Goal: Information Seeking & Learning: Learn about a topic

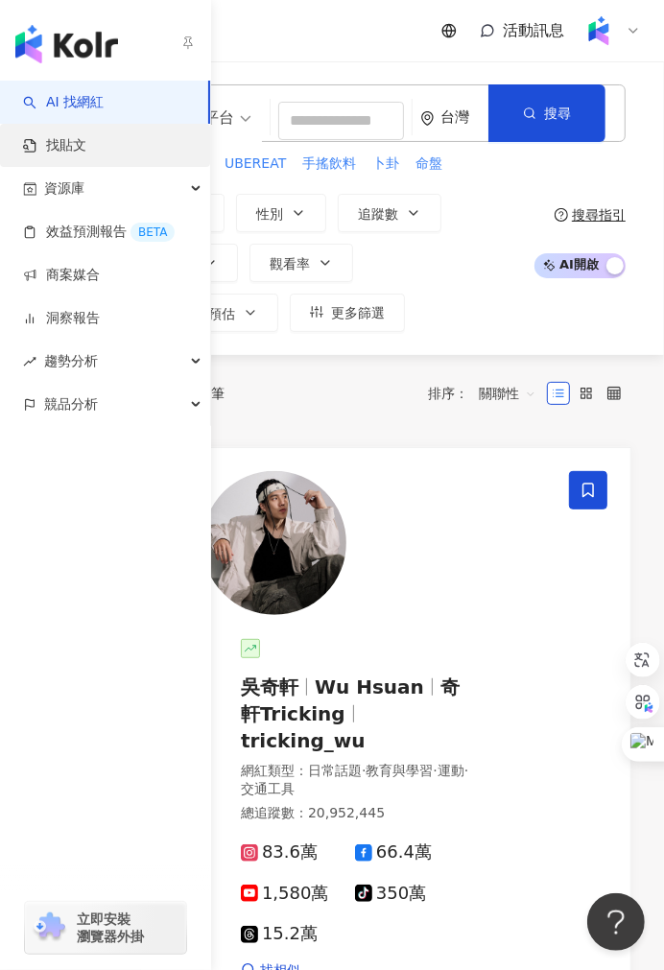
click at [23, 145] on link "找貼文" at bounding box center [54, 145] width 63 height 19
click at [40, 141] on link "找貼文" at bounding box center [54, 145] width 63 height 19
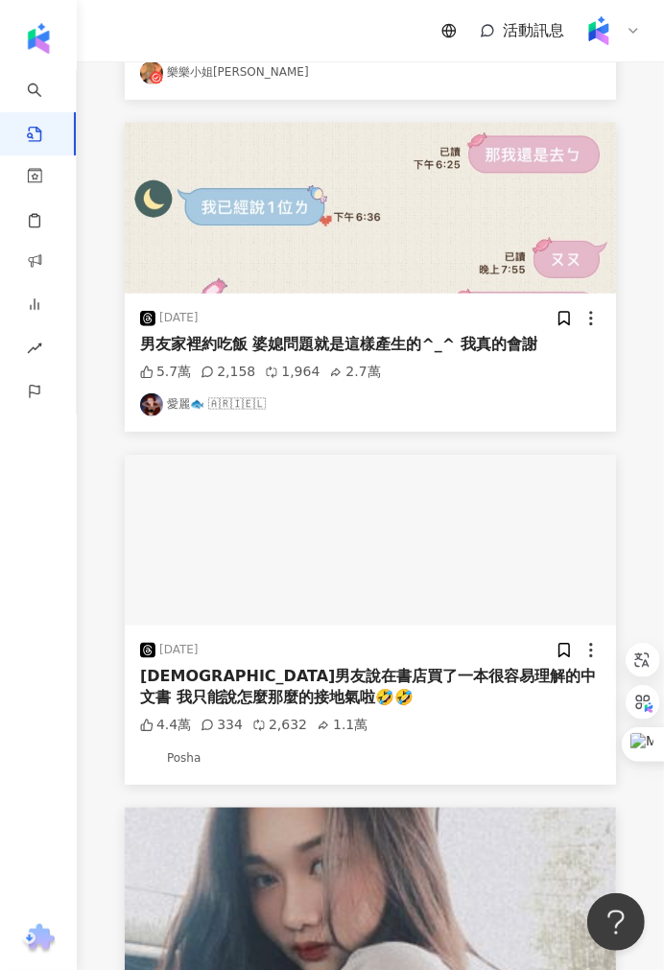
scroll to position [639, 0]
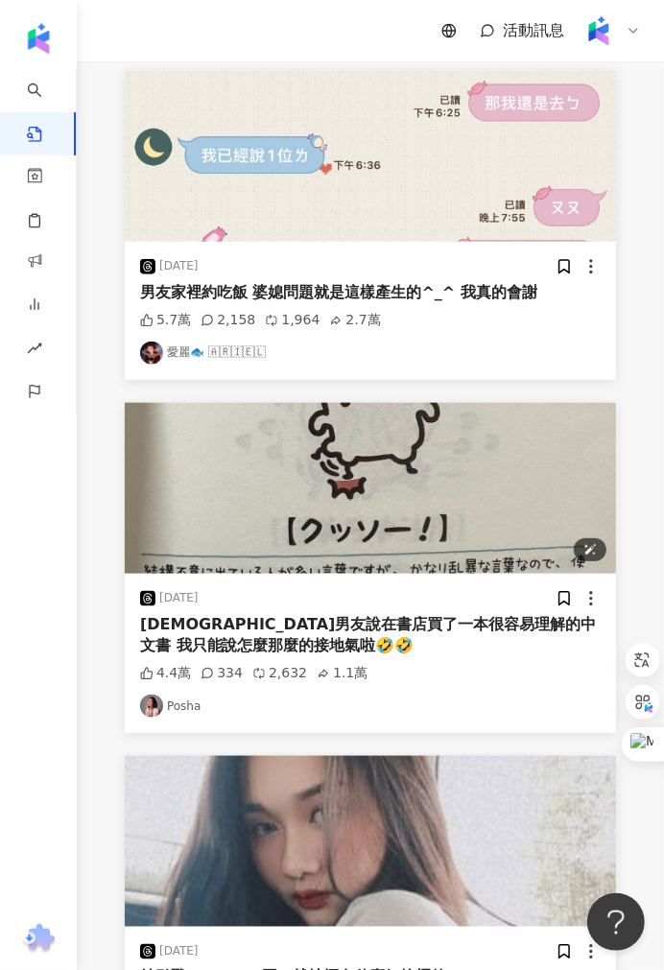
click at [252, 551] on img "button" at bounding box center [370, 488] width 491 height 171
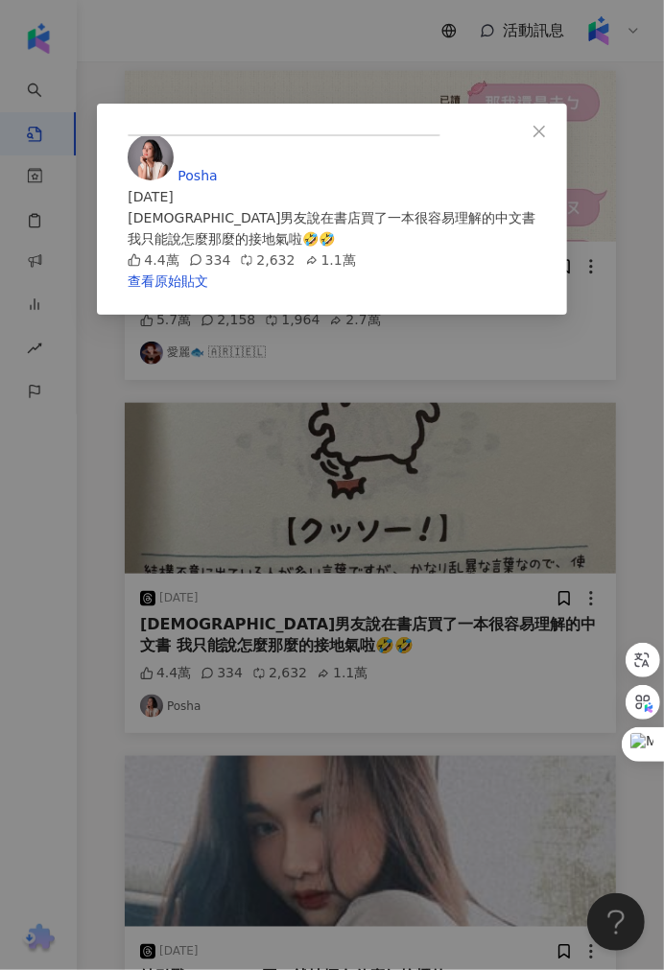
click at [83, 635] on div "Posha 2025/9/19 日籍男友說在書店買了一本很容易理解的中文書 我只能說怎麼那麼的接地氣啦🤣🤣 4.4萬 334 2,632 1.1萬 查看原始貼文" at bounding box center [332, 485] width 664 height 970
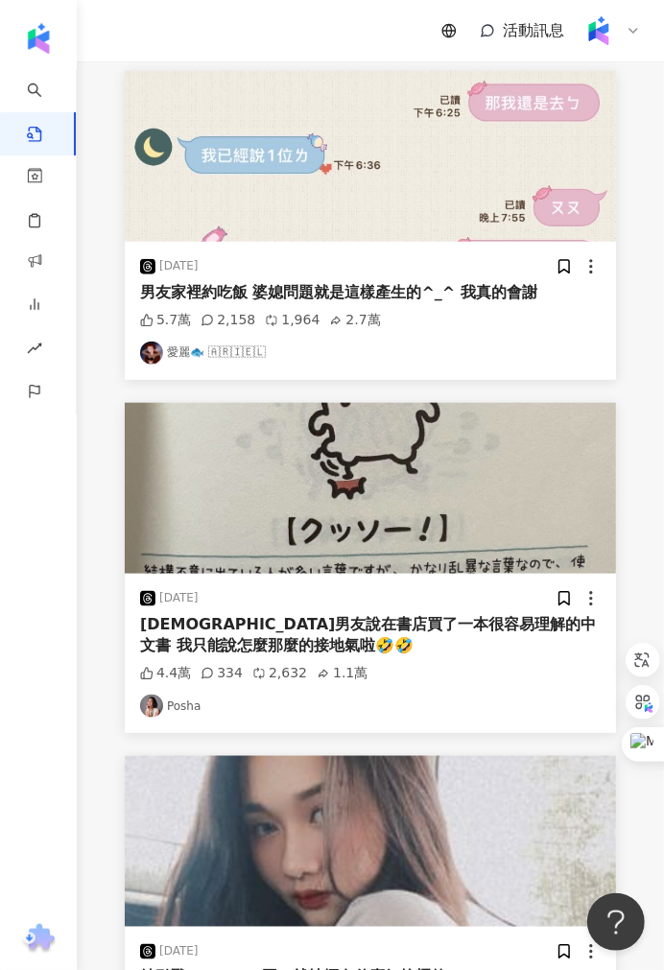
scroll to position [533, 0]
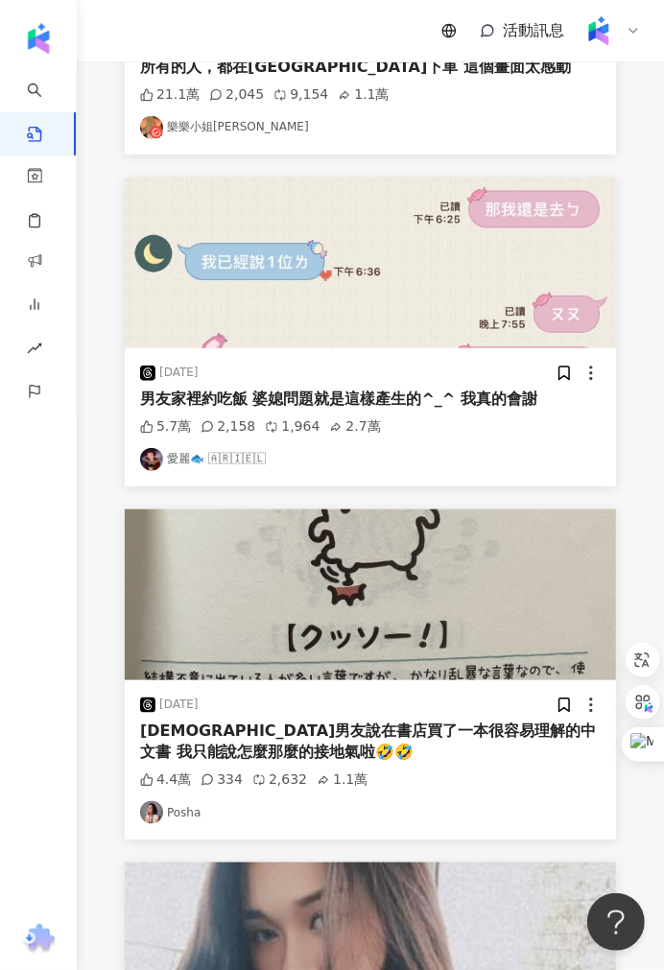
click at [187, 455] on link "愛麗🐟 🇦​🇷​🇮​🇪​🇱" at bounding box center [370, 459] width 461 height 23
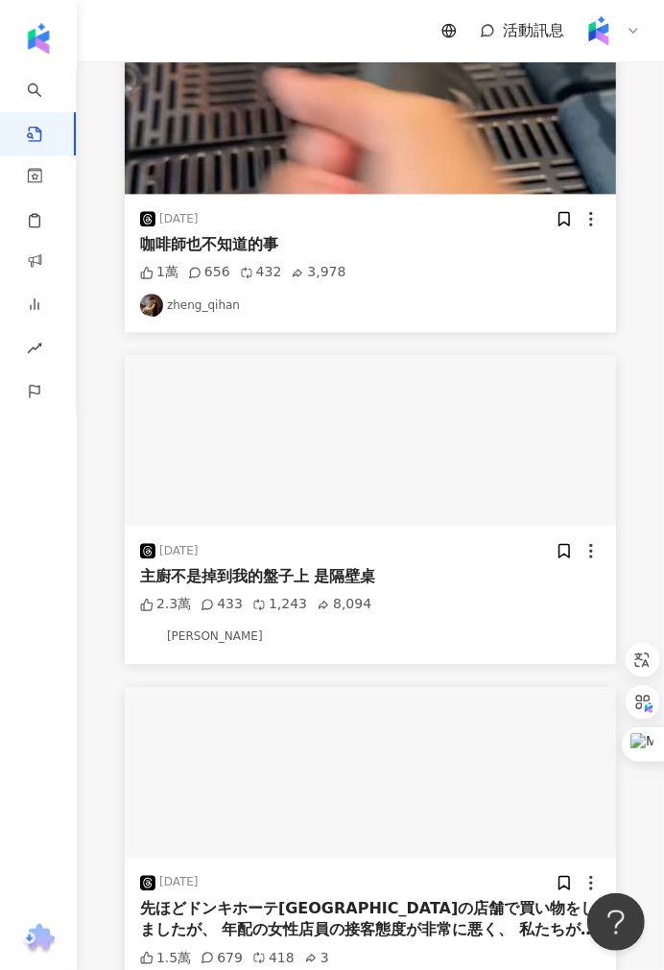
scroll to position [1705, 0]
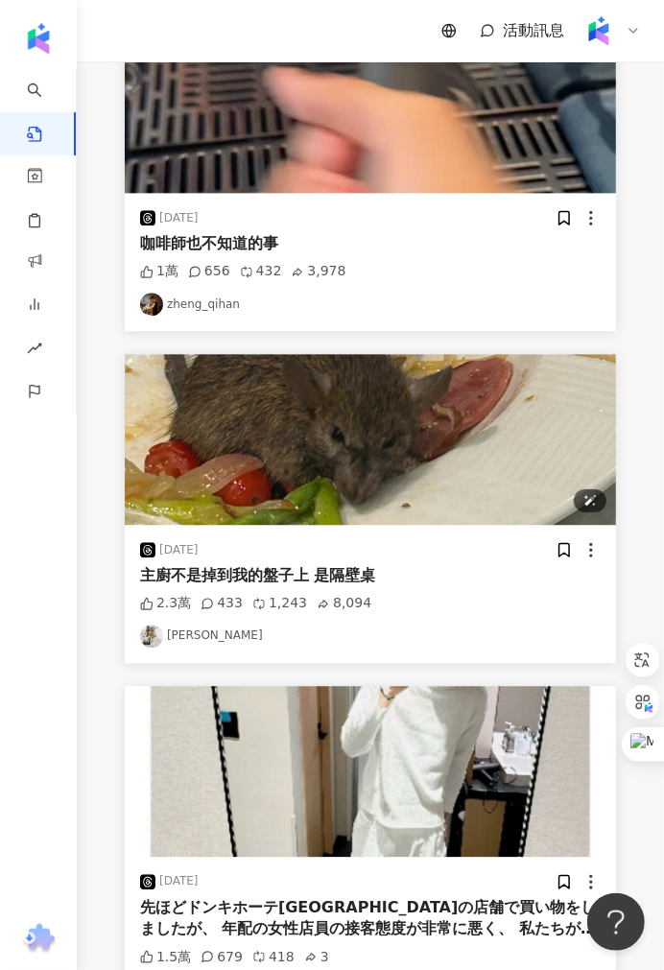
click at [228, 457] on img "button" at bounding box center [370, 439] width 491 height 171
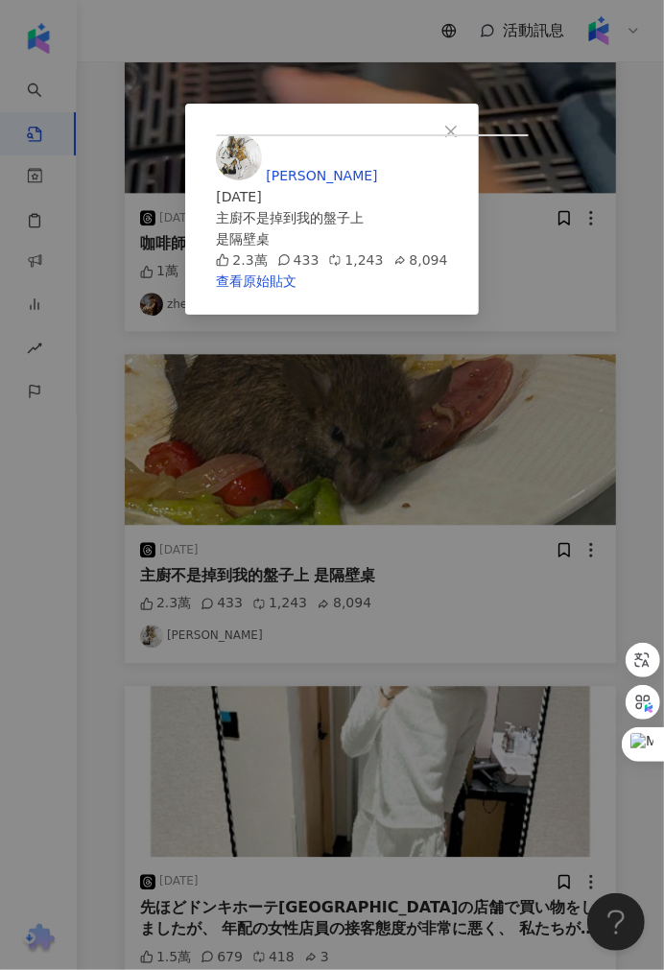
click at [112, 753] on div "Jamie 2025/9/27 主廚不是掉到我的盤子上 是隔壁桌 2.3萬 433 1,243 8,094 查看原始貼文" at bounding box center [332, 485] width 664 height 970
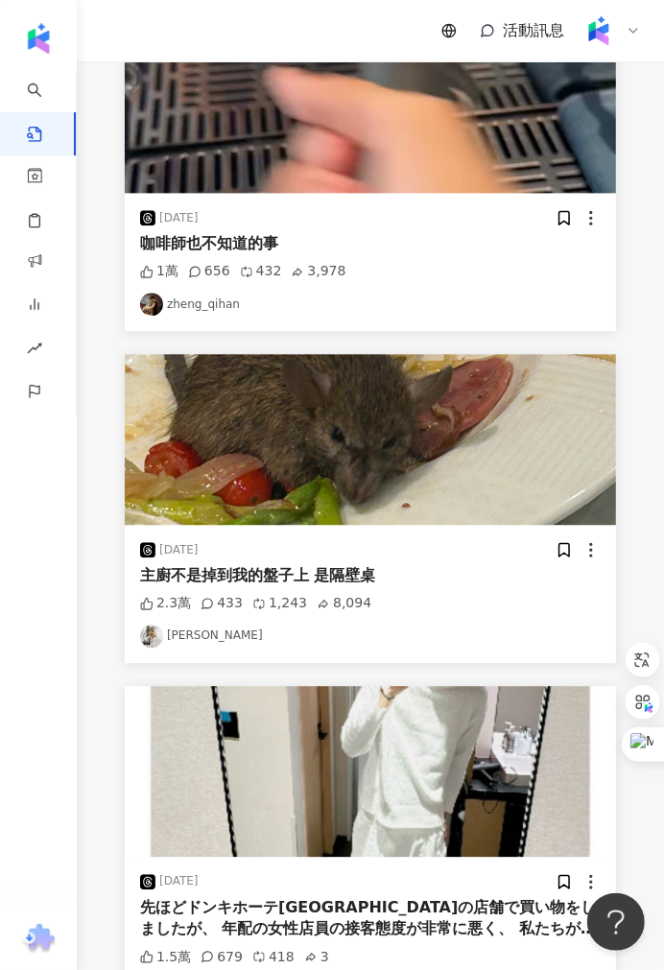
click at [113, 752] on div "2025/9/26 先ほどドンキホーテ横浜西口の店舗で買い物をしましたが、 年配の女性店員の接客態度が非常に悪く、 私たちが日本語を理解できないと思ったのか、…" at bounding box center [370, 851] width 514 height 330
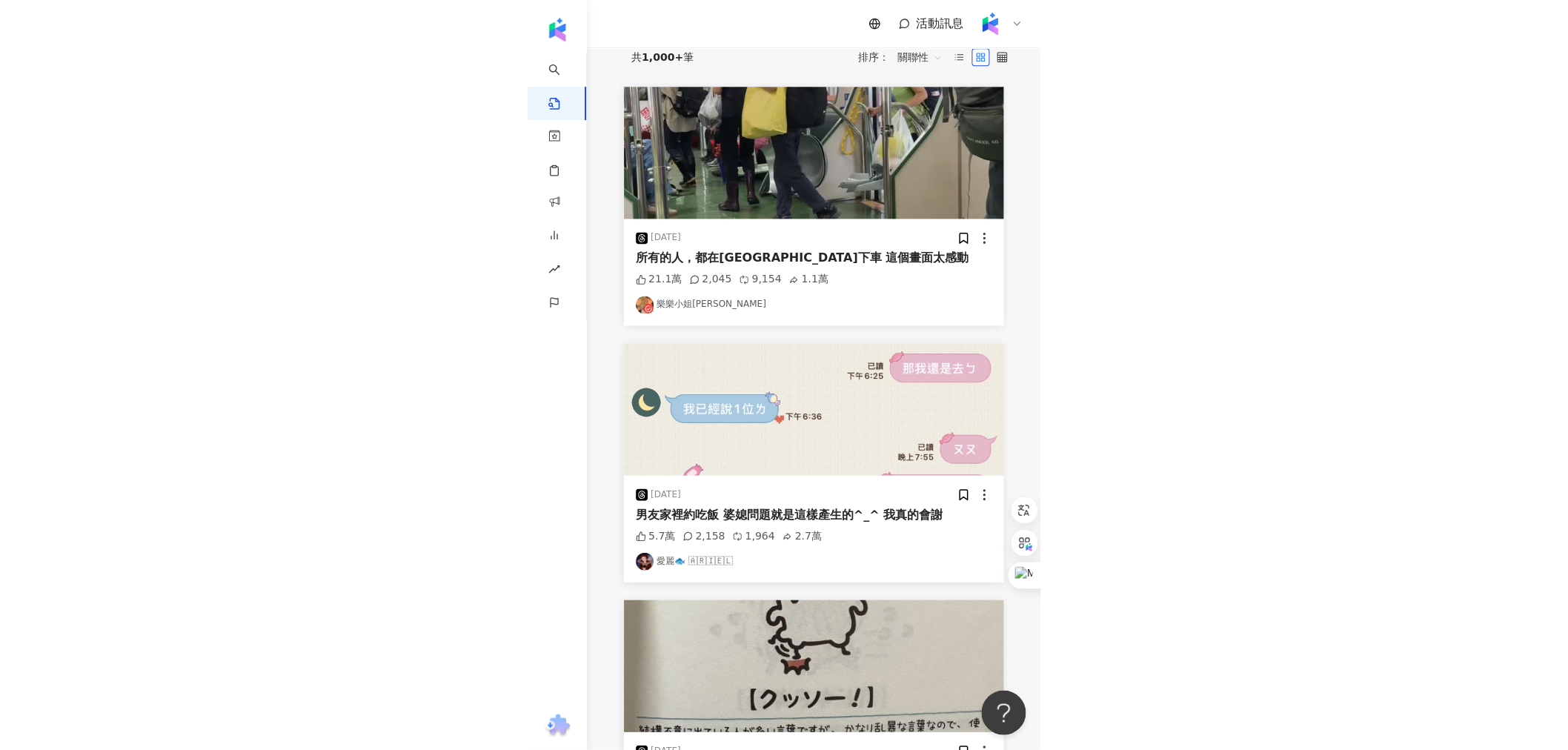
scroll to position [0, 0]
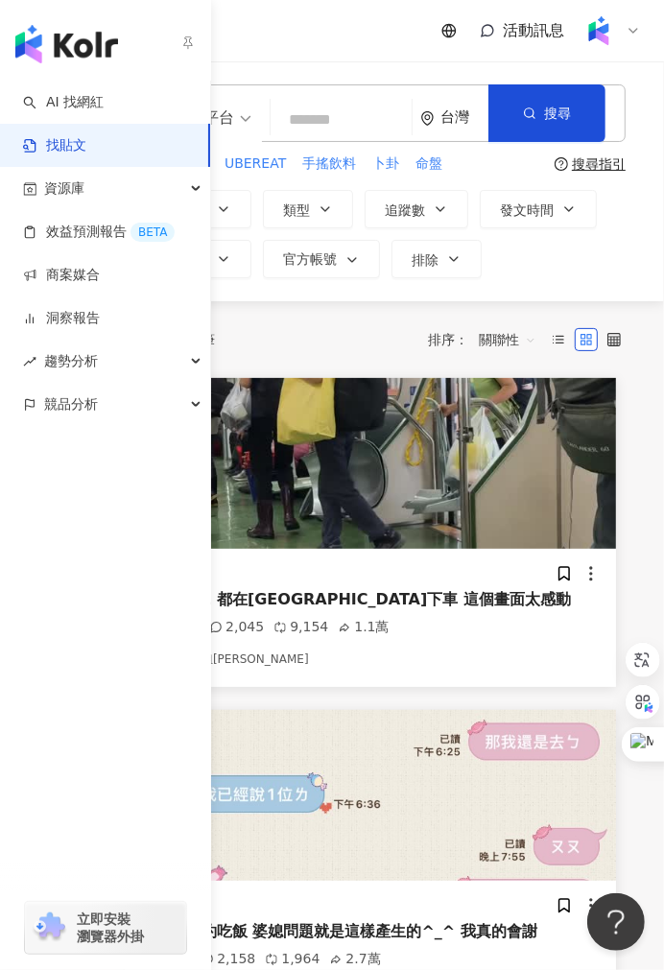
click at [82, 145] on link "找貼文" at bounding box center [54, 145] width 63 height 19
click at [78, 102] on link "AI 找網紅" at bounding box center [63, 102] width 81 height 19
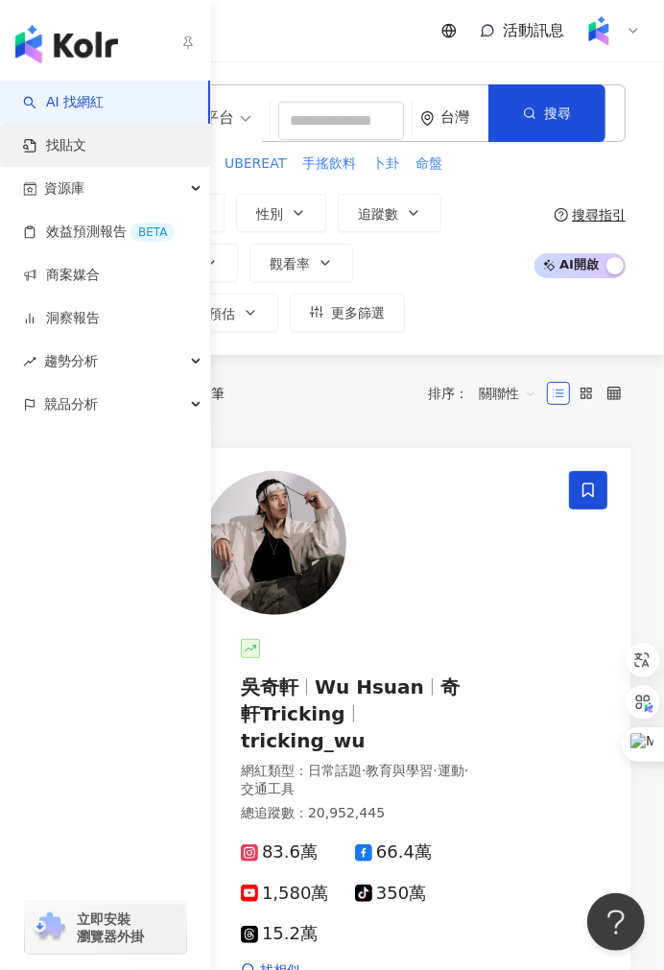
click at [86, 149] on link "找貼文" at bounding box center [54, 145] width 63 height 19
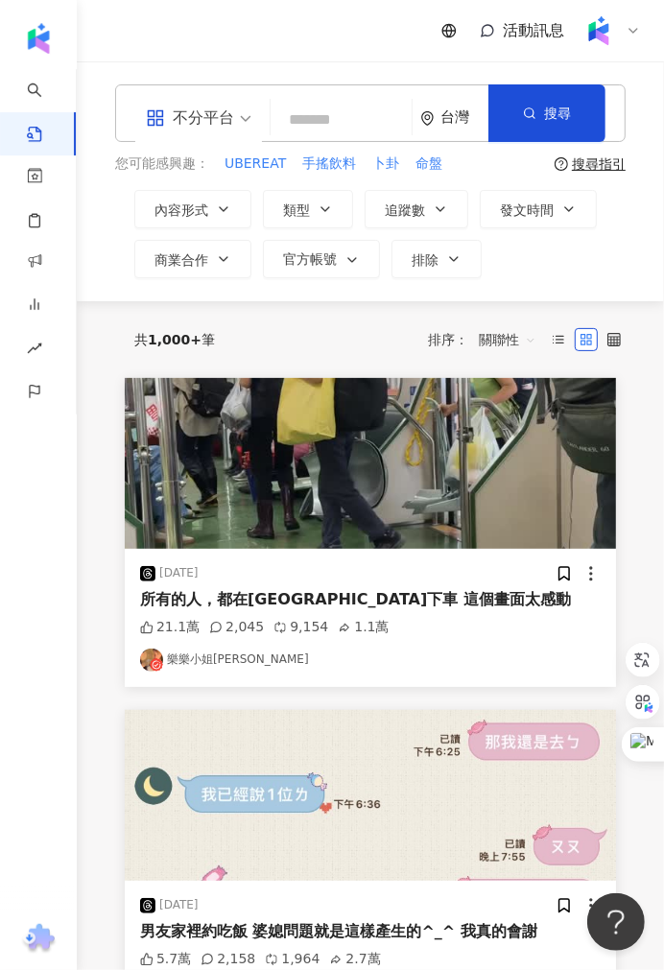
click at [300, 137] on input "search" at bounding box center [341, 119] width 126 height 41
click at [307, 164] on span "手搖飲料" at bounding box center [329, 164] width 54 height 19
type input "****"
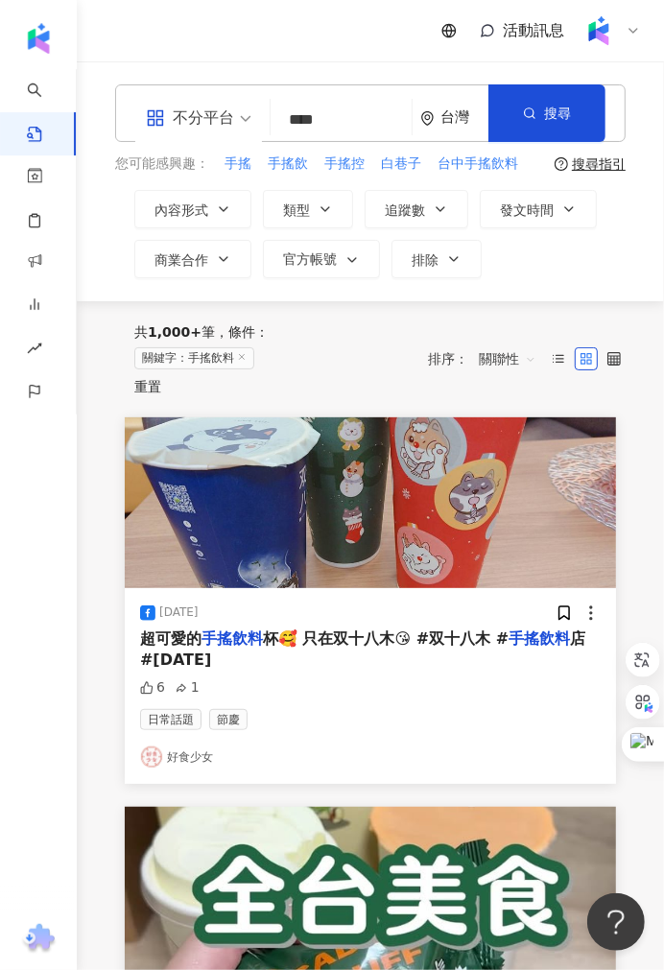
click at [513, 361] on span "關聯性" at bounding box center [508, 359] width 58 height 31
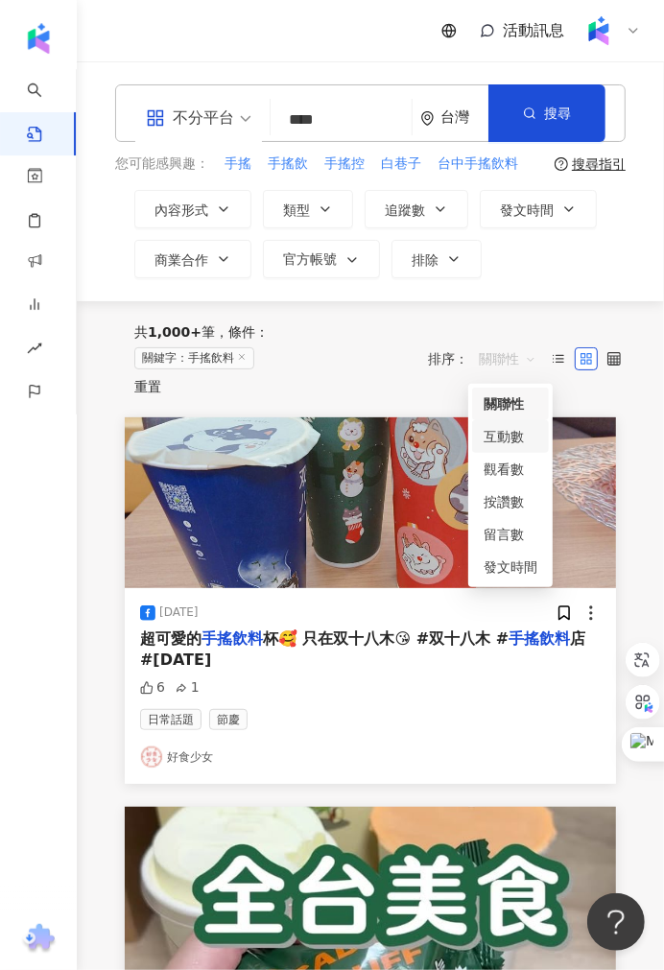
click at [511, 426] on div "互動數" at bounding box center [511, 436] width 54 height 21
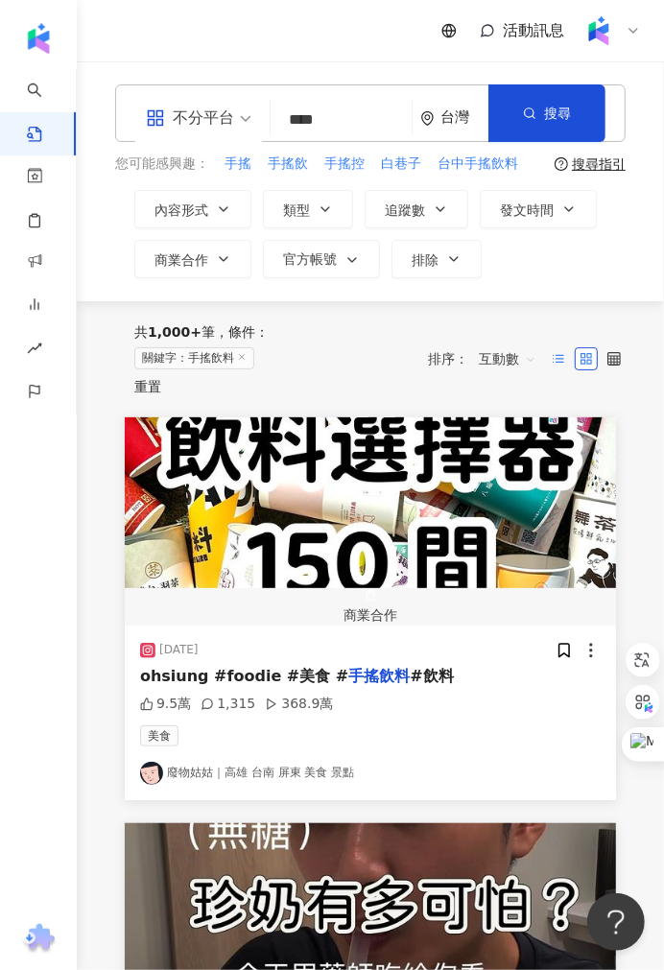
click at [555, 360] on icon at bounding box center [558, 358] width 13 height 13
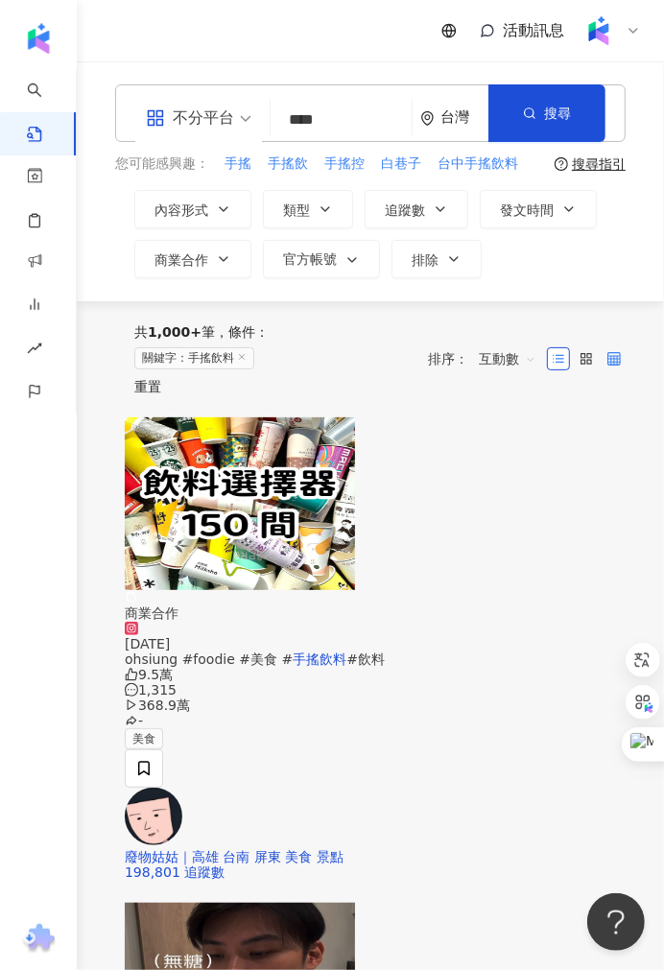
click at [619, 366] on icon at bounding box center [614, 358] width 13 height 13
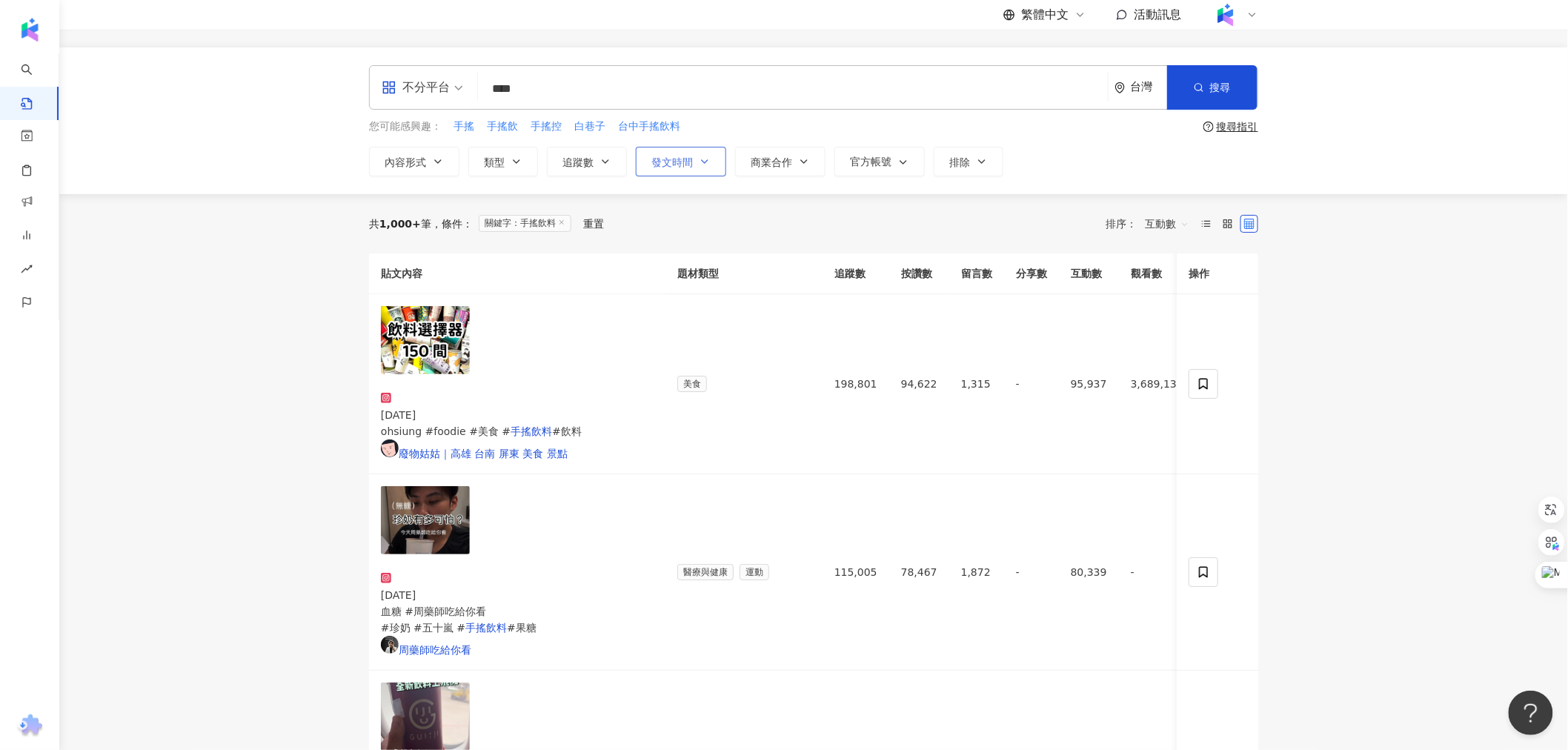
click at [512, 156] on icon "button" at bounding box center [704, 161] width 12 height 12
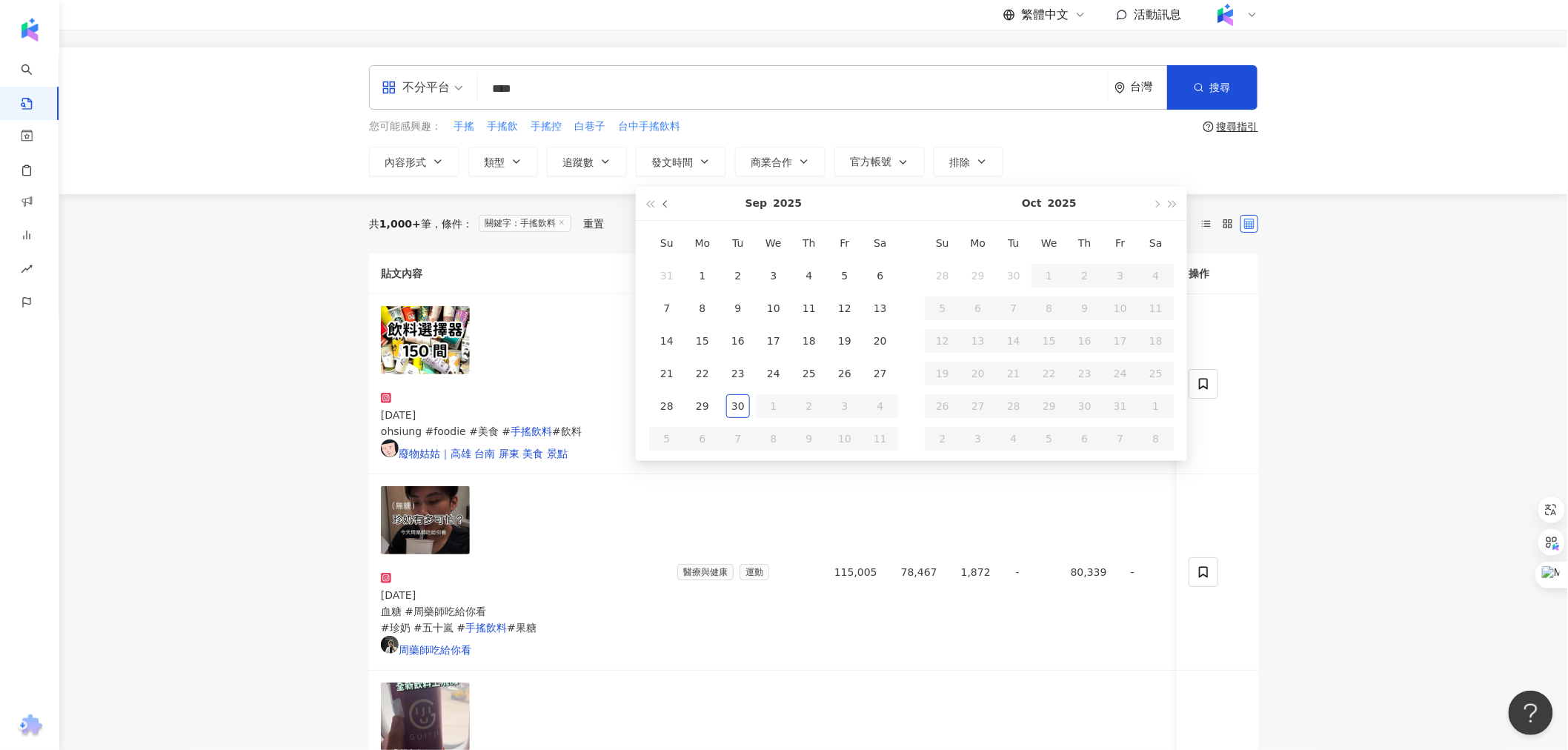
click at [512, 205] on span "button" at bounding box center [667, 205] width 8 height 8
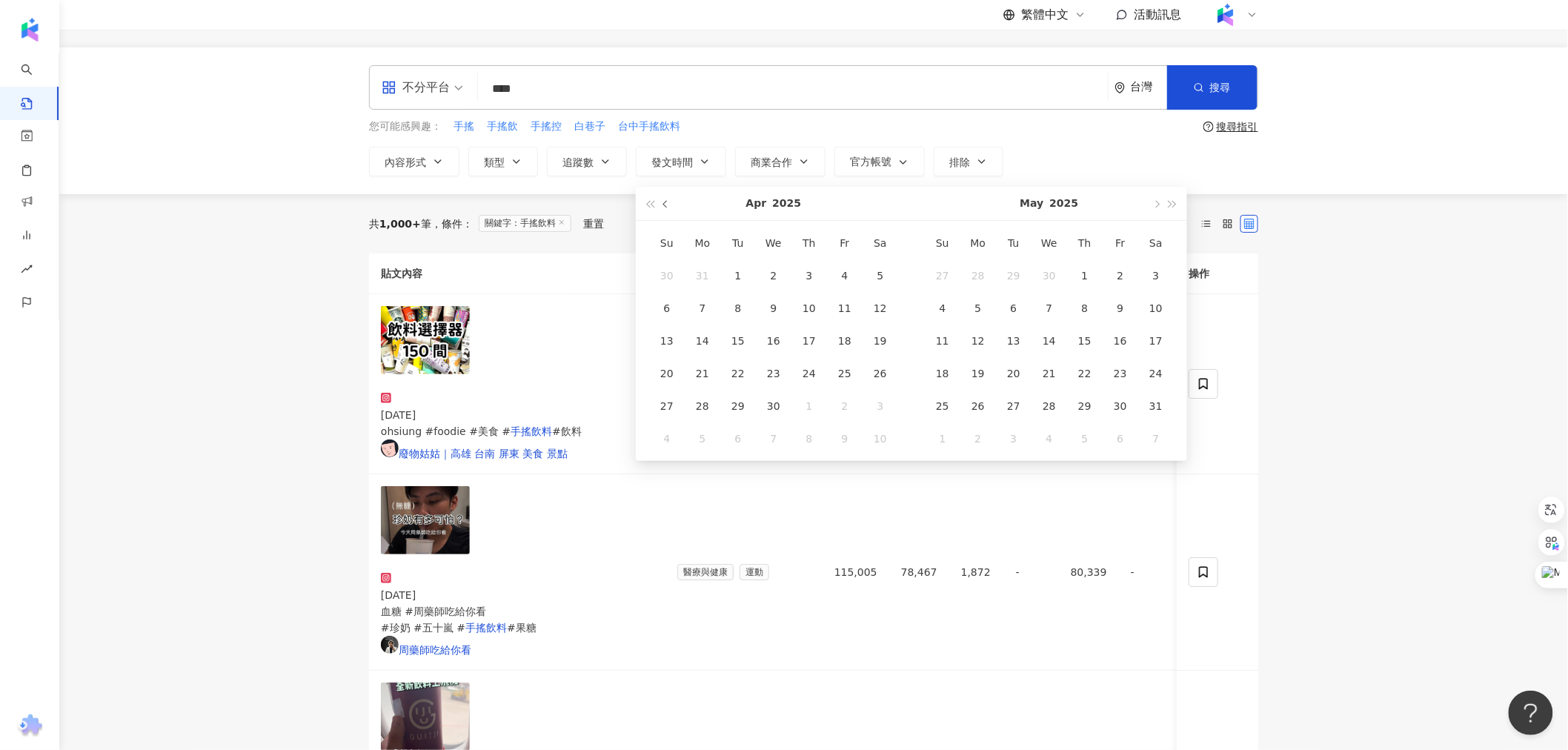
click at [512, 205] on span "button" at bounding box center [667, 205] width 8 height 8
type input "**********"
click at [512, 270] on div "1" at bounding box center [774, 276] width 24 height 24
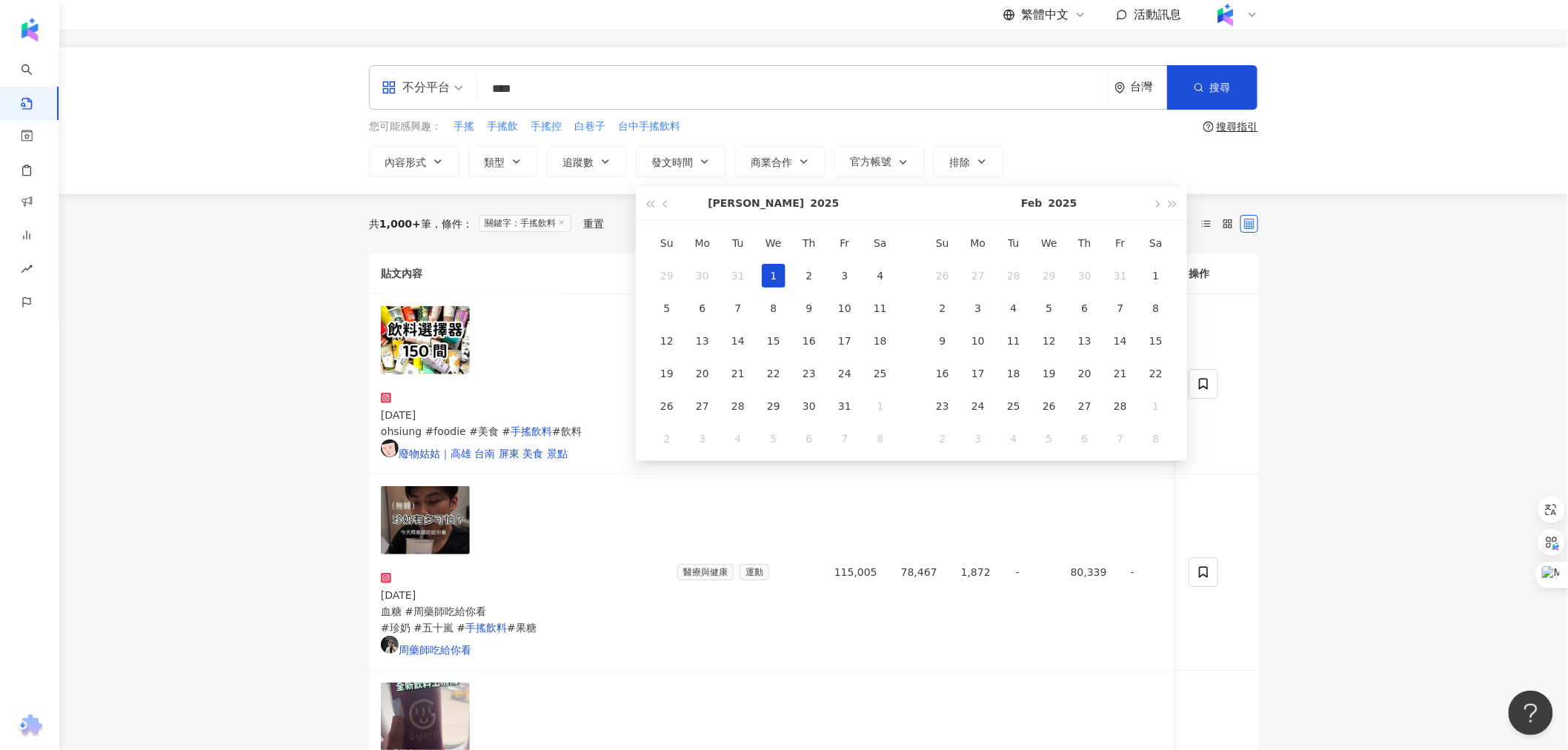
type input "**********"
click at [512, 205] on span "button" at bounding box center [1156, 205] width 8 height 8
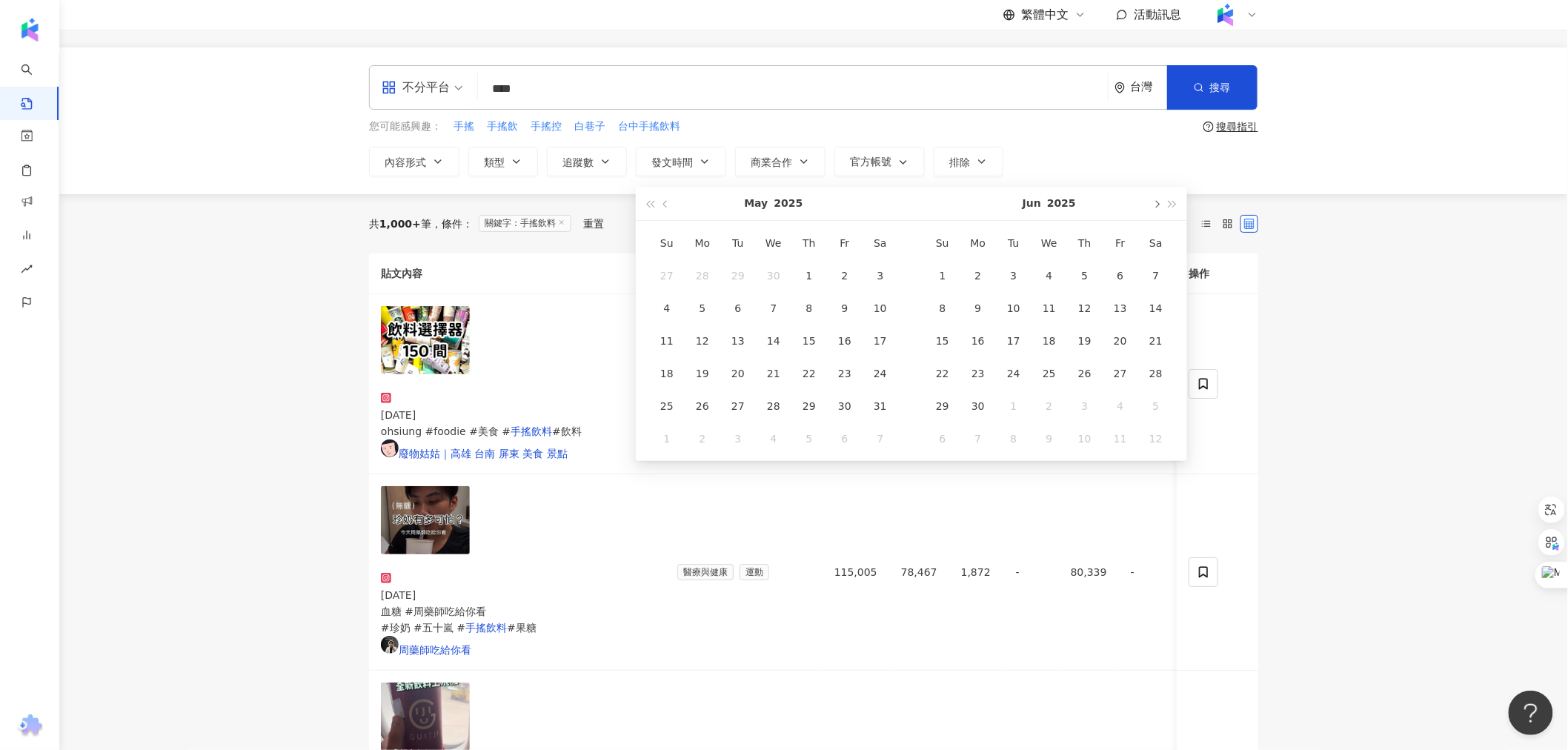
click at [512, 205] on span "button" at bounding box center [1156, 205] width 8 height 8
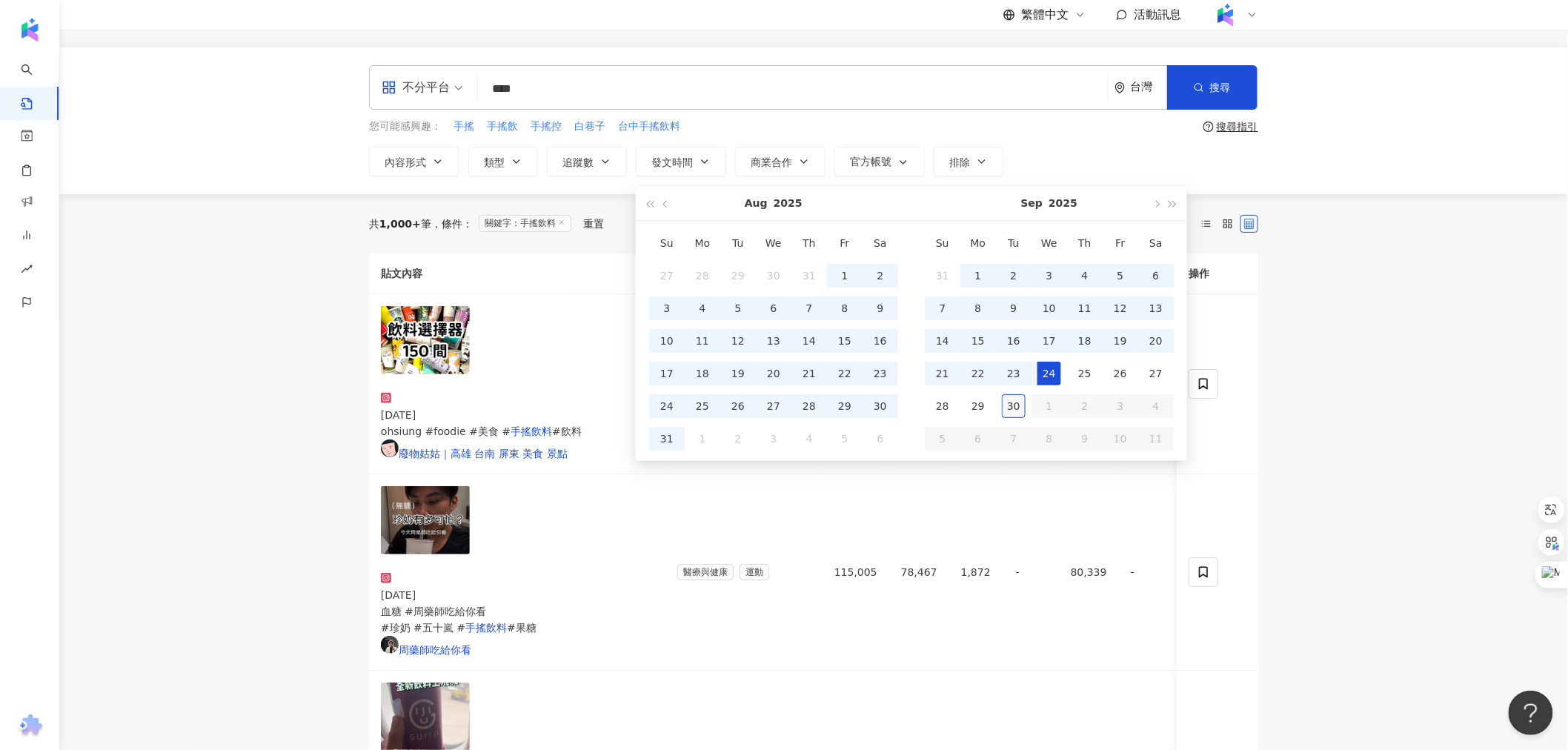
type input "**********"
click at [512, 402] on div "30" at bounding box center [1014, 406] width 24 height 24
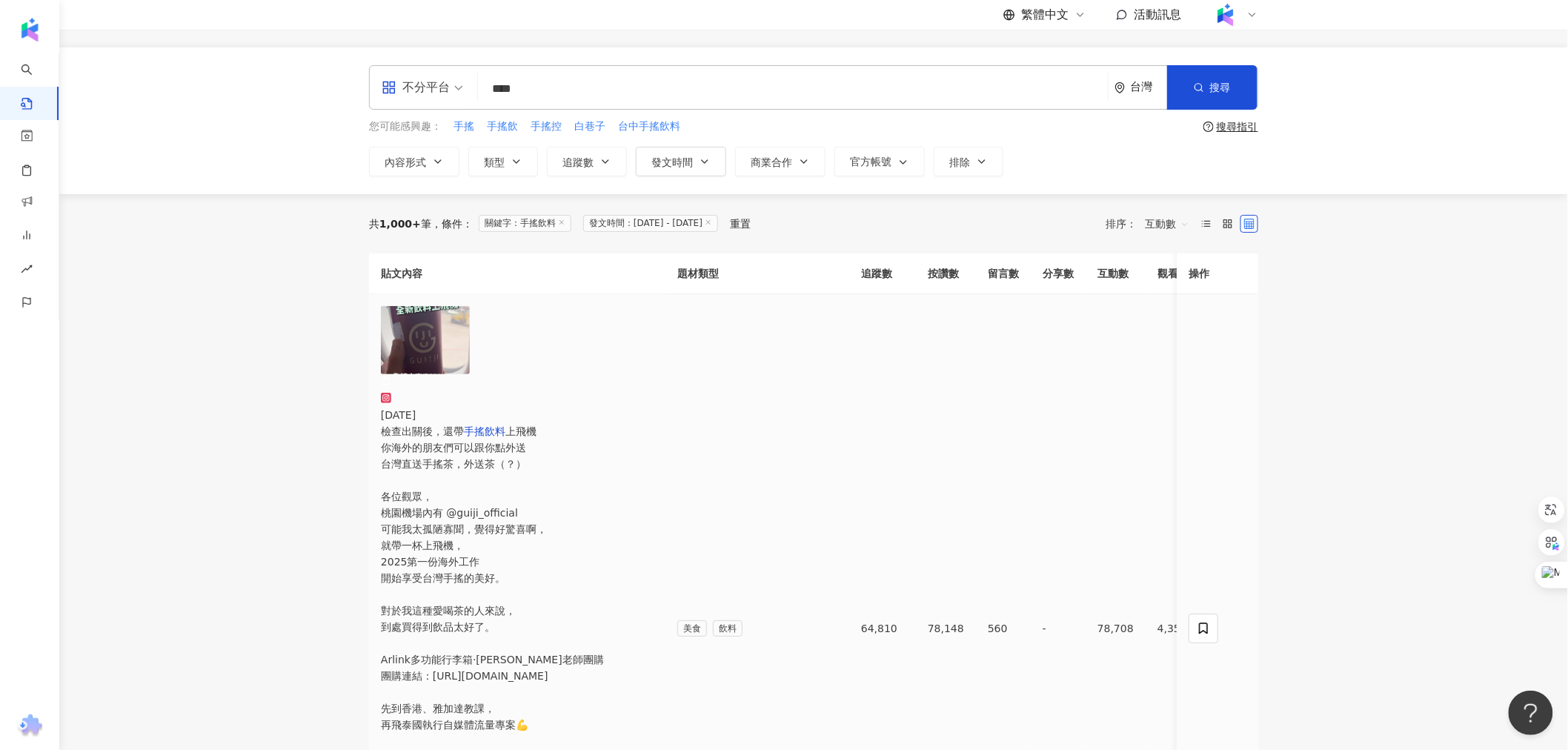
click at [452, 375] on img at bounding box center [425, 340] width 89 height 68
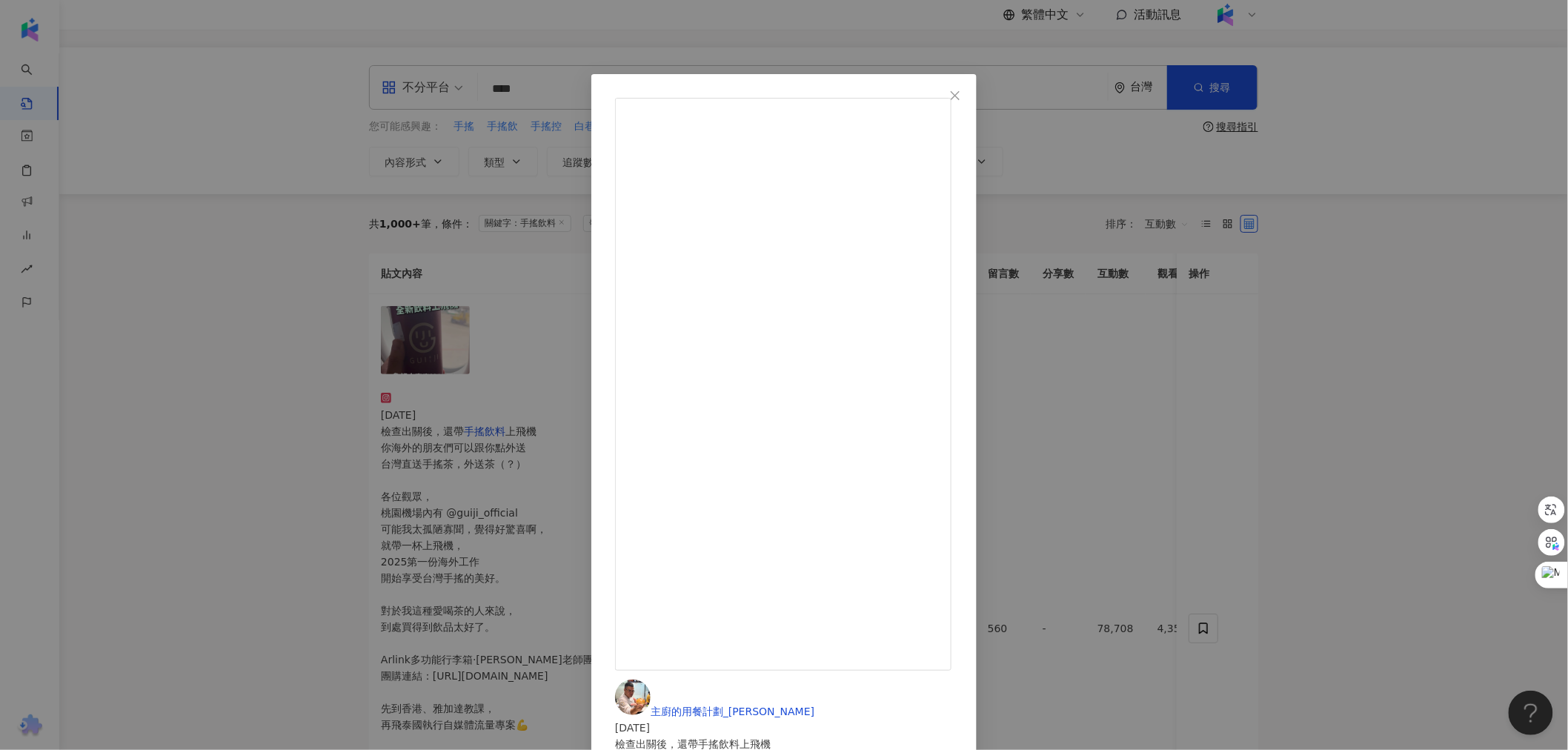
drag, startPoint x: 254, startPoint y: 401, endPoint x: 292, endPoint y: 413, distance: 39.8
click at [254, 401] on div "主廚的用餐計劃_王俊之 2025/2/7 檢查出關後，還帶手搖飲料上飛機 你海外的朋友們可以跟你點外送 台灣直送手搖茶，外送茶（？） 各位觀眾， 桃園機場內有…" at bounding box center [784, 375] width 1568 height 750
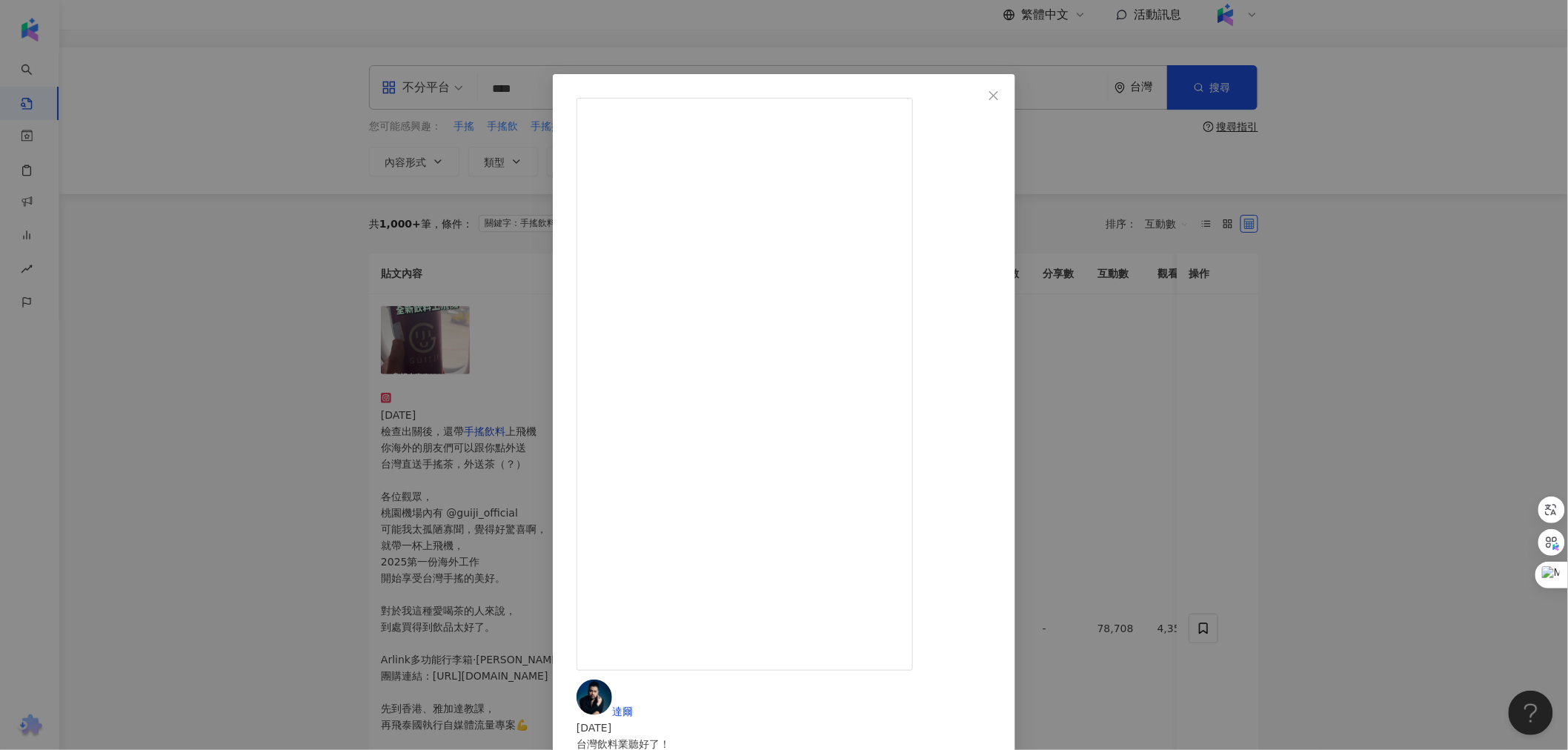
click at [512, 284] on div "達爾 2025/1/19 台灣飲料業聽好了！ 去冰🧊就是沒有冰！不要發明完全去冰這種贅字詞！ 小碎冰直接寫出來！不要混在去冰一詞裡啊！ 當我以為「完全去冰」是…" at bounding box center [784, 375] width 1568 height 750
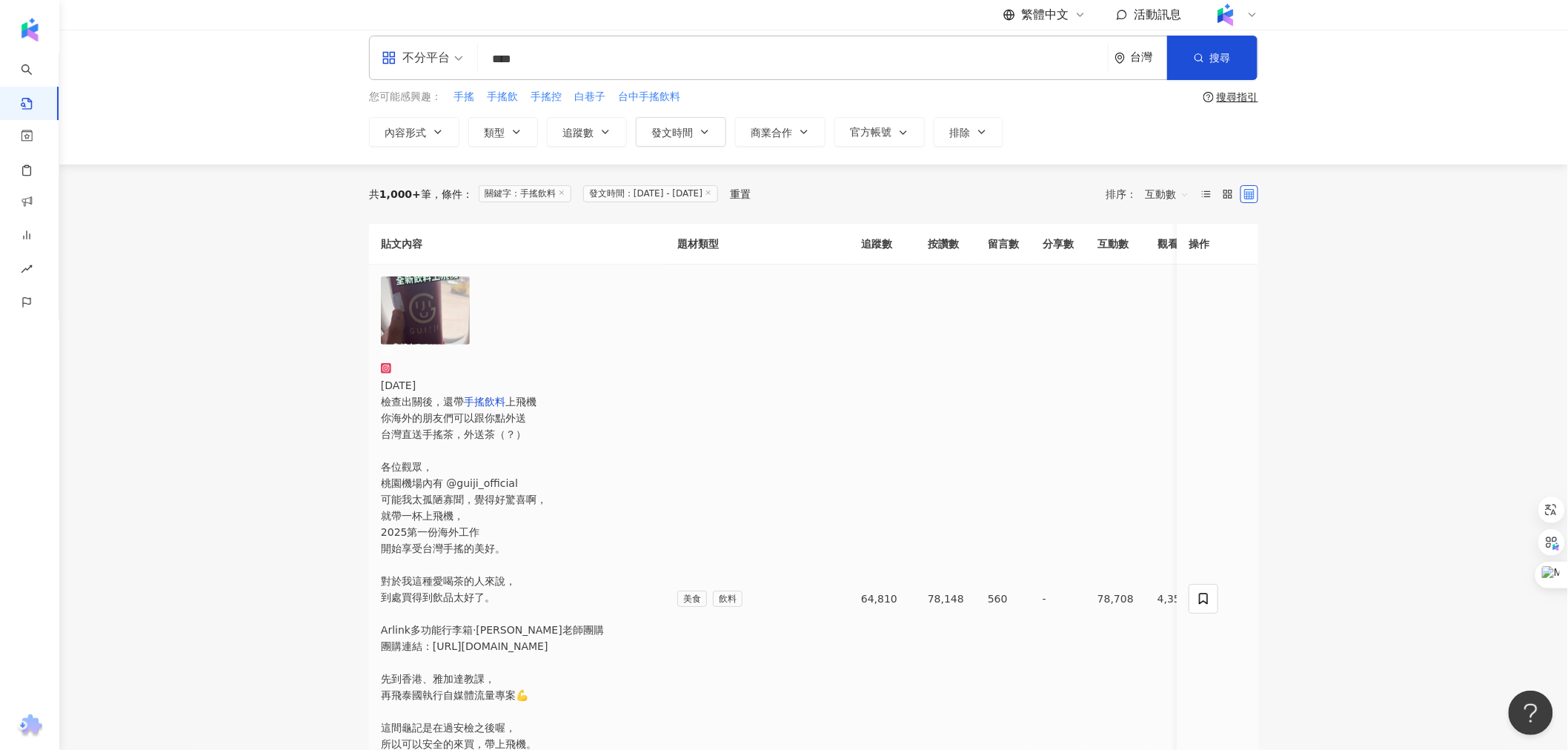
scroll to position [83, 0]
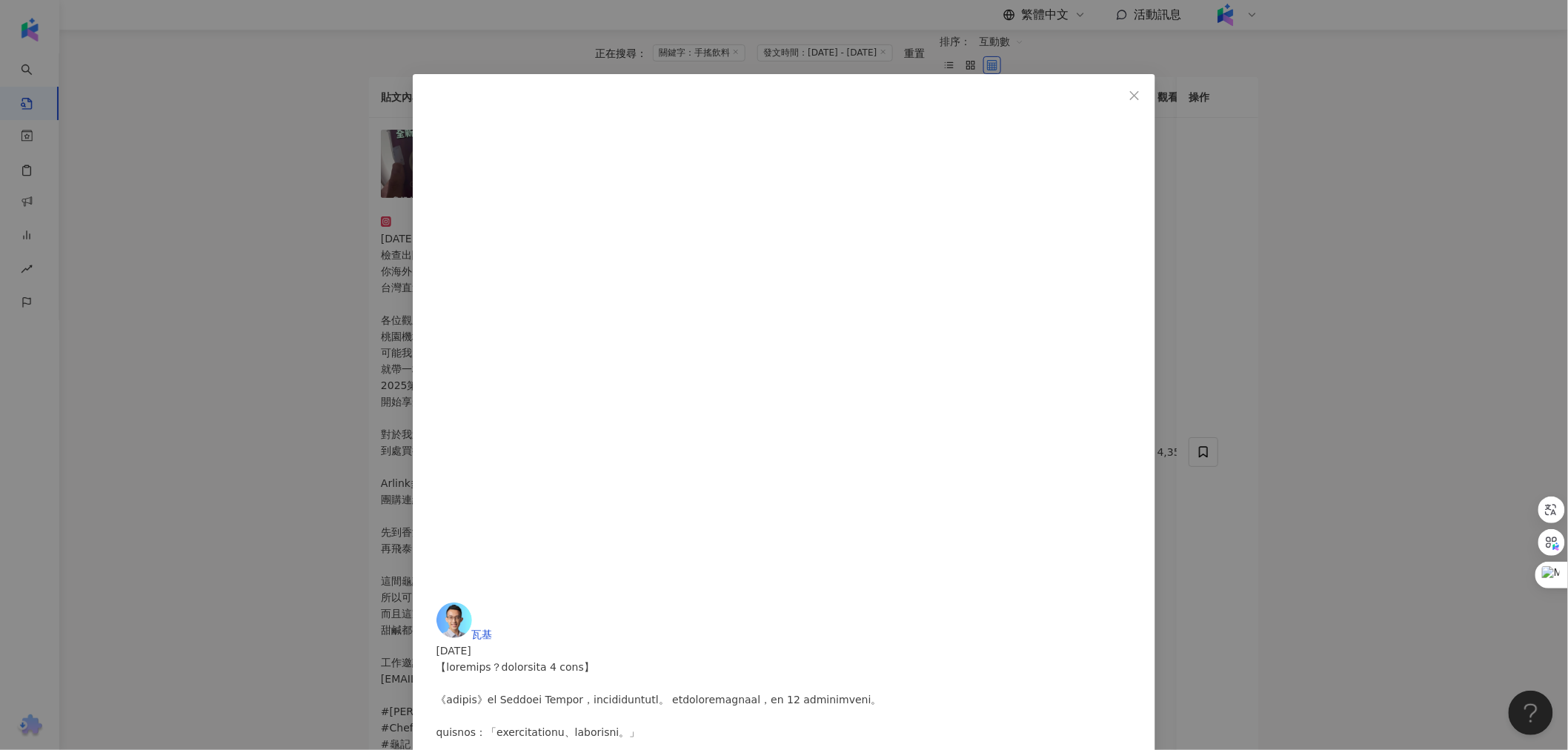
scroll to position [1185, 0]
click at [257, 313] on div "瓦基 2025/8/10 2萬 343 8,946 查看原始貼文" at bounding box center [784, 375] width 1568 height 750
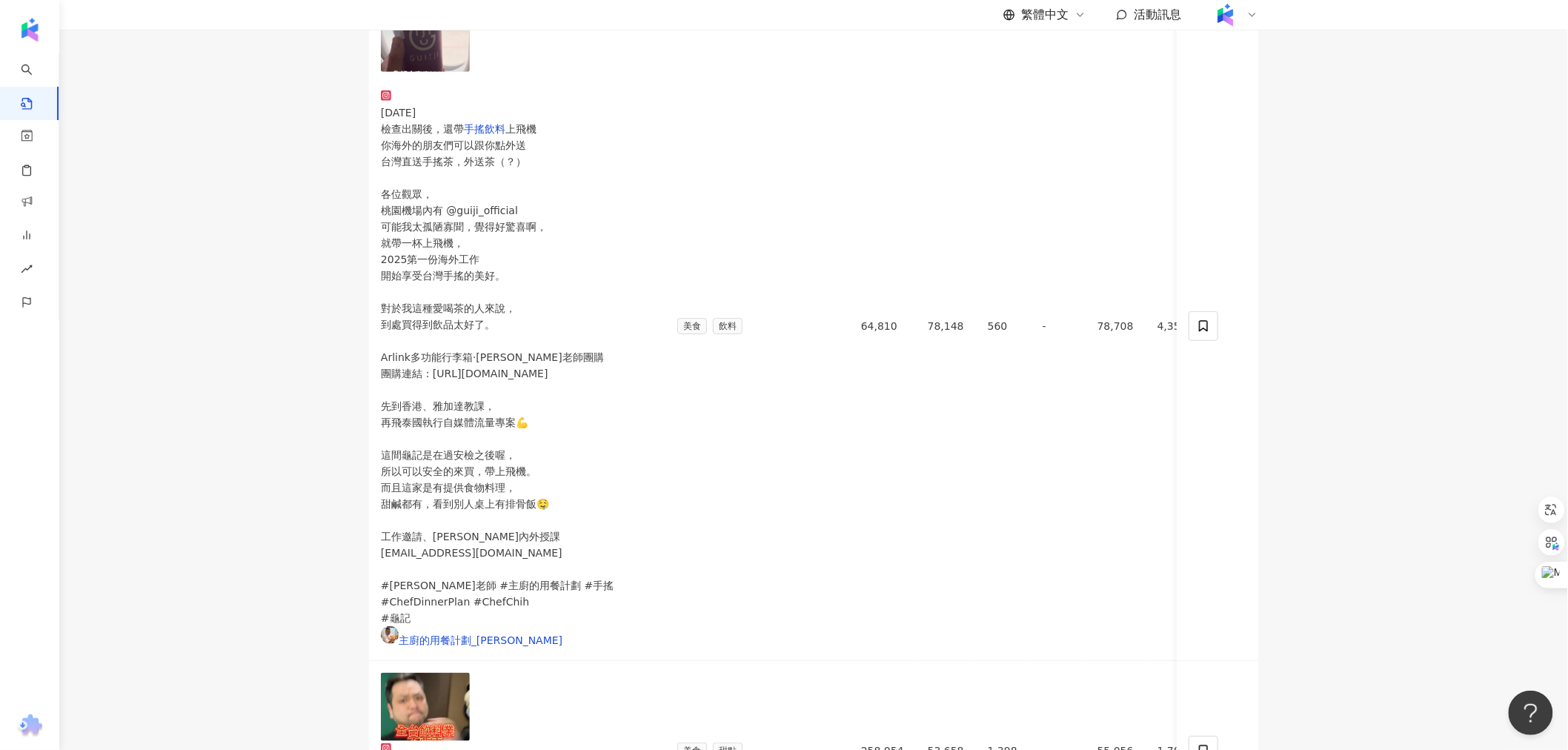
scroll to position [329, 0]
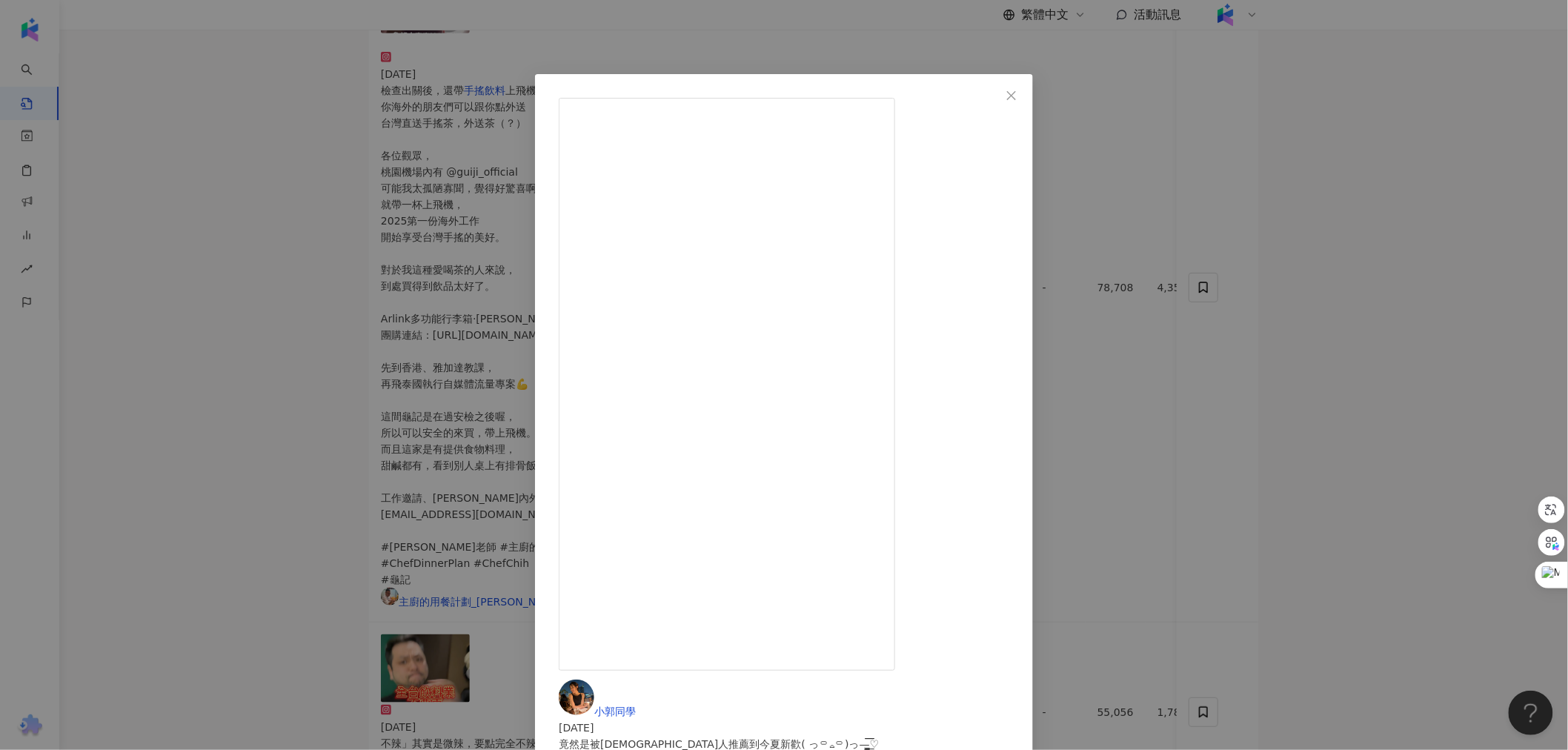
drag, startPoint x: 1251, startPoint y: 379, endPoint x: 1215, endPoint y: 384, distance: 36.3
click at [512, 379] on div "小郭同學 2025/6/17 竟然是被外國人推薦到今夏新歡( っ꒪⌓꒪)っ—̳͟͞͞♡ 員瑛給平常只喝西瓜汁/烏龍茶的台灣人帶來震撼🫨 這東西還真解渴 好喝欸…" at bounding box center [784, 375] width 1568 height 750
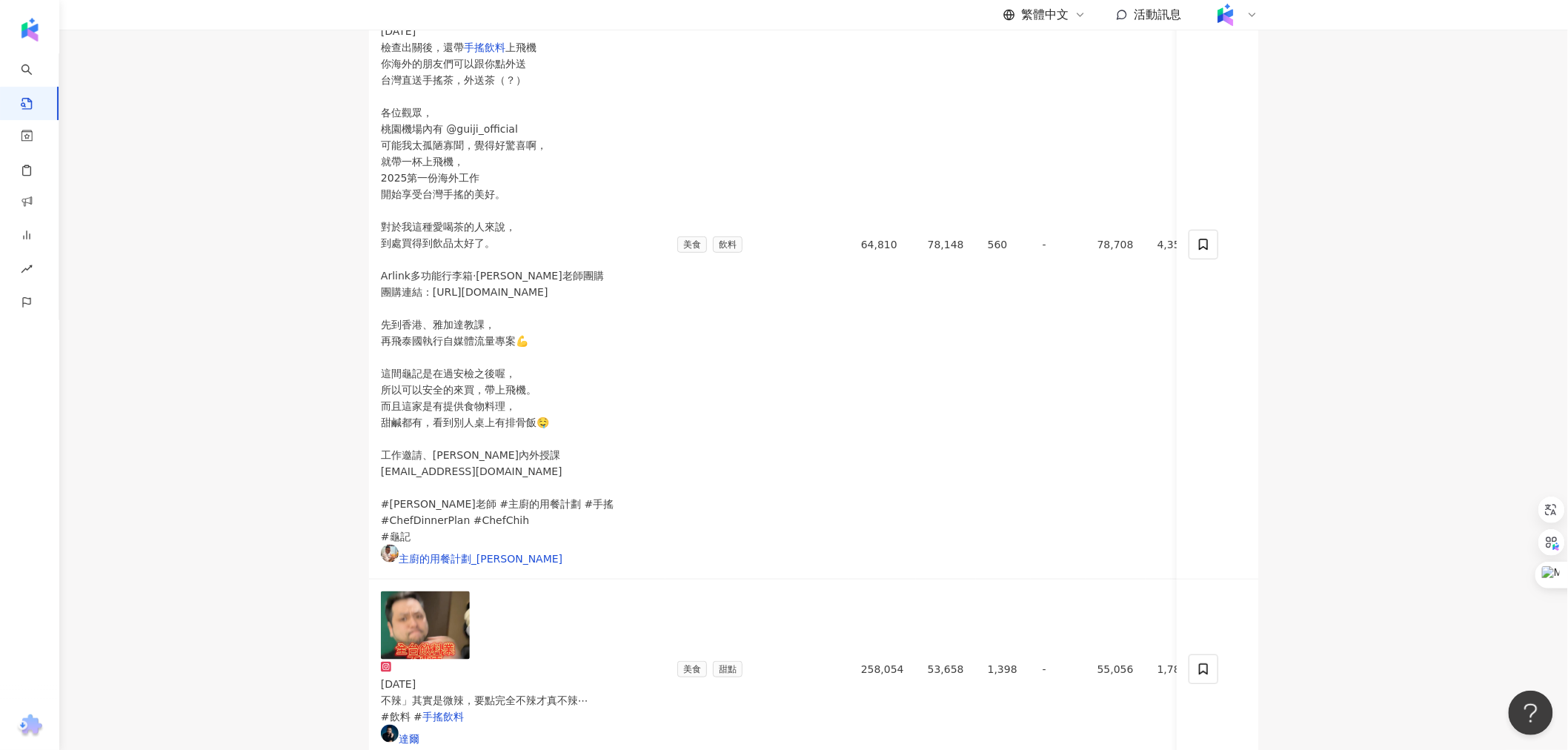
scroll to position [412, 0]
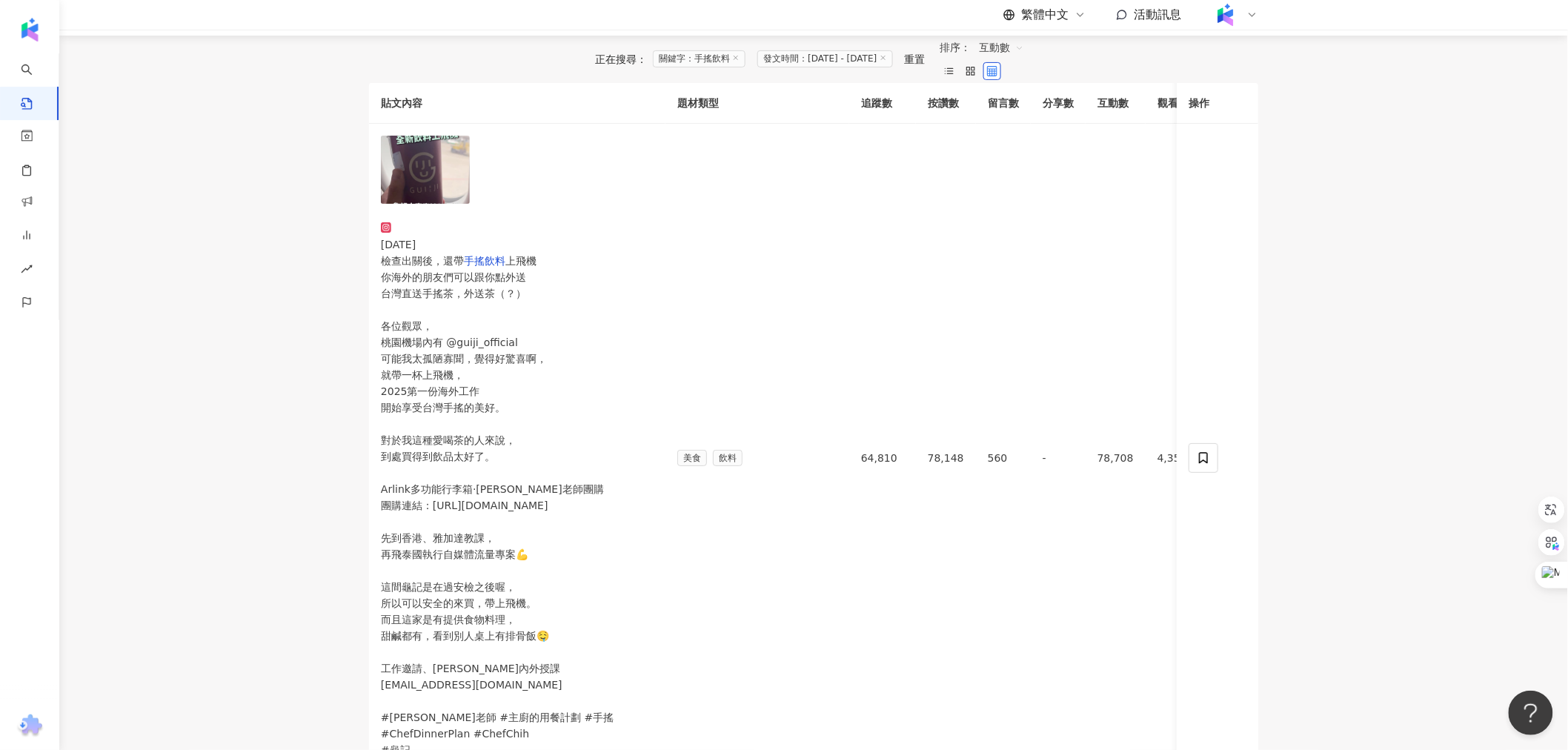
scroll to position [0, 0]
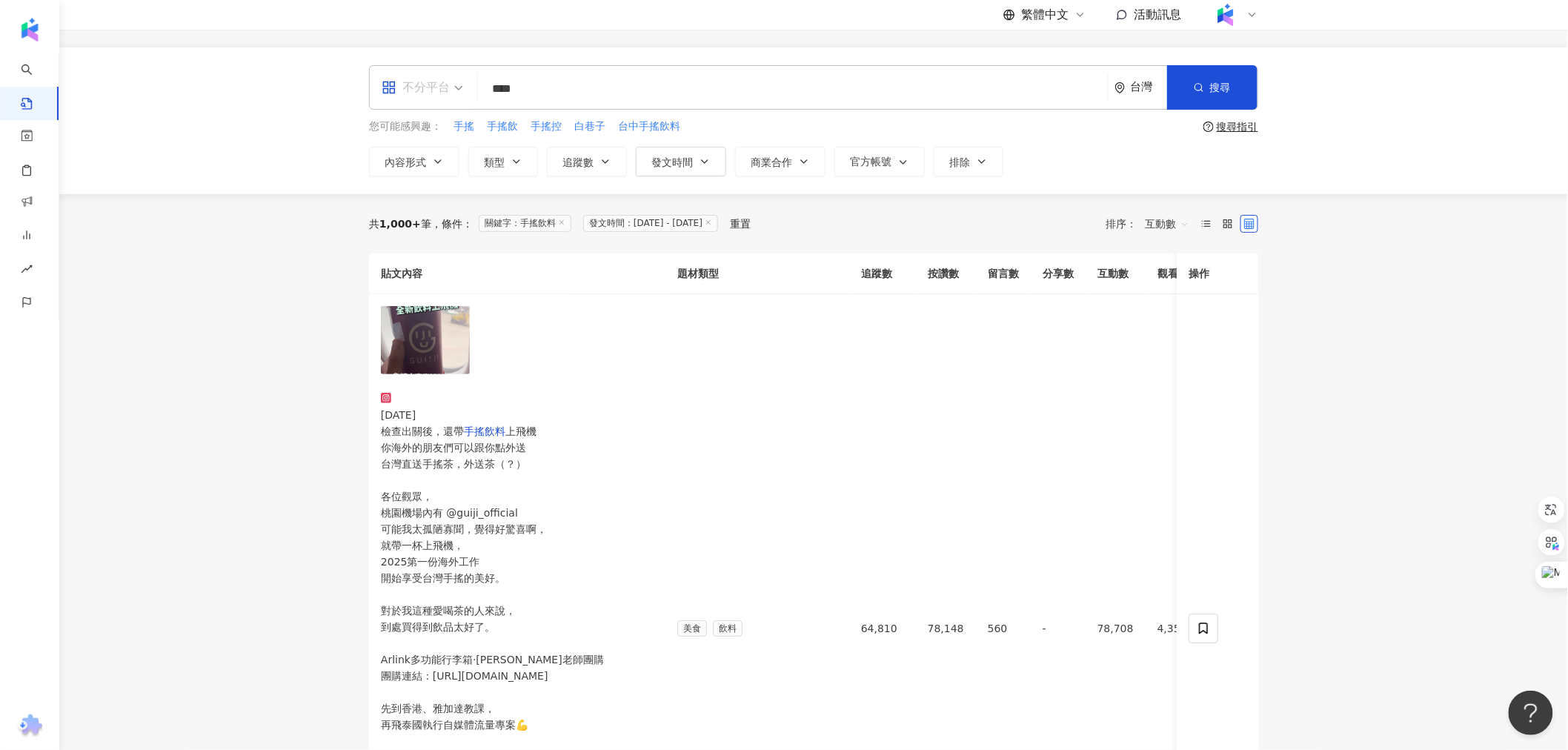
click at [427, 97] on div "不分平台" at bounding box center [415, 87] width 68 height 24
click at [427, 237] on div "Threads" at bounding box center [427, 239] width 83 height 19
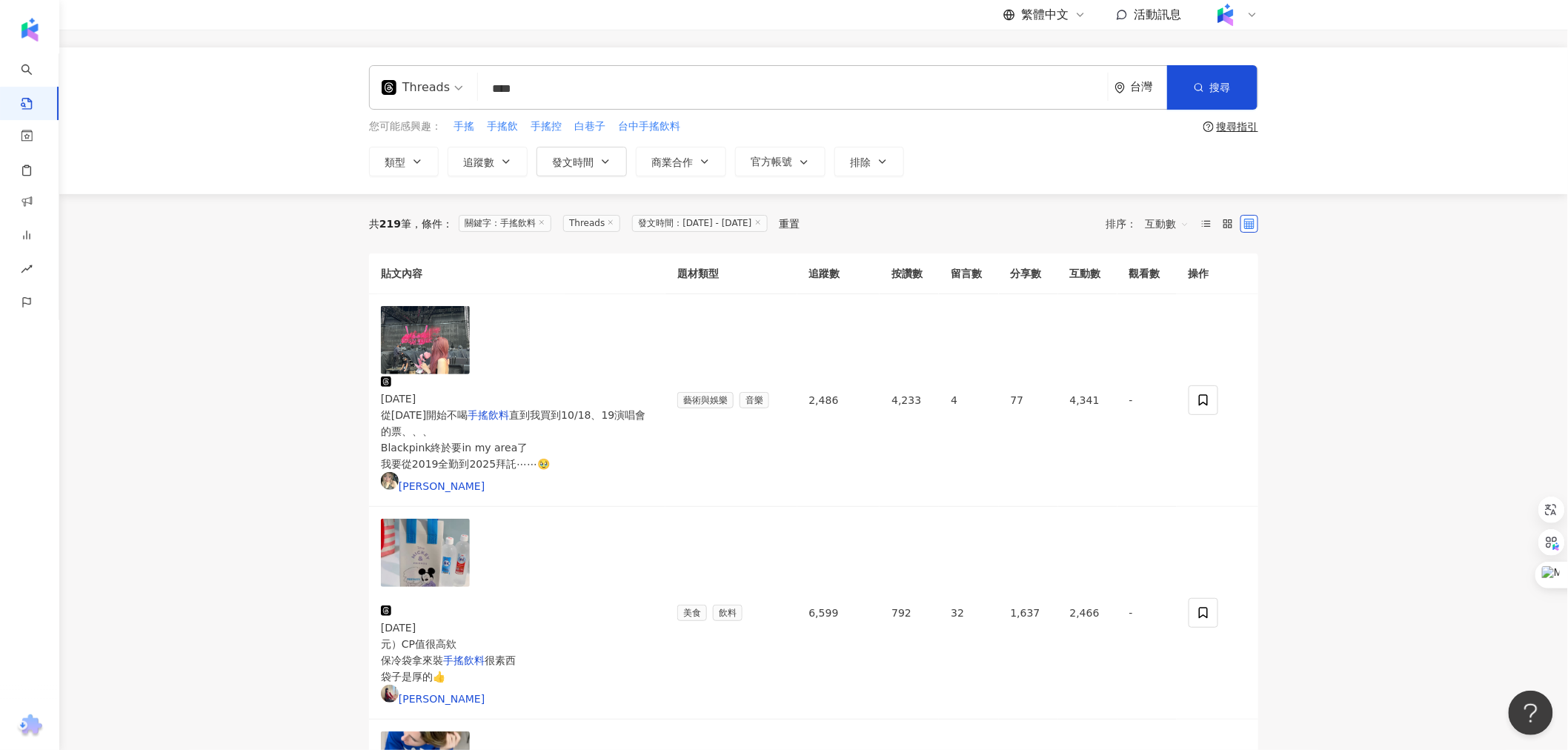
click at [512, 83] on input "****" at bounding box center [793, 88] width 618 height 32
type input "**"
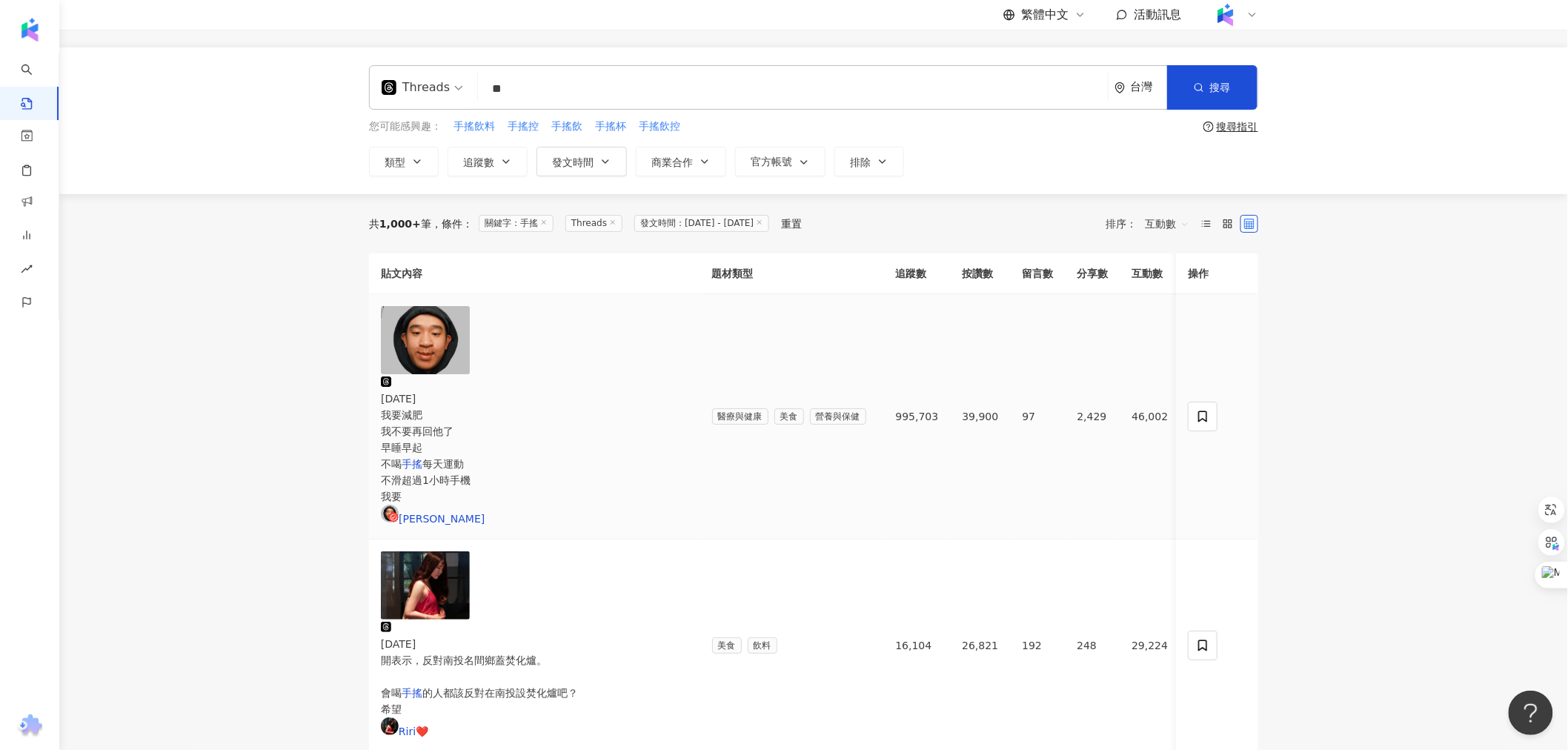
click at [440, 375] on img at bounding box center [425, 340] width 89 height 68
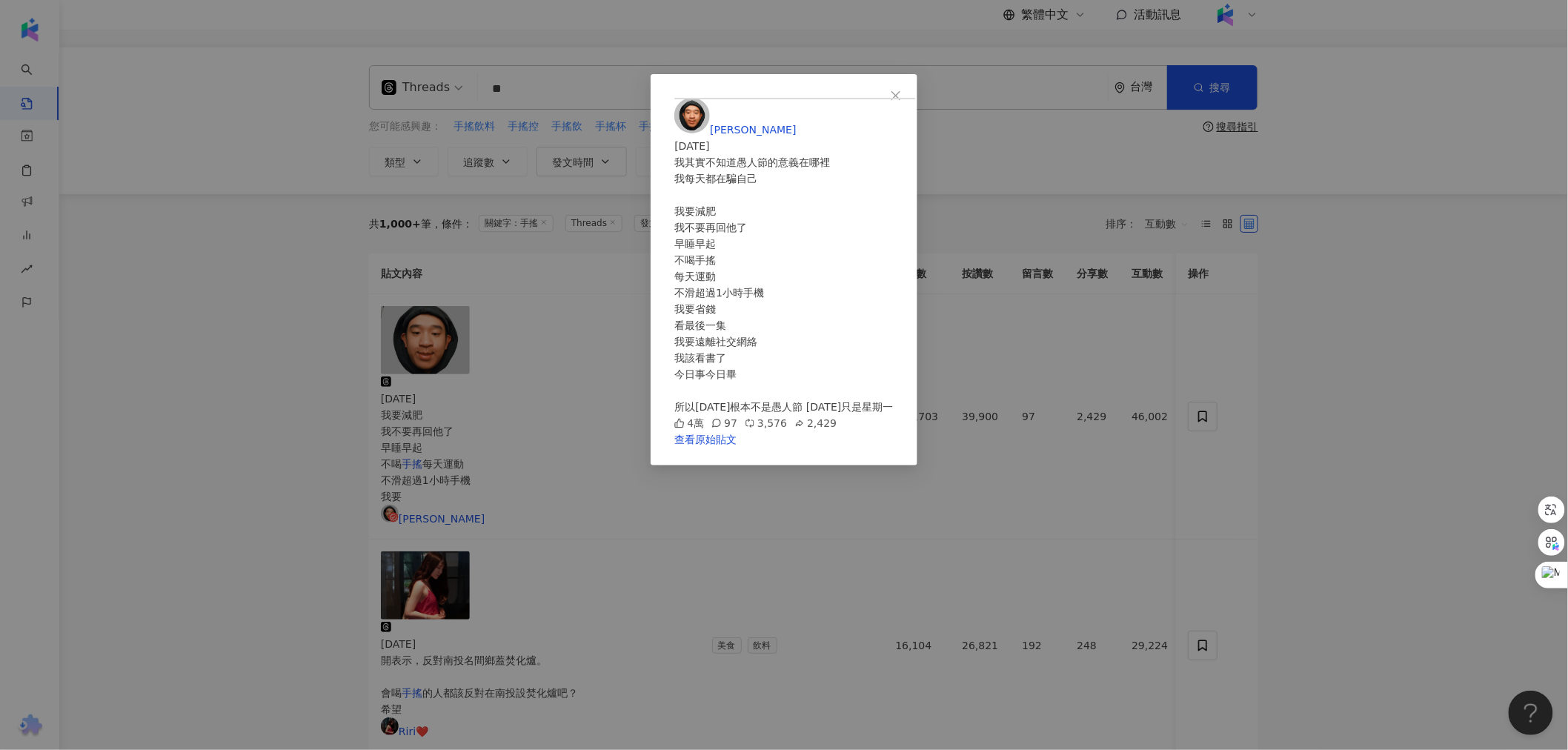
scroll to position [83, 0]
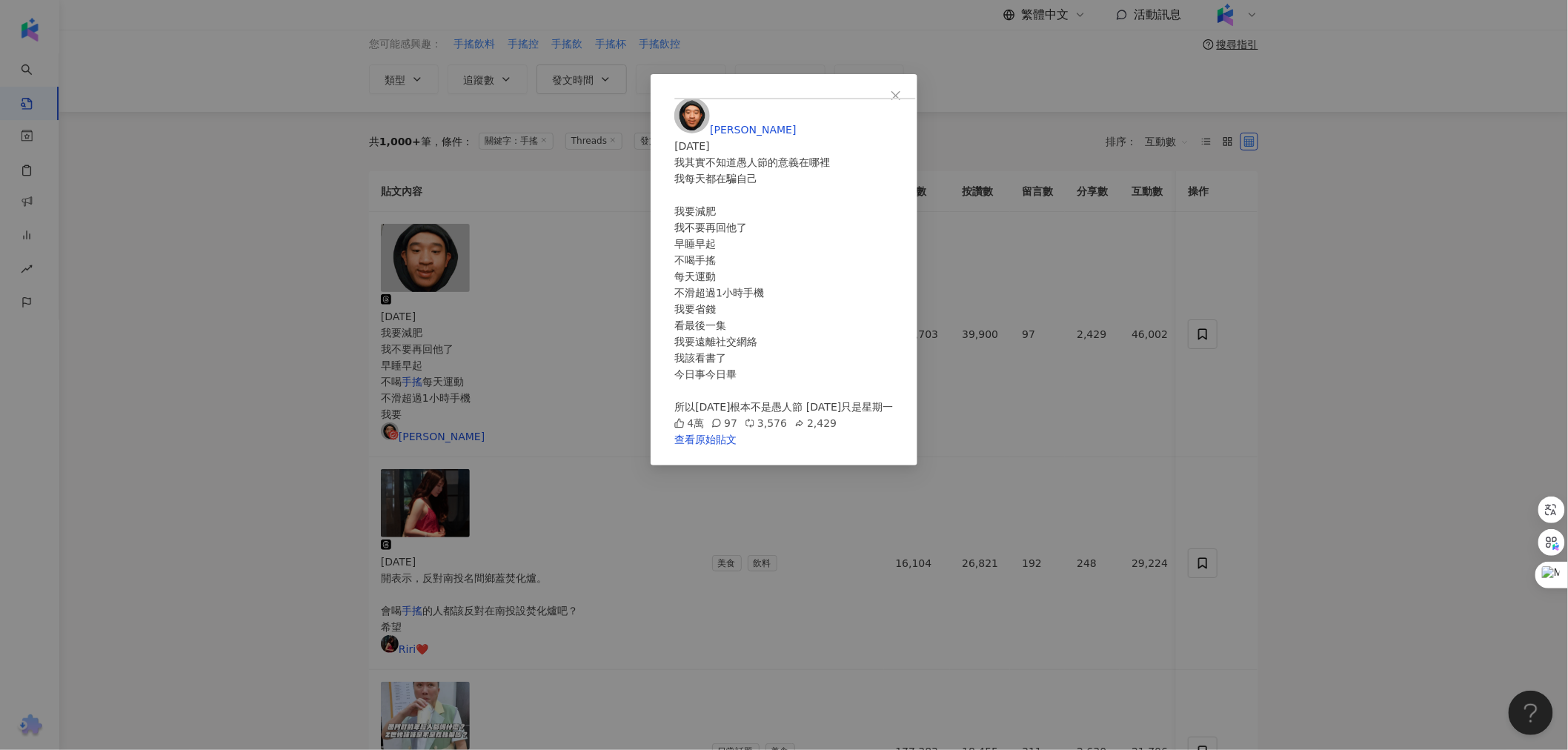
drag, startPoint x: 1404, startPoint y: 402, endPoint x: 1116, endPoint y: 382, distance: 288.7
click at [512, 402] on div "滌綸木子李 2025/4/1 我其實不知道愚人節的意義在哪裡 我每天都在騙自己 我要減肥 我不要再回他了 早睡早起 不喝手搖 每天運動 不滑超過1小時手機 我…" at bounding box center [784, 375] width 1568 height 750
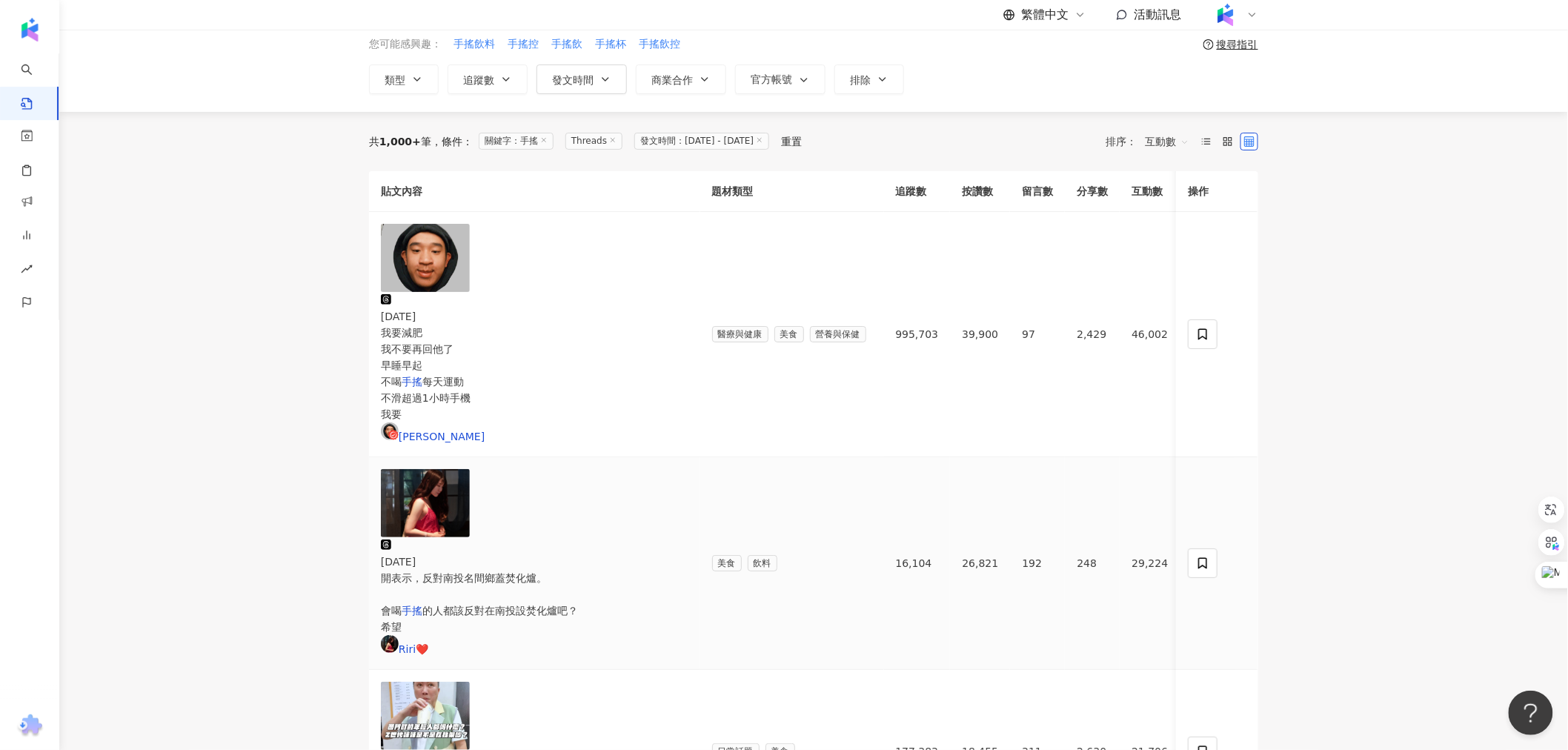
click at [512, 605] on span "的人都該反對在南投設焚化爐吧？ 希望" at bounding box center [479, 619] width 197 height 28
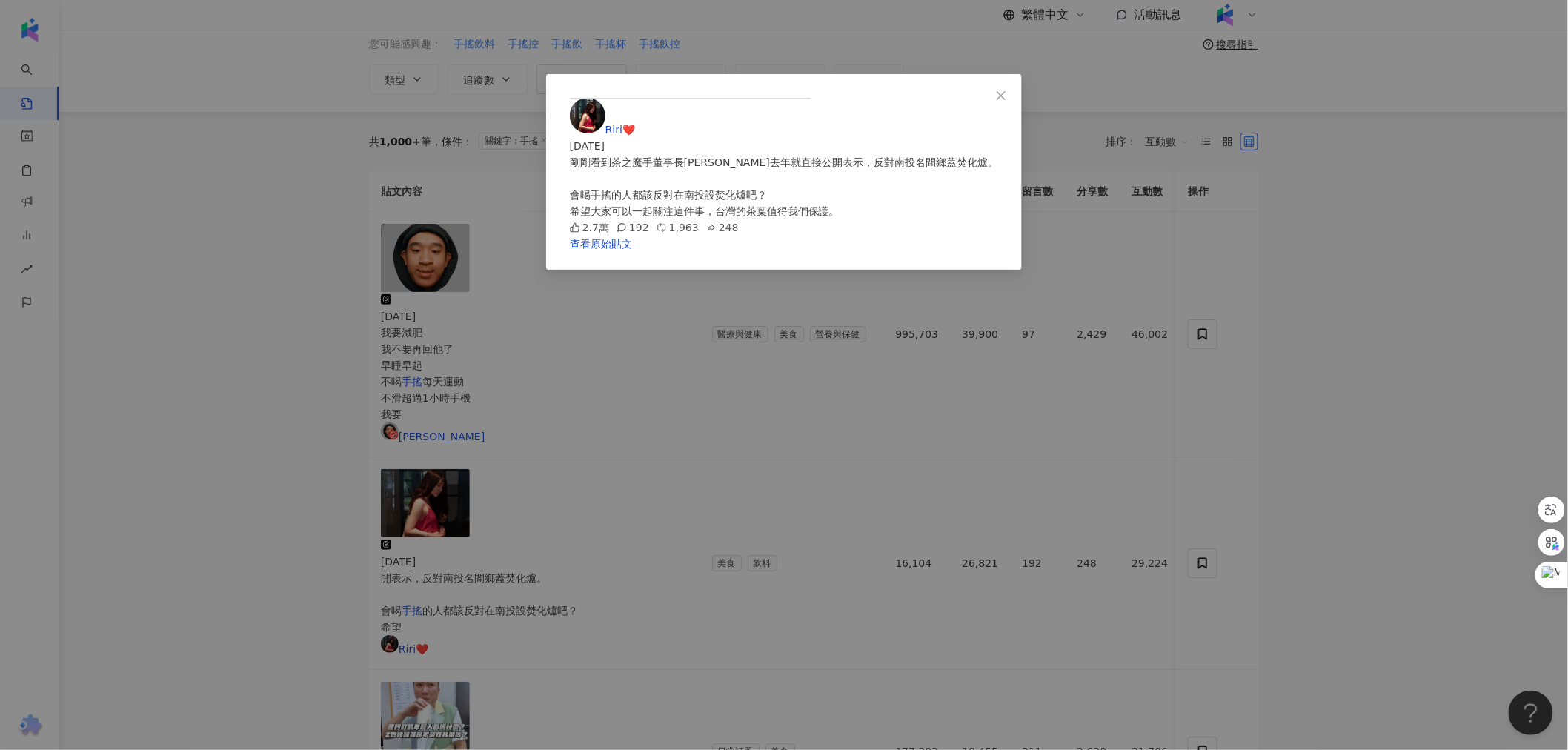
click at [512, 414] on div "Riri❤️ 2025/5/30 剛剛看到茶之魔手董事長王賢明去年就直接公開表示，反對南投名間鄉蓋焚化爐。 會喝手搖的人都該反對在南投設焚化爐吧？ 希望大家可…" at bounding box center [784, 375] width 1568 height 750
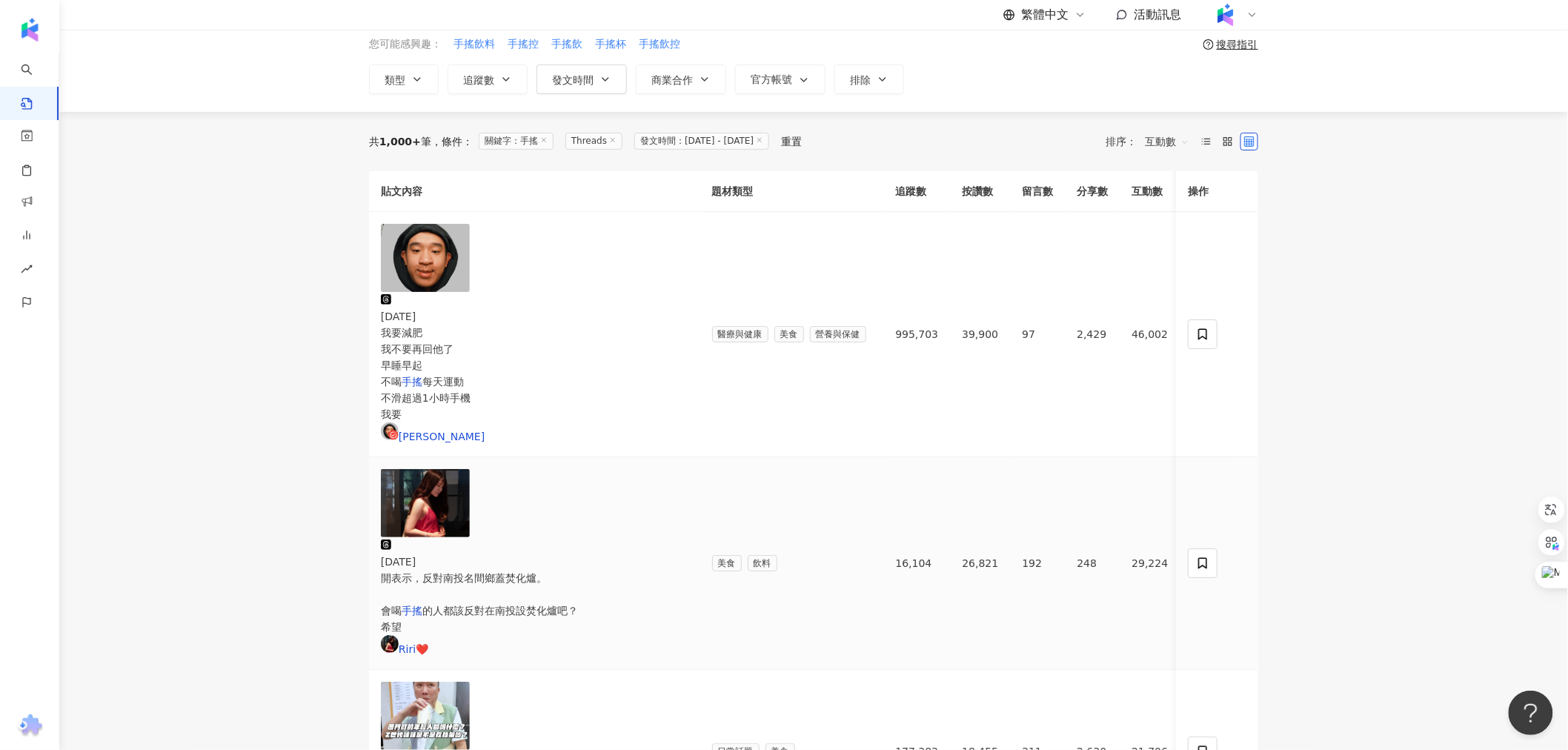
scroll to position [165, 0]
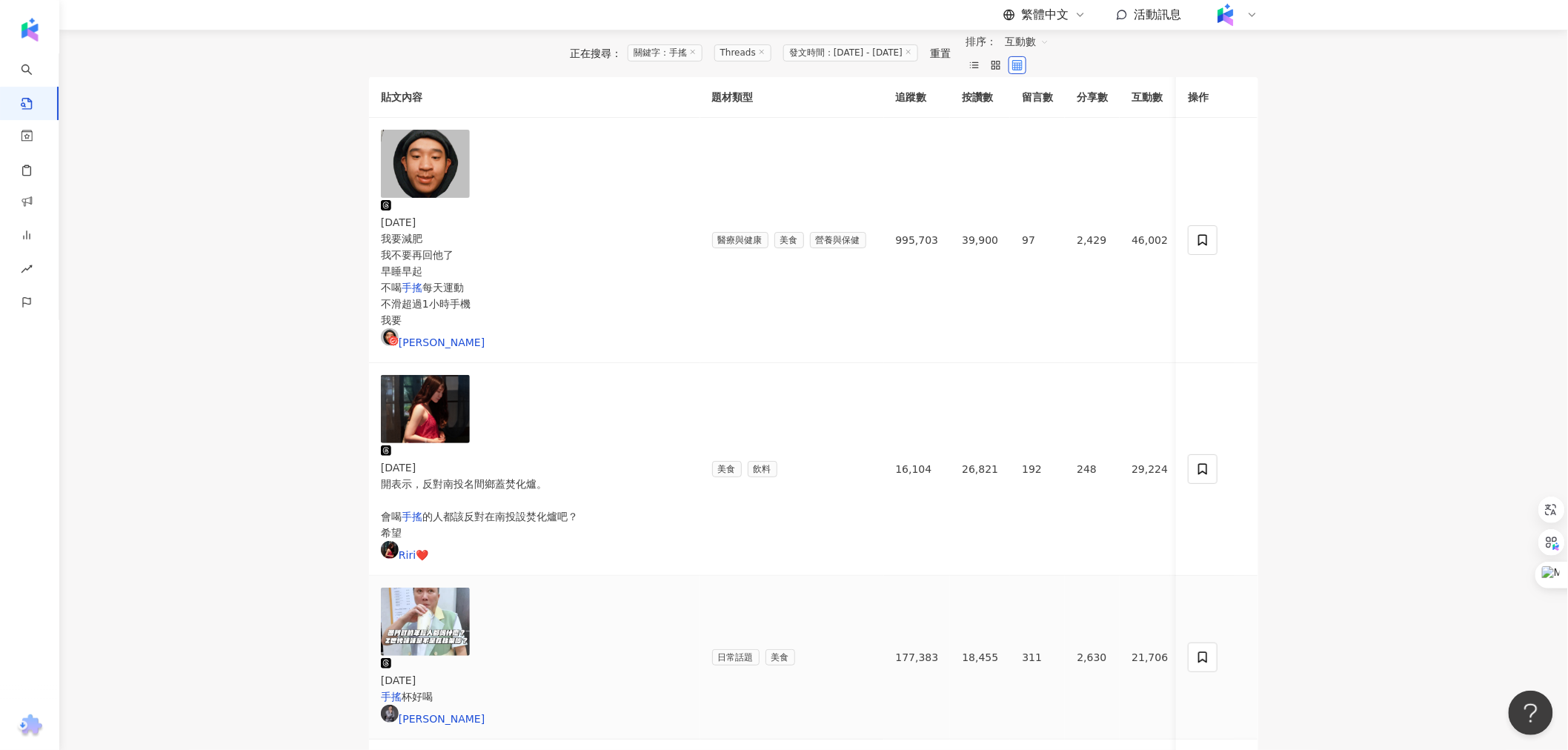
click at [512, 656] on div "2025/6/18 手搖 杯好喝 趙正平" at bounding box center [534, 691] width 307 height 71
click at [432, 691] on span "杯好喝" at bounding box center [417, 696] width 31 height 12
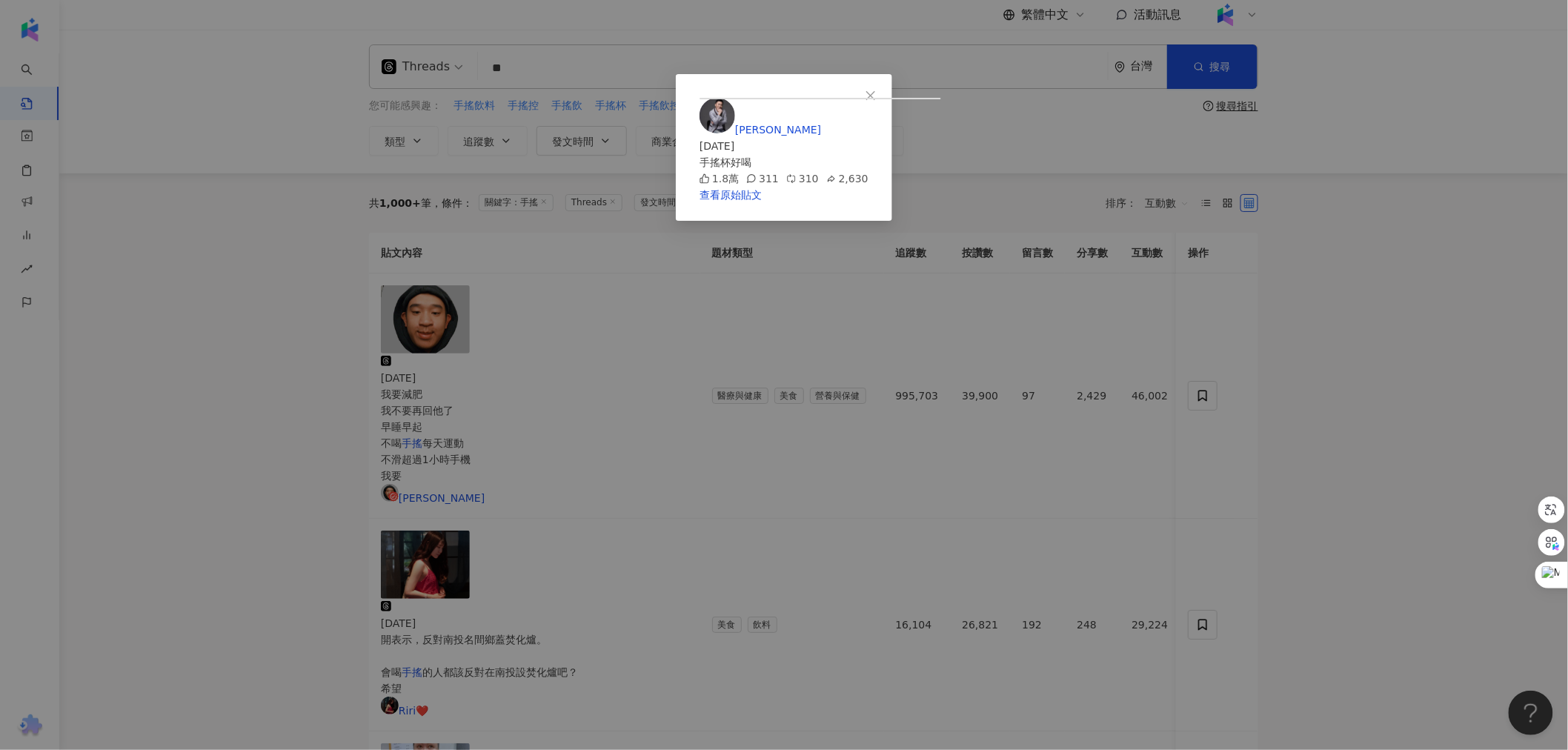
scroll to position [19, 0]
click at [512, 345] on div "趙正平 2025/6/18 手搖杯好喝 1.8萬 311 310 2,630 查看原始貼文" at bounding box center [784, 375] width 1568 height 750
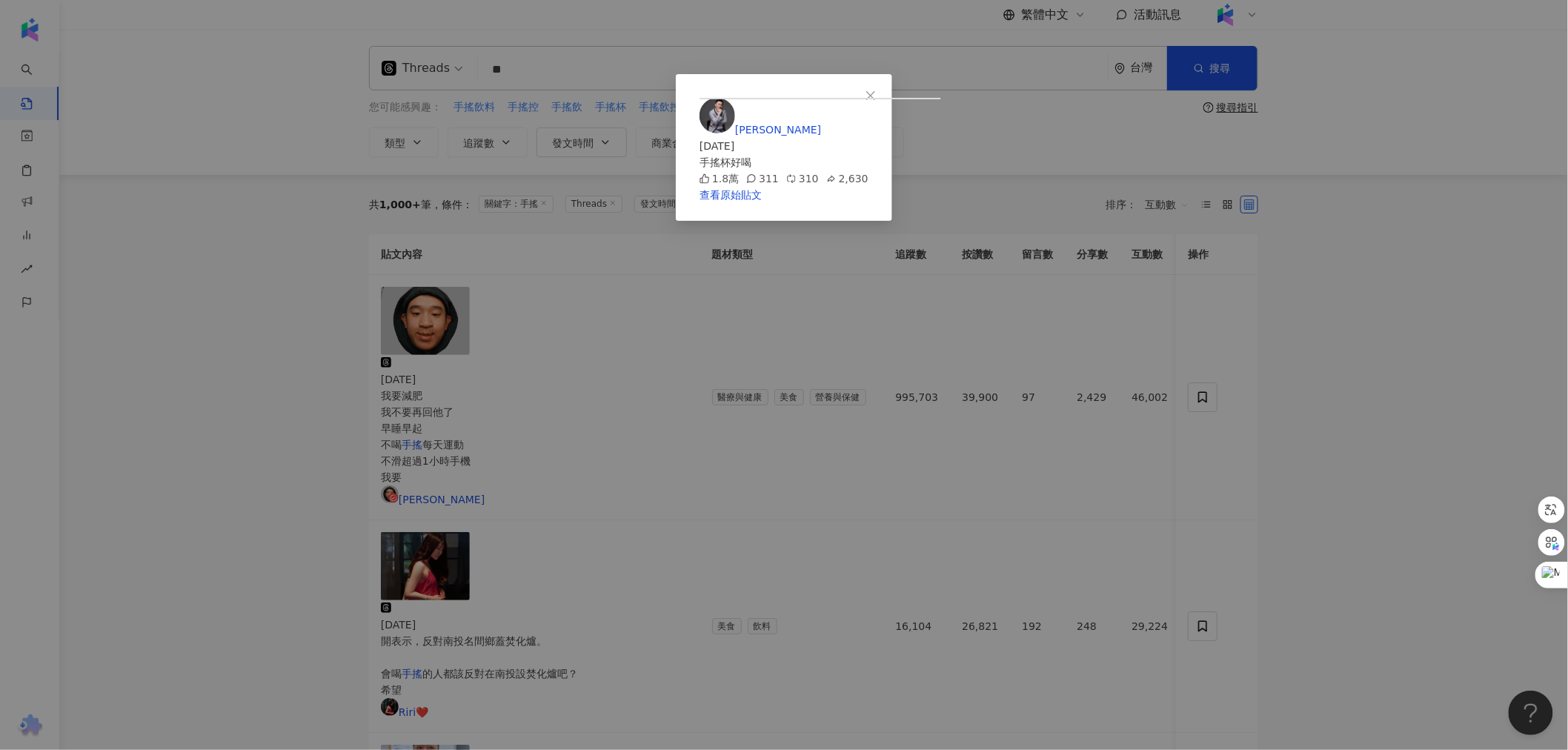
click at [512, 187] on div "趙正平 2025/6/18 手搖杯好喝 1.8萬 311 310 2,630" at bounding box center [784, 142] width 169 height 89
click at [286, 355] on div "趙正平 2025/6/18 手搖杯好喝 1.8萬 311 310 2,630 查看原始貼文" at bounding box center [784, 375] width 1568 height 750
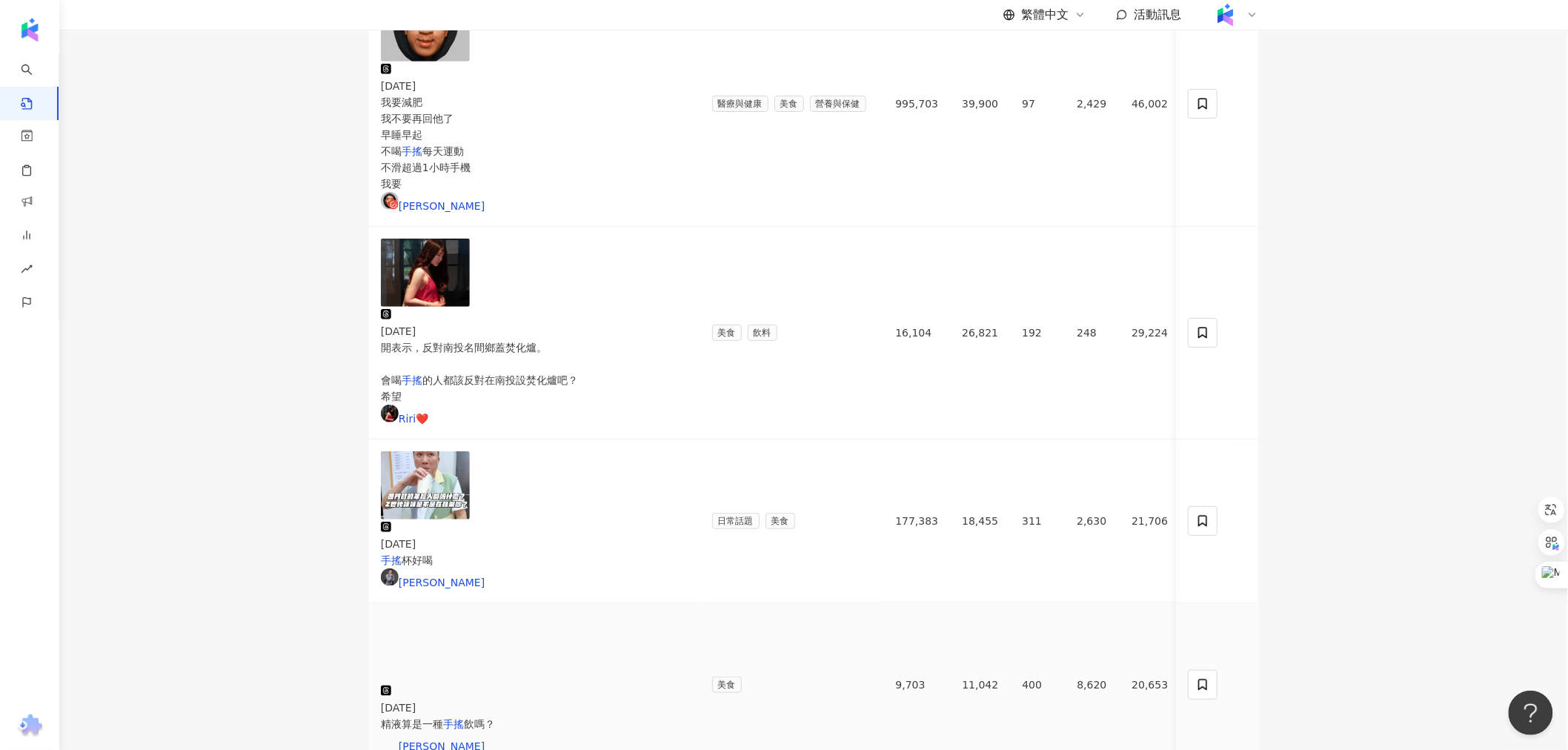
scroll to position [302, 0]
click at [439, 615] on img at bounding box center [425, 649] width 89 height 68
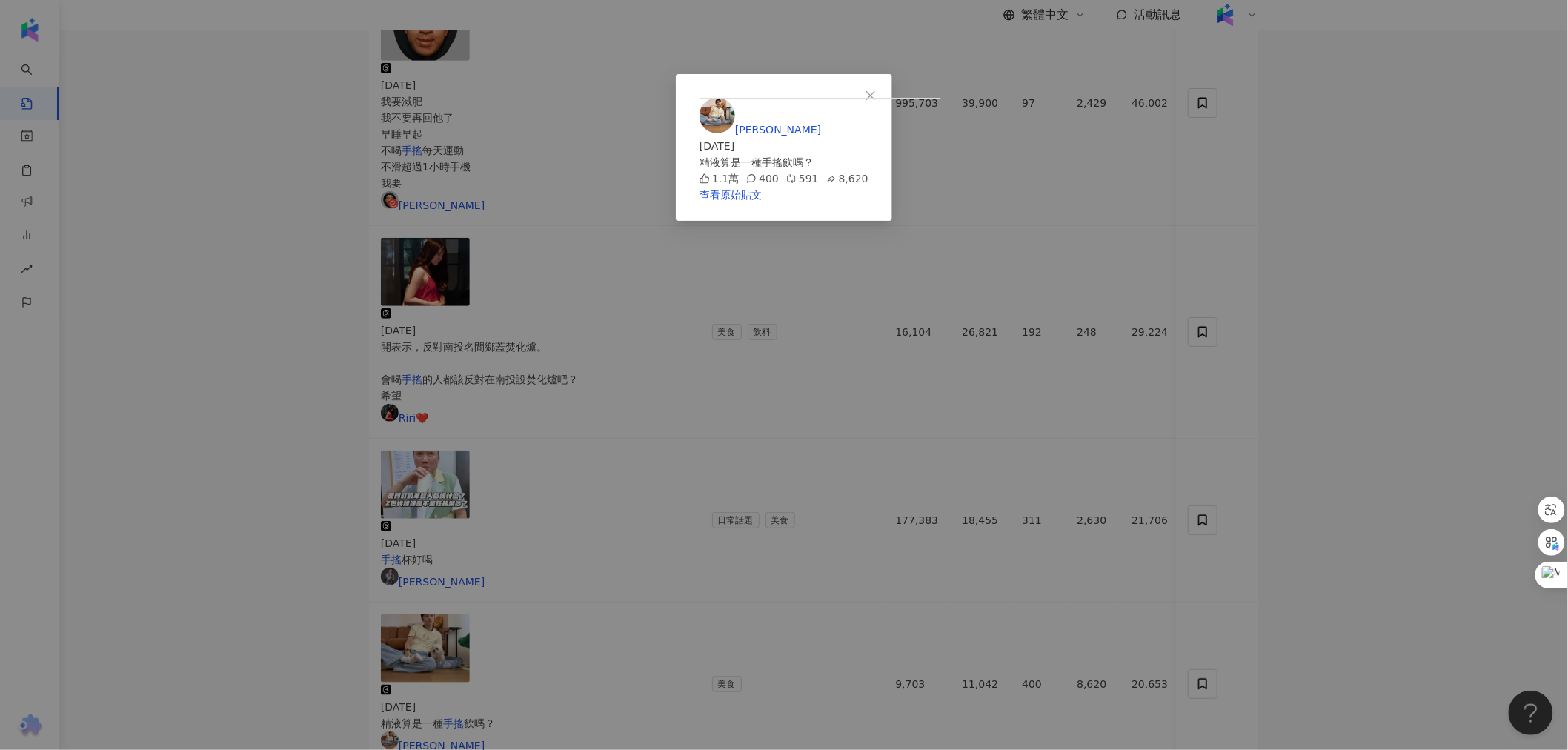
click at [398, 380] on div "HaruHiko Lin 2025/5/15 精液算是一種手搖飲嗎？ 1.1萬 400 591 8,620 查看原始貼文" at bounding box center [784, 375] width 1568 height 750
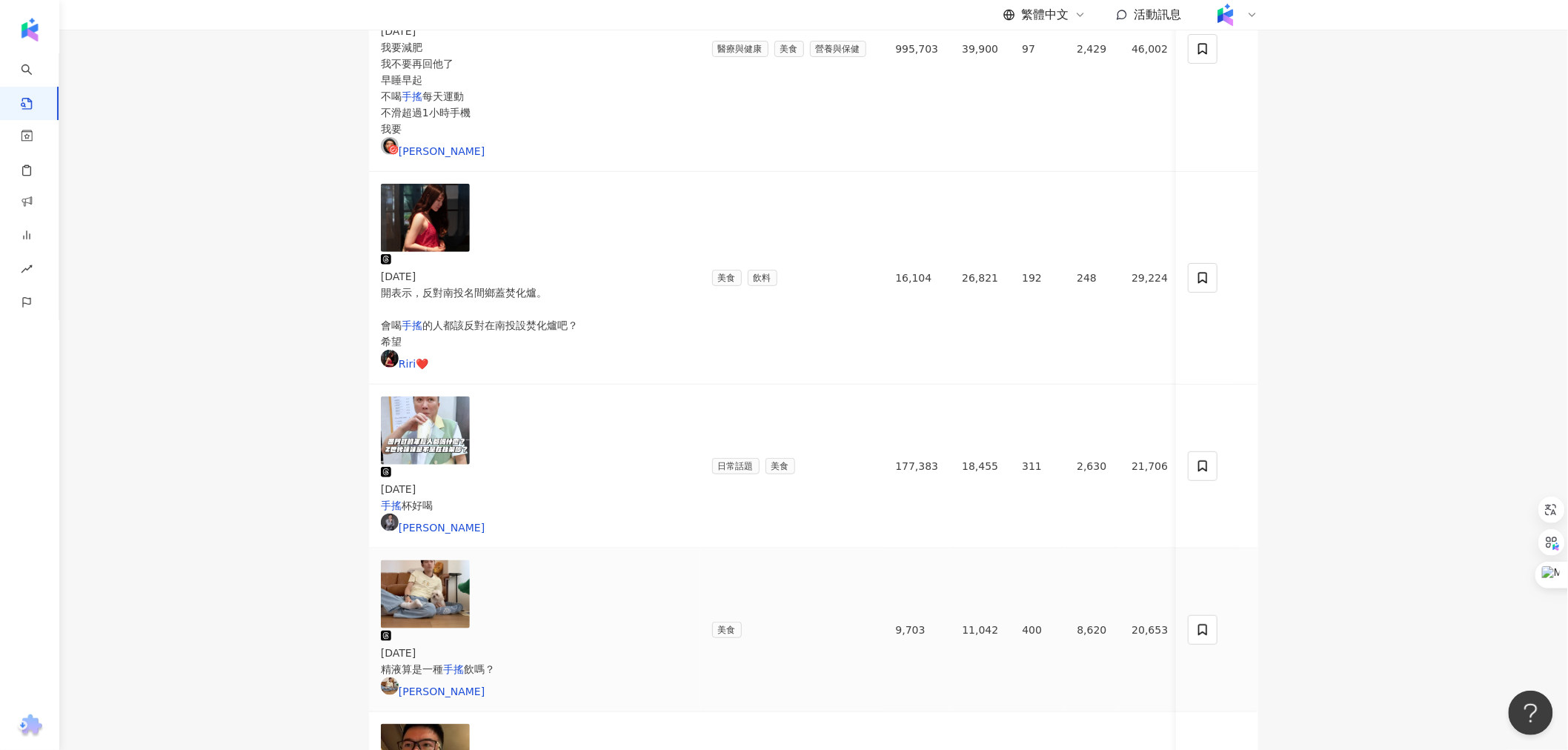
scroll to position [384, 0]
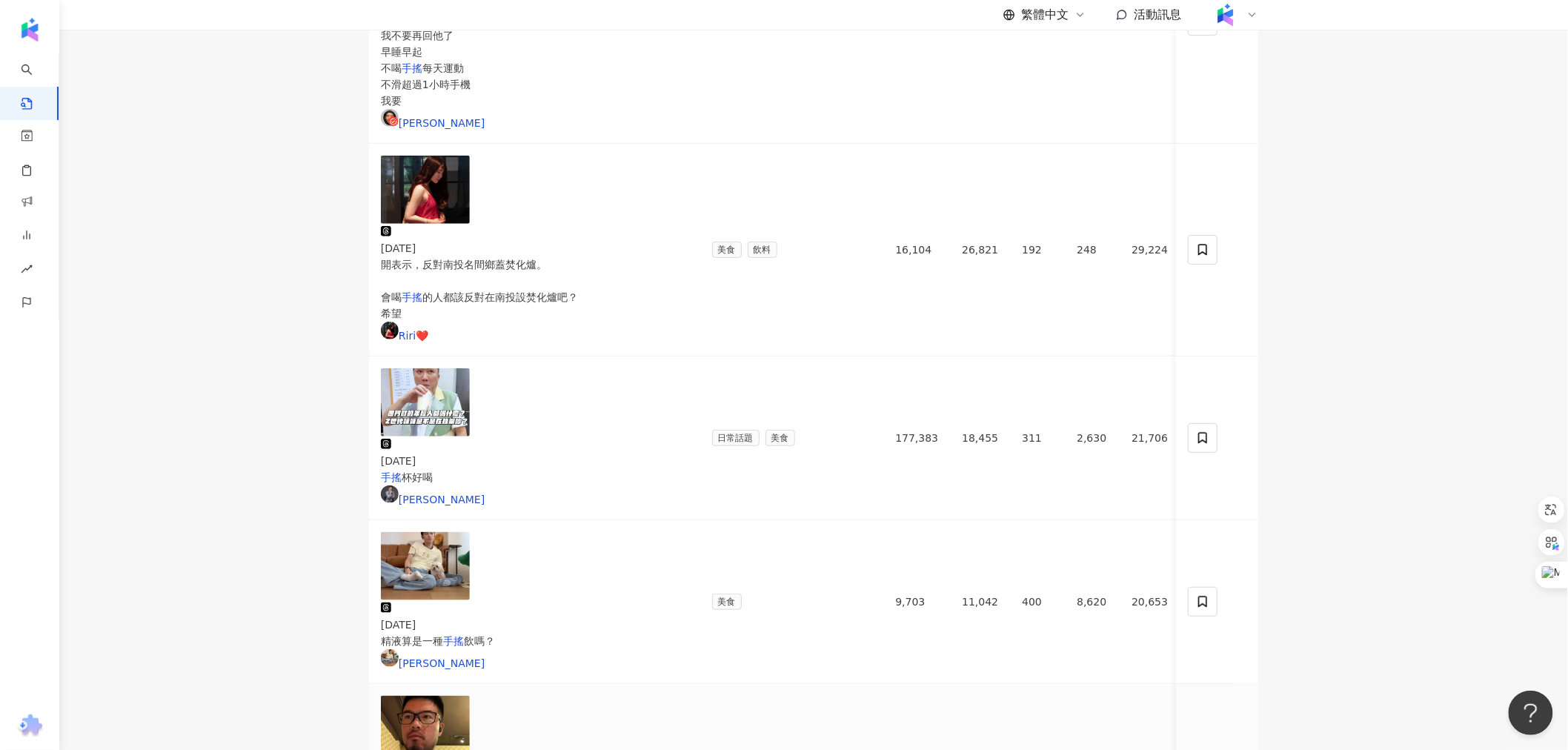
click at [421, 696] on img at bounding box center [425, 730] width 89 height 68
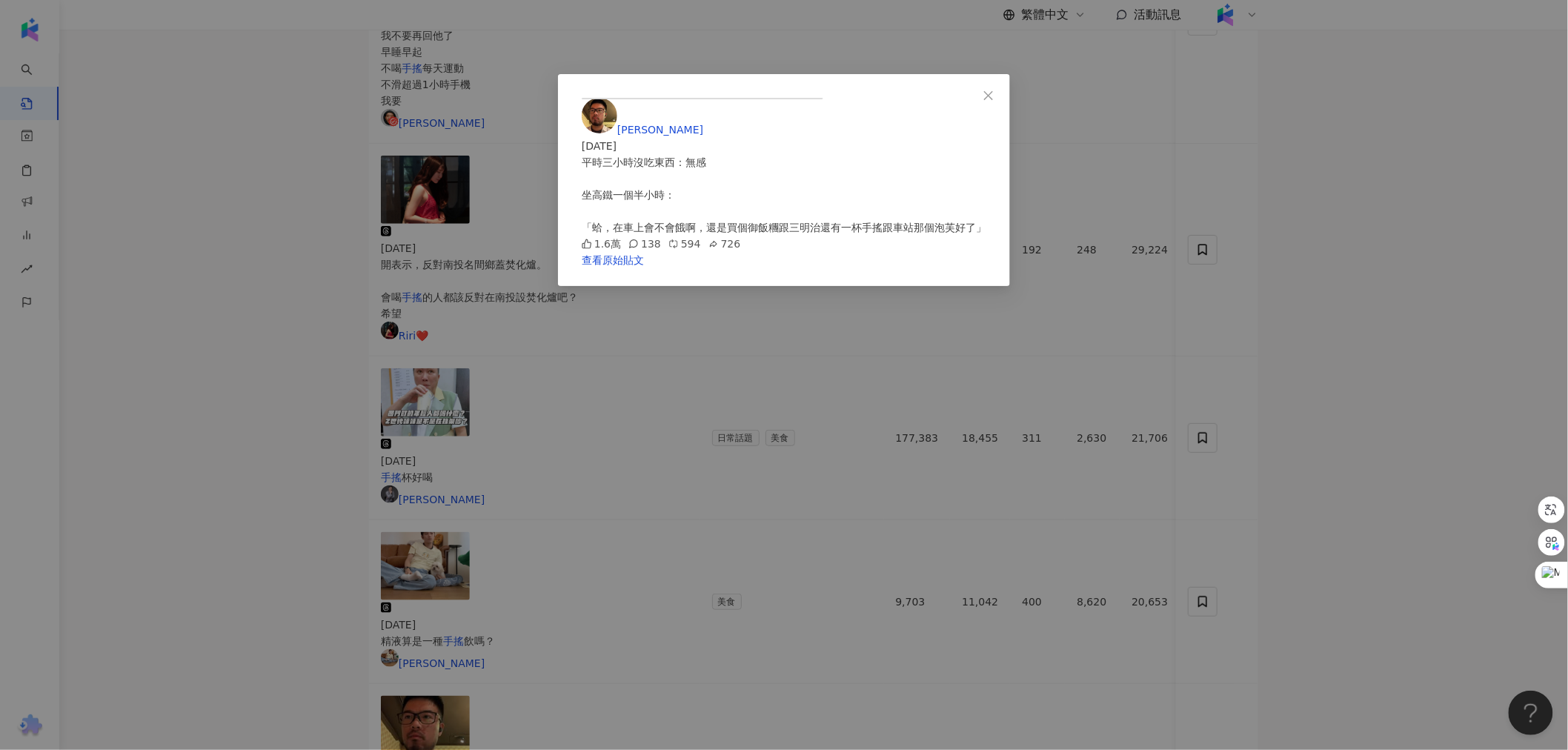
click at [421, 380] on div "Jorge Ma 2025/7/3 平時三小時沒吃東西：無感 坐高鐵一個半小時： 「蛤，在車上會不會餓啊，還是買個御飯糰跟三明治還有一杯手搖跟車站那個泡芙好了…" at bounding box center [784, 375] width 1568 height 750
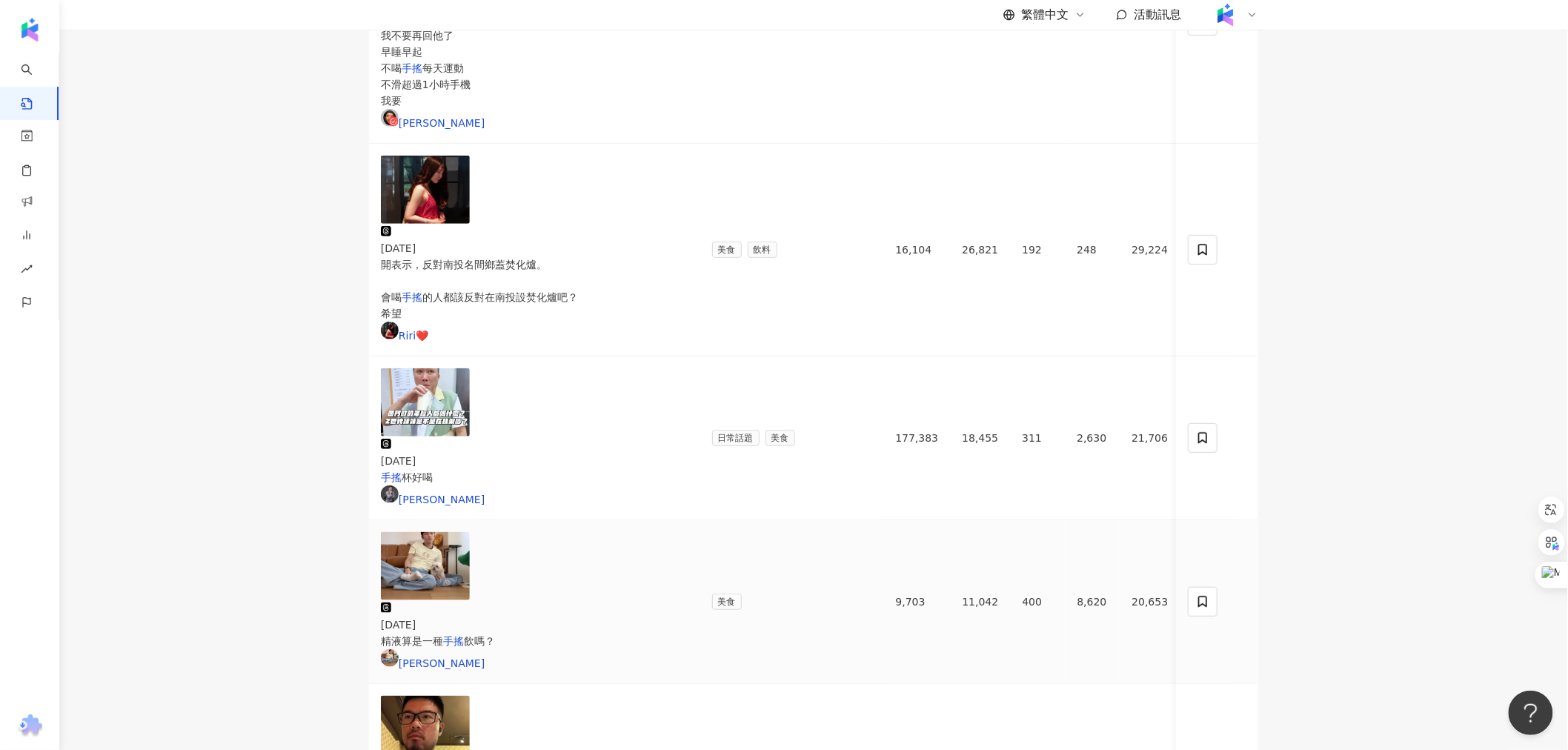
click at [460, 532] on img at bounding box center [425, 566] width 89 height 68
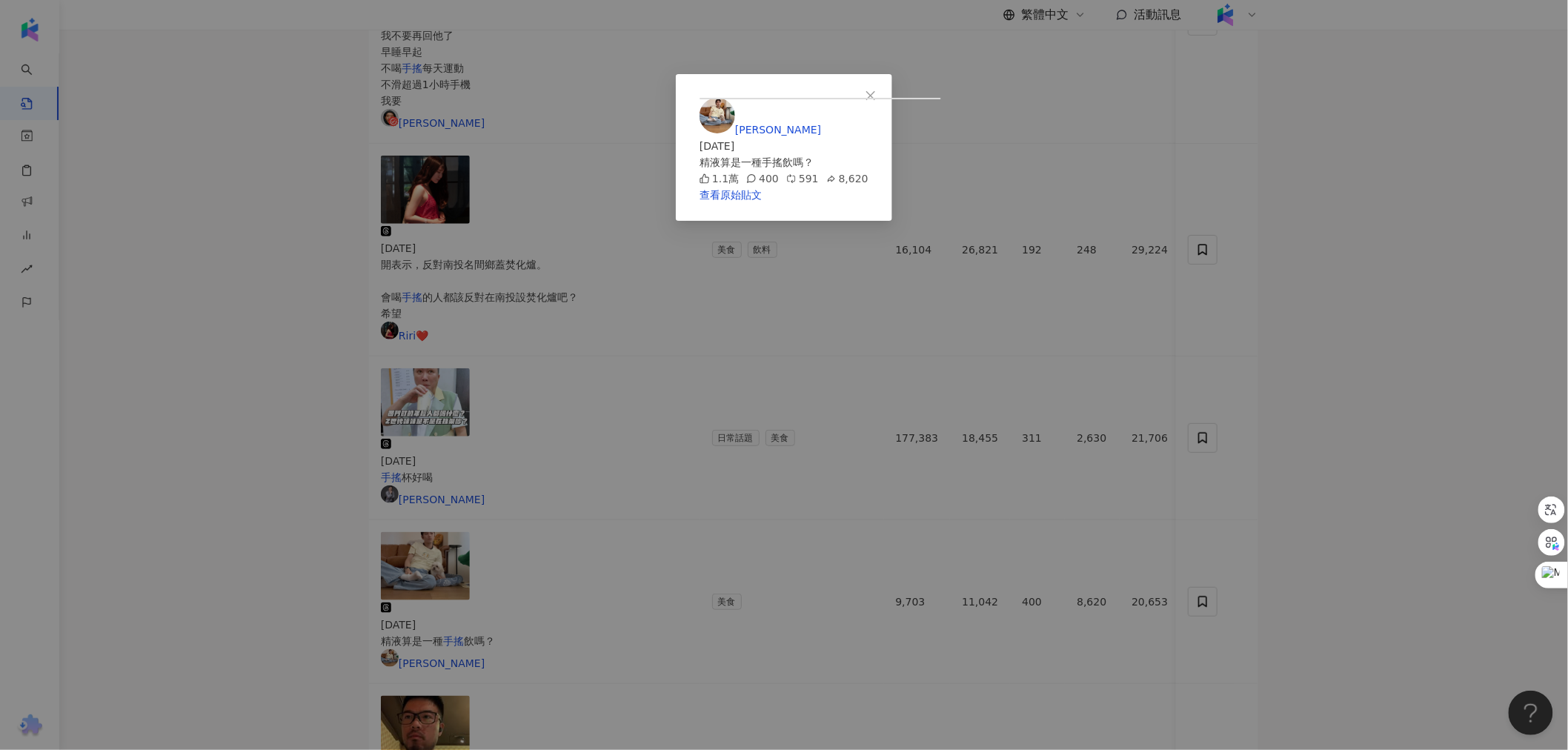
click at [340, 286] on div "HaruHiko Lin 2025/5/15 精液算是一種手搖飲嗎？ 1.1萬 400 591 8,620 查看原始貼文" at bounding box center [784, 375] width 1568 height 750
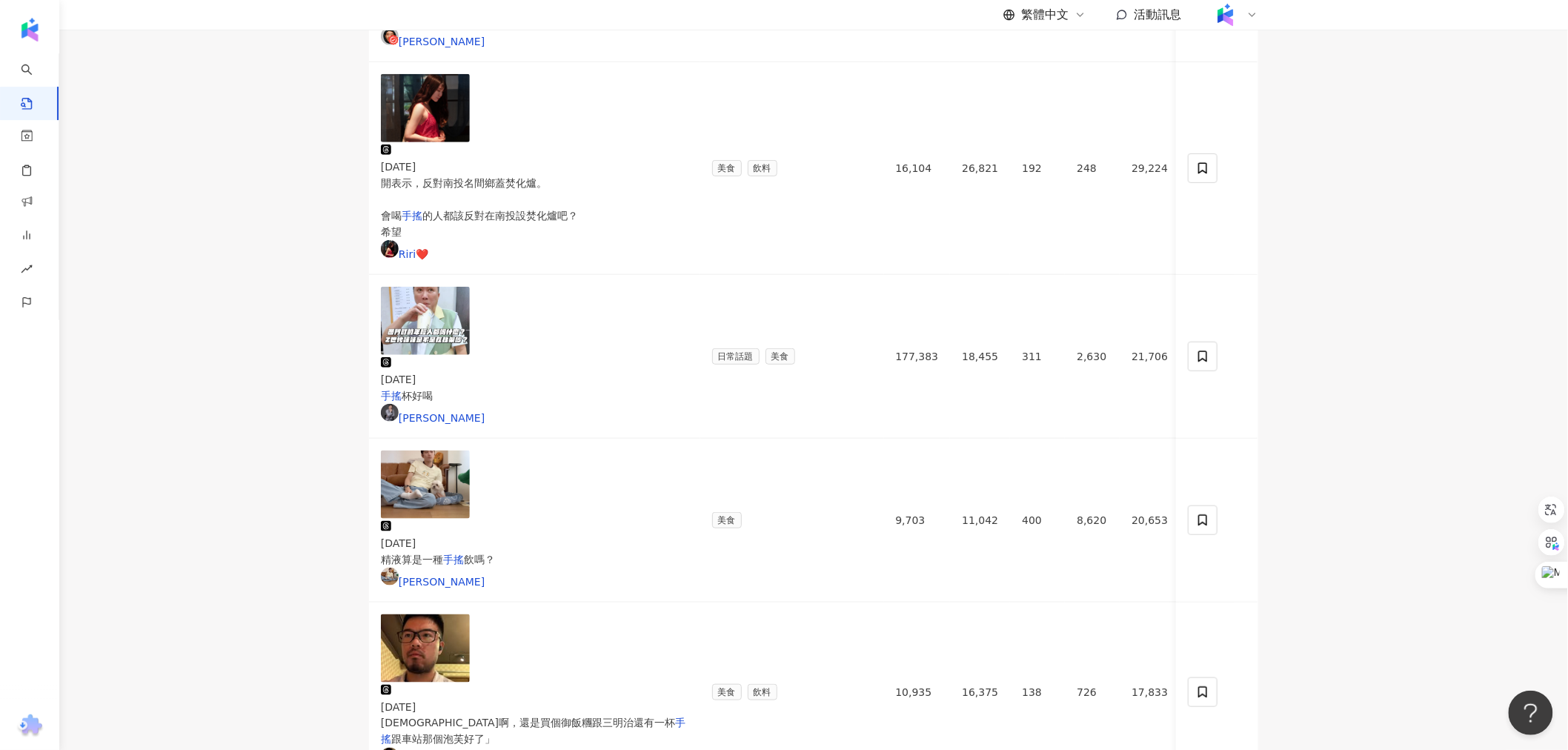
scroll to position [467, 0]
click at [428, 613] on img at bounding box center [425, 647] width 89 height 68
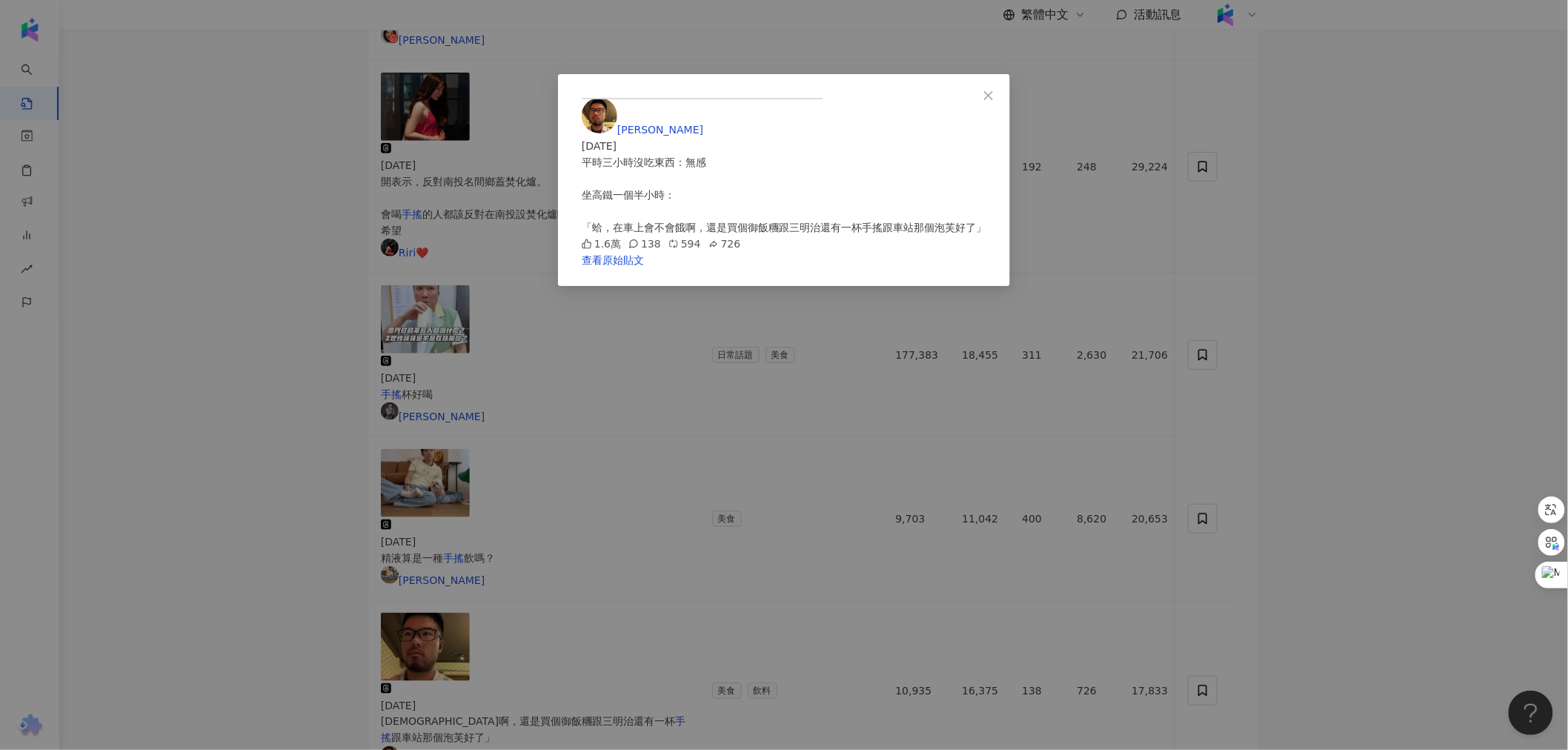
click at [428, 324] on div "Jorge Ma 2025/7/3 平時三小時沒吃東西：無感 坐高鐵一個半小時： 「蛤，在車上會不會餓啊，還是買個御飯糰跟三明治還有一杯手搖跟車站那個泡芙好了…" at bounding box center [784, 375] width 1568 height 750
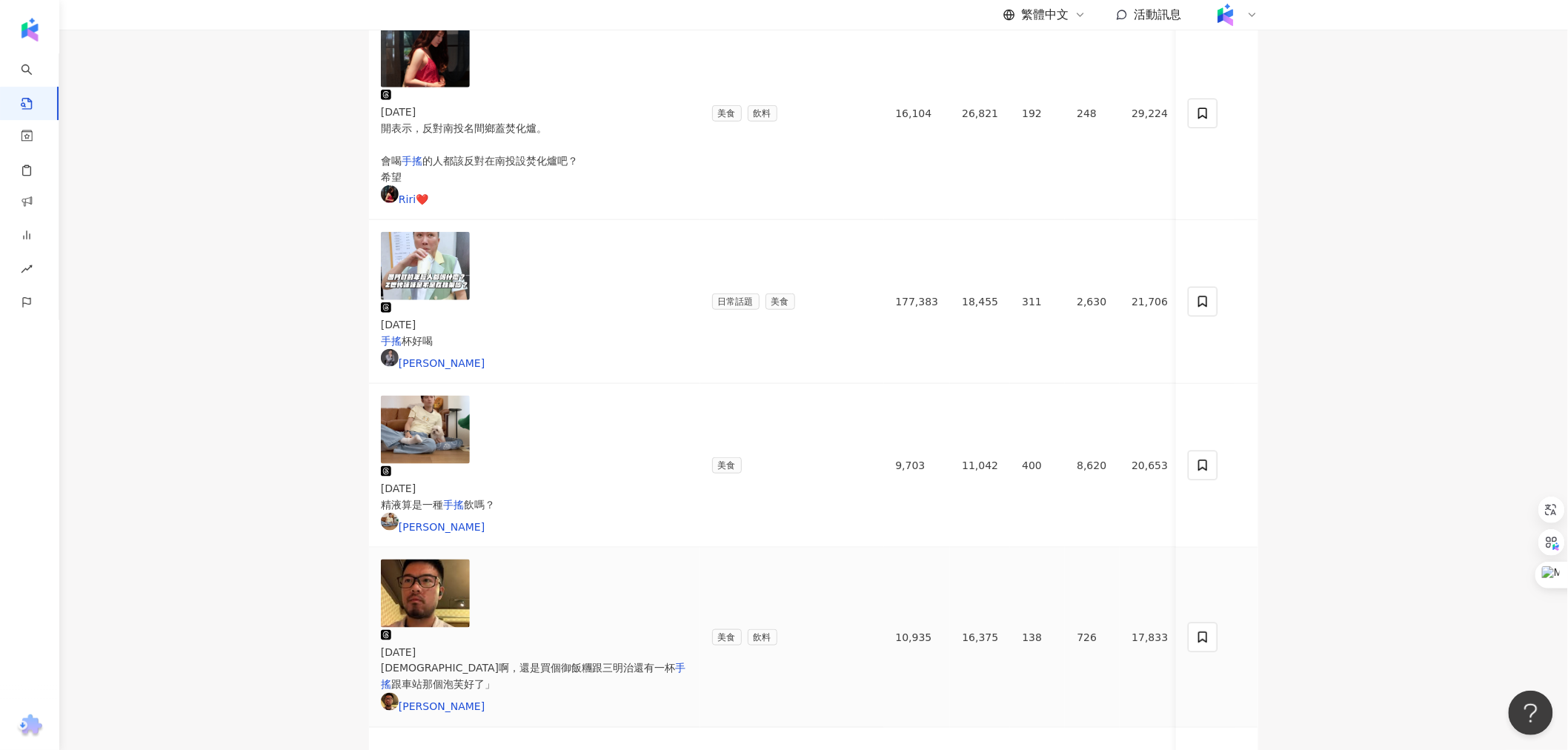
scroll to position [549, 0]
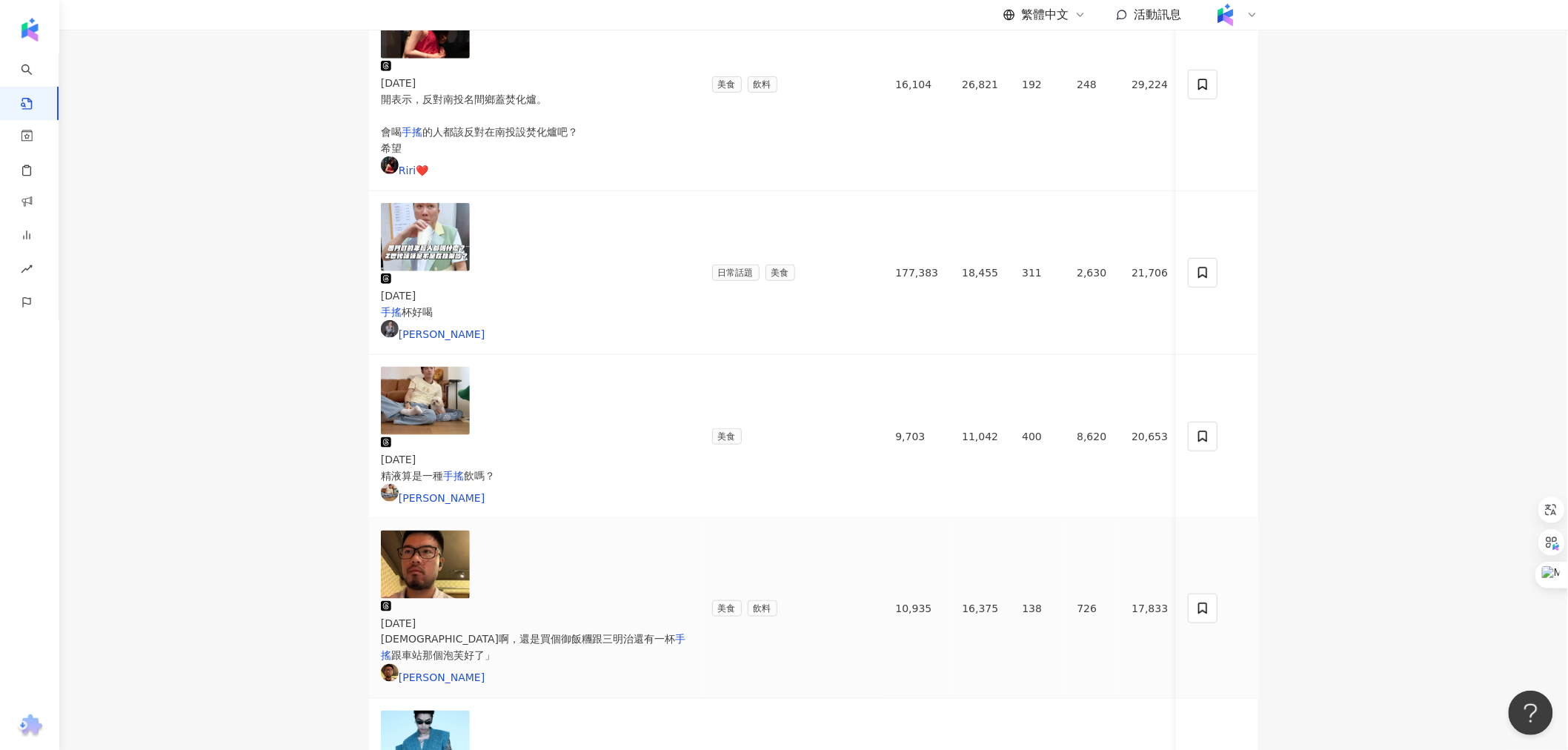
click at [428, 711] on img at bounding box center [425, 745] width 89 height 68
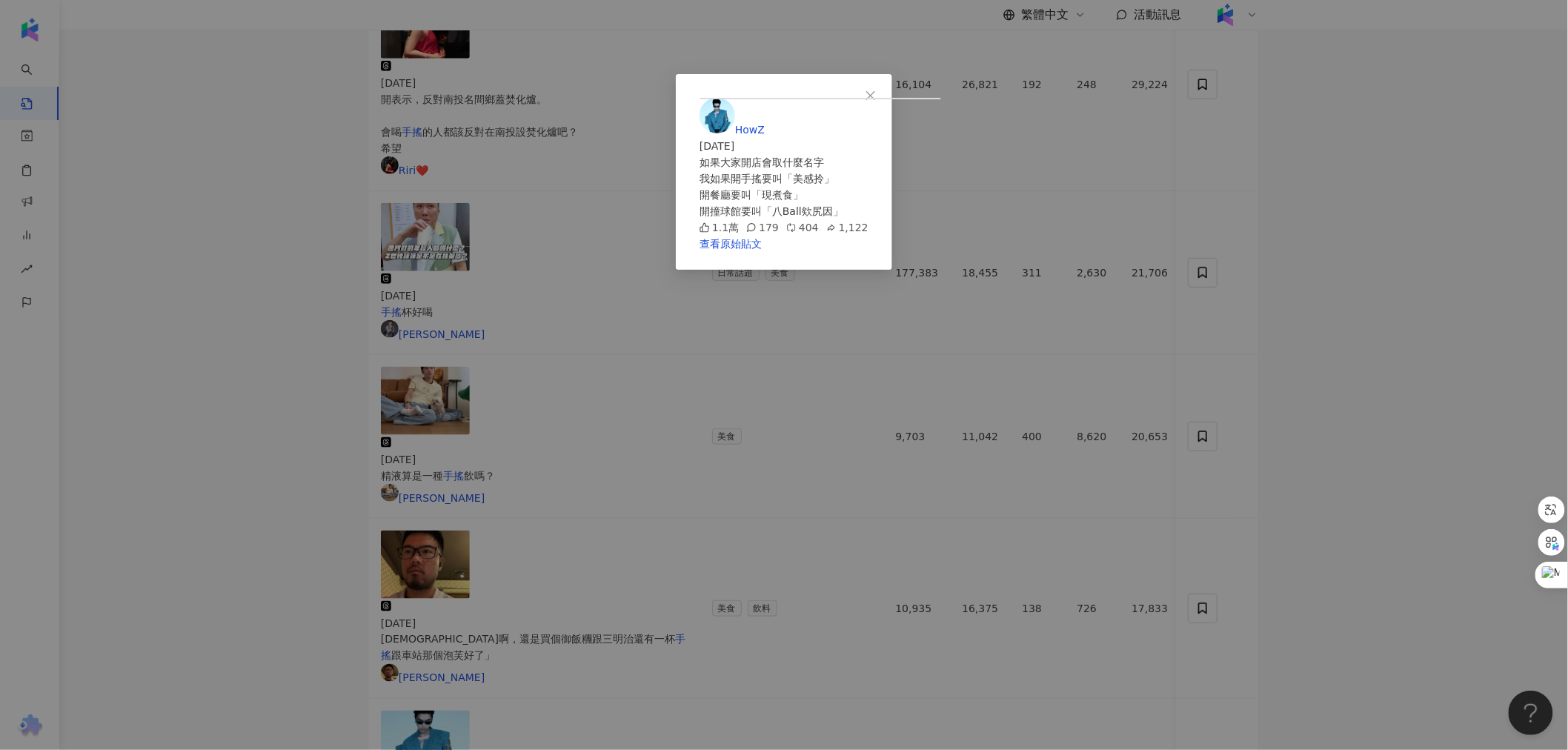
click at [428, 324] on div "HowZ 2025/4/21 如果大家開店會取什麼名字 我如果開手搖要叫「美感拎」 開餐廳要叫「現煮食」 開撞球館要叫「八Ball欸尻因」 1.1萬 179 …" at bounding box center [784, 375] width 1568 height 750
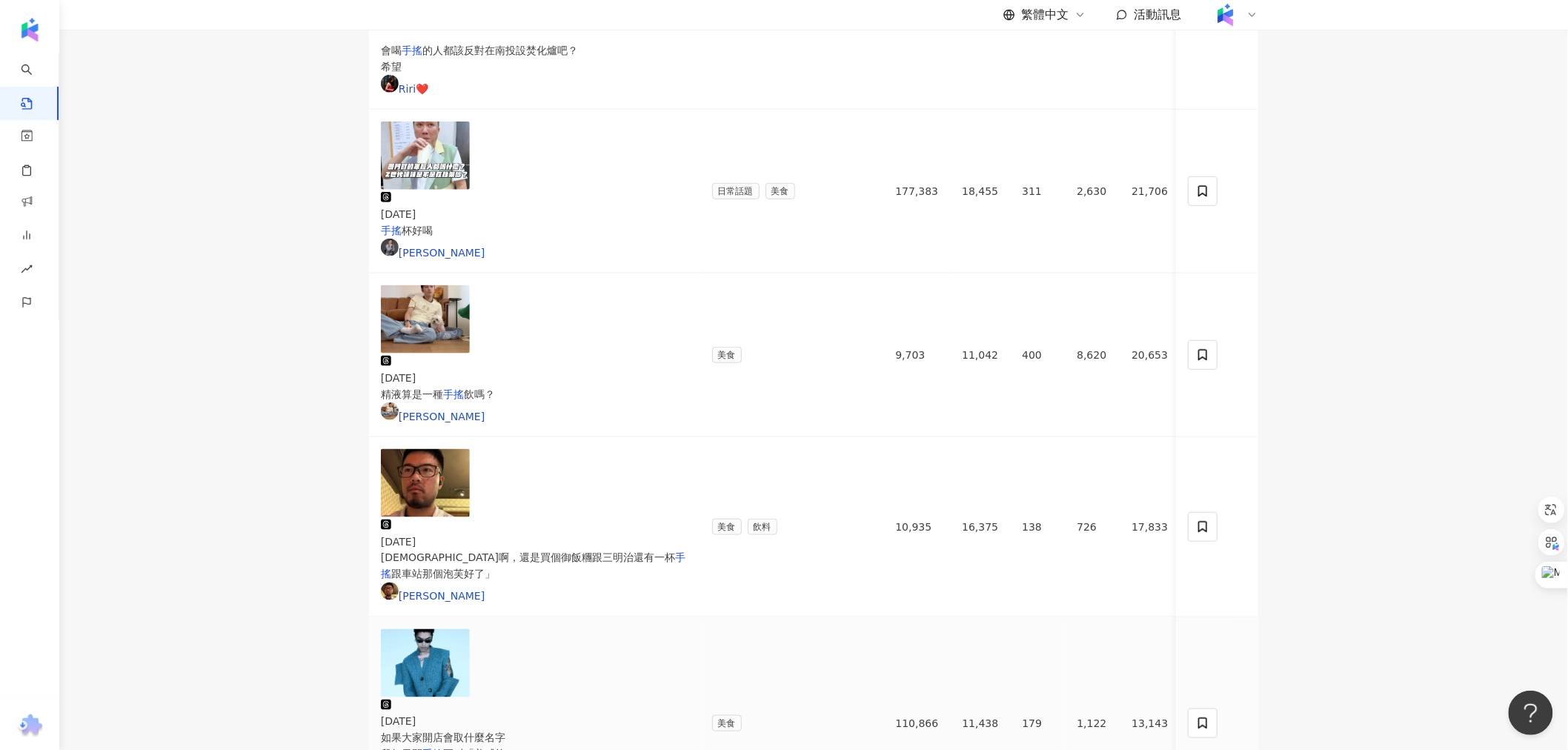
scroll to position [632, 0]
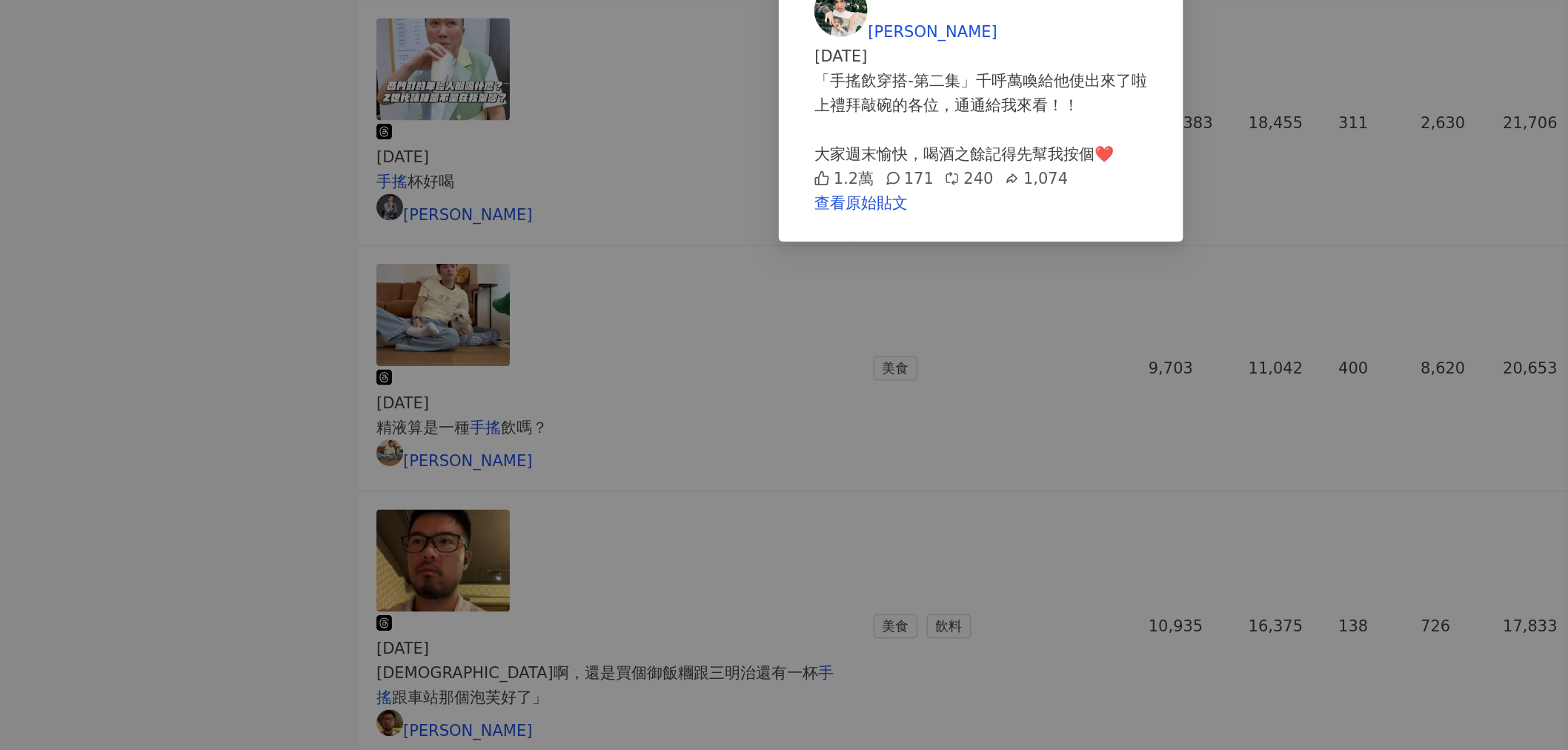
click at [361, 369] on div "Wei Chang 2025/3/1 「手搖飲穿搭-第二集」千呼萬喚給他使出來了啦 上禮拜敲碗的各位，通通給我來看！！ 大家週末愉快，喝酒之餘記得先幫我按個❤…" at bounding box center [784, 375] width 1568 height 750
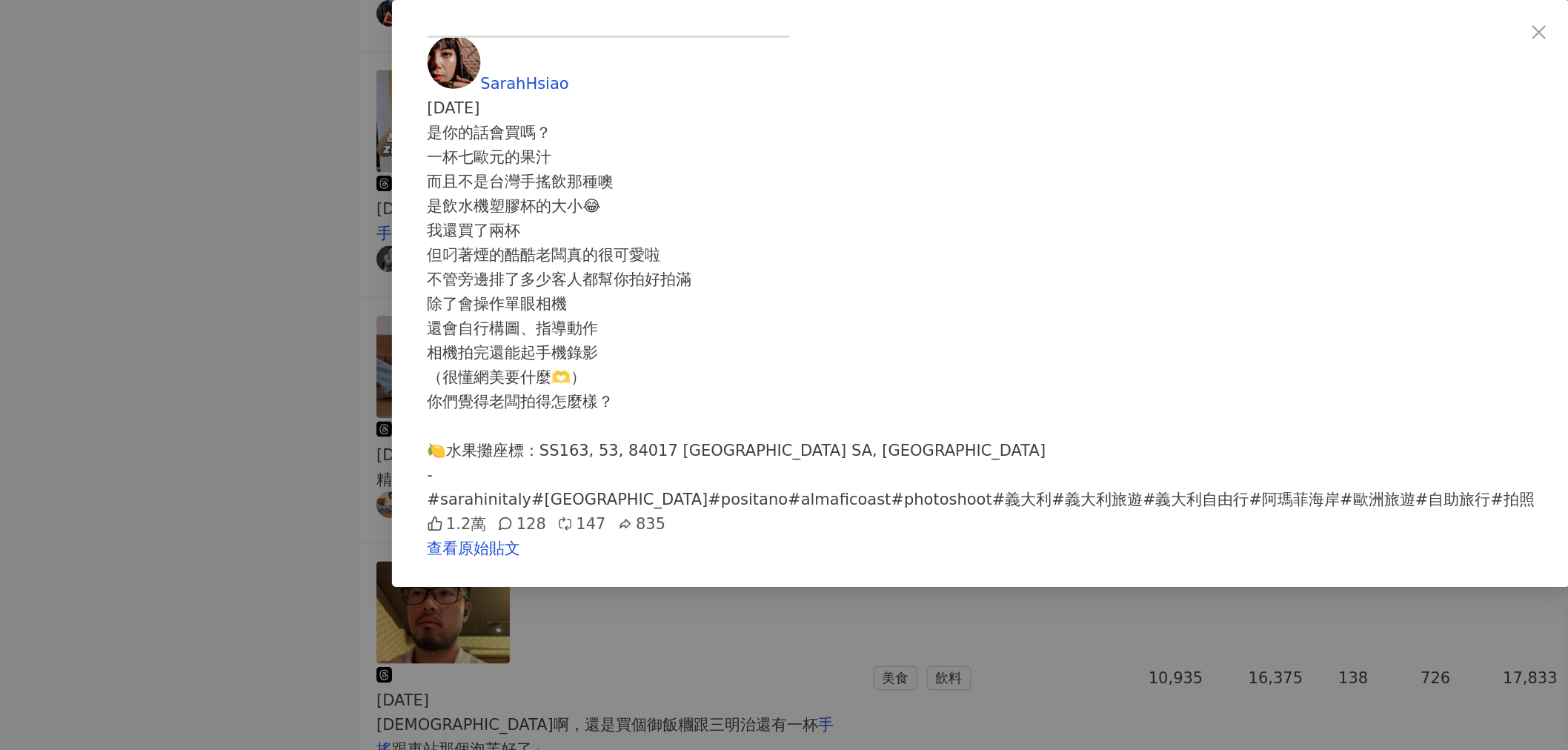
scroll to position [614, 0]
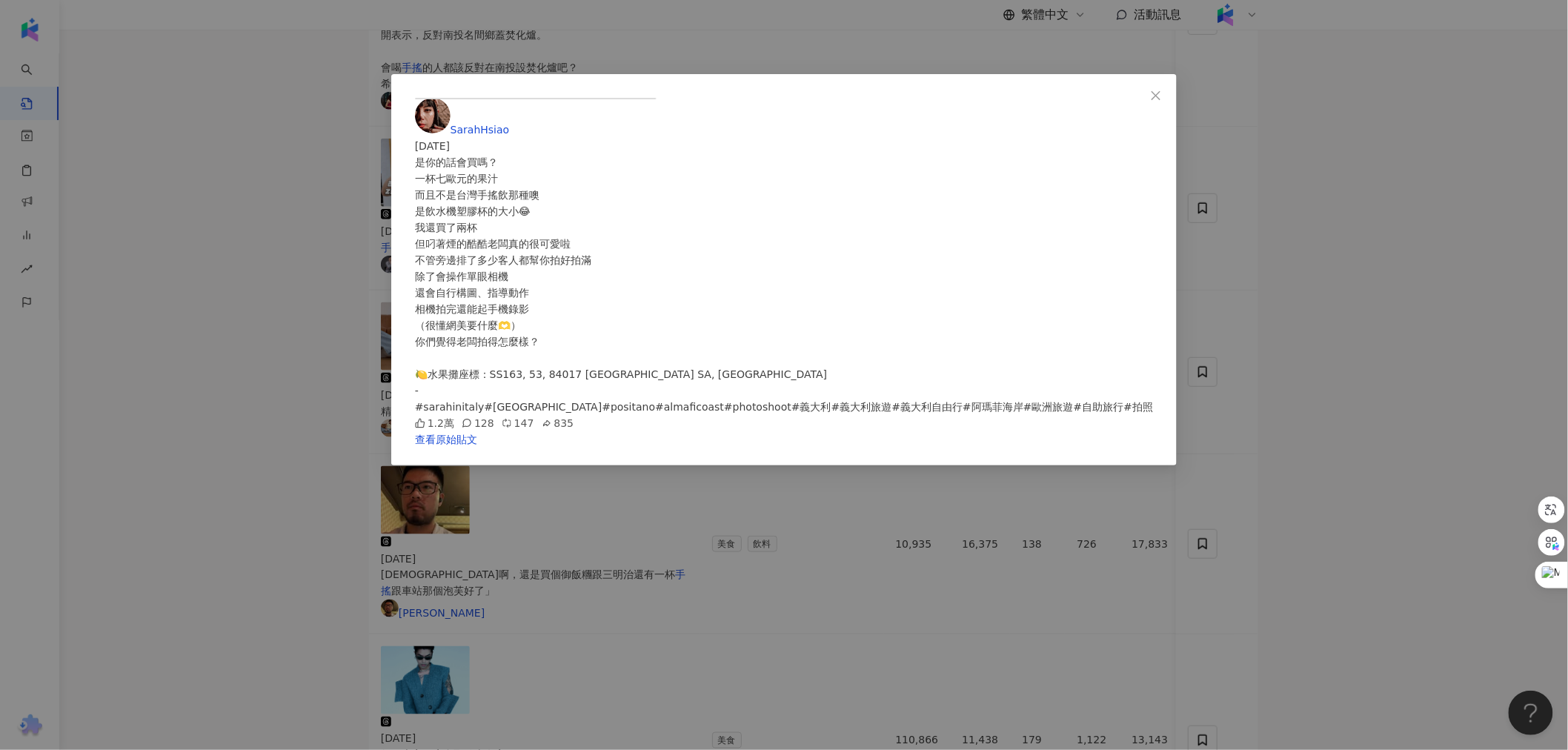
click at [312, 512] on div "SarahHsiao 2025/4/27 是你的話會買嗎？ 一杯七歐元的果汁 而且不是台灣手搖飲那種噢 是飲水機塑膠杯的大小😂 我還買了兩杯 但叼著煙的酷酷老…" at bounding box center [784, 375] width 1568 height 750
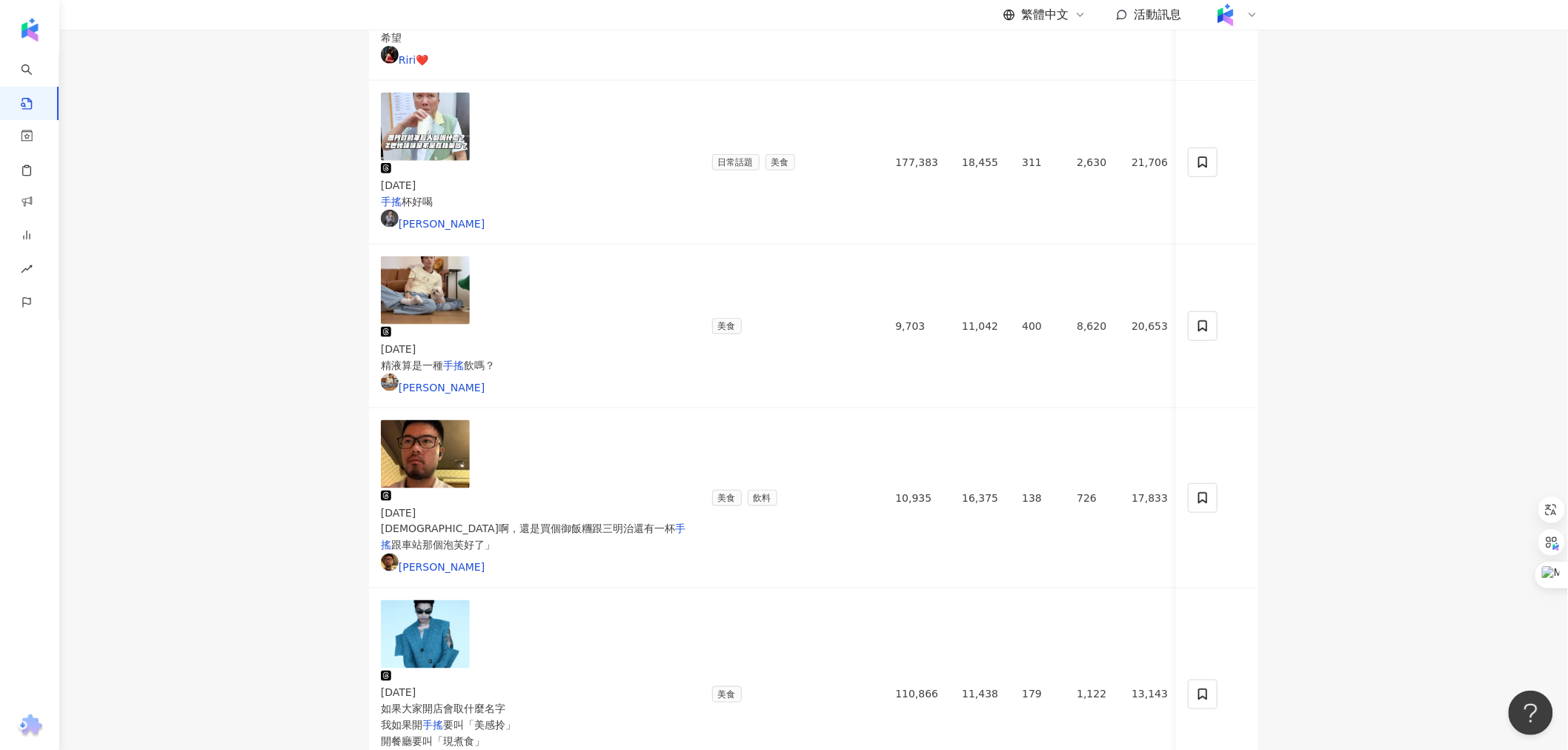
scroll to position [697, 0]
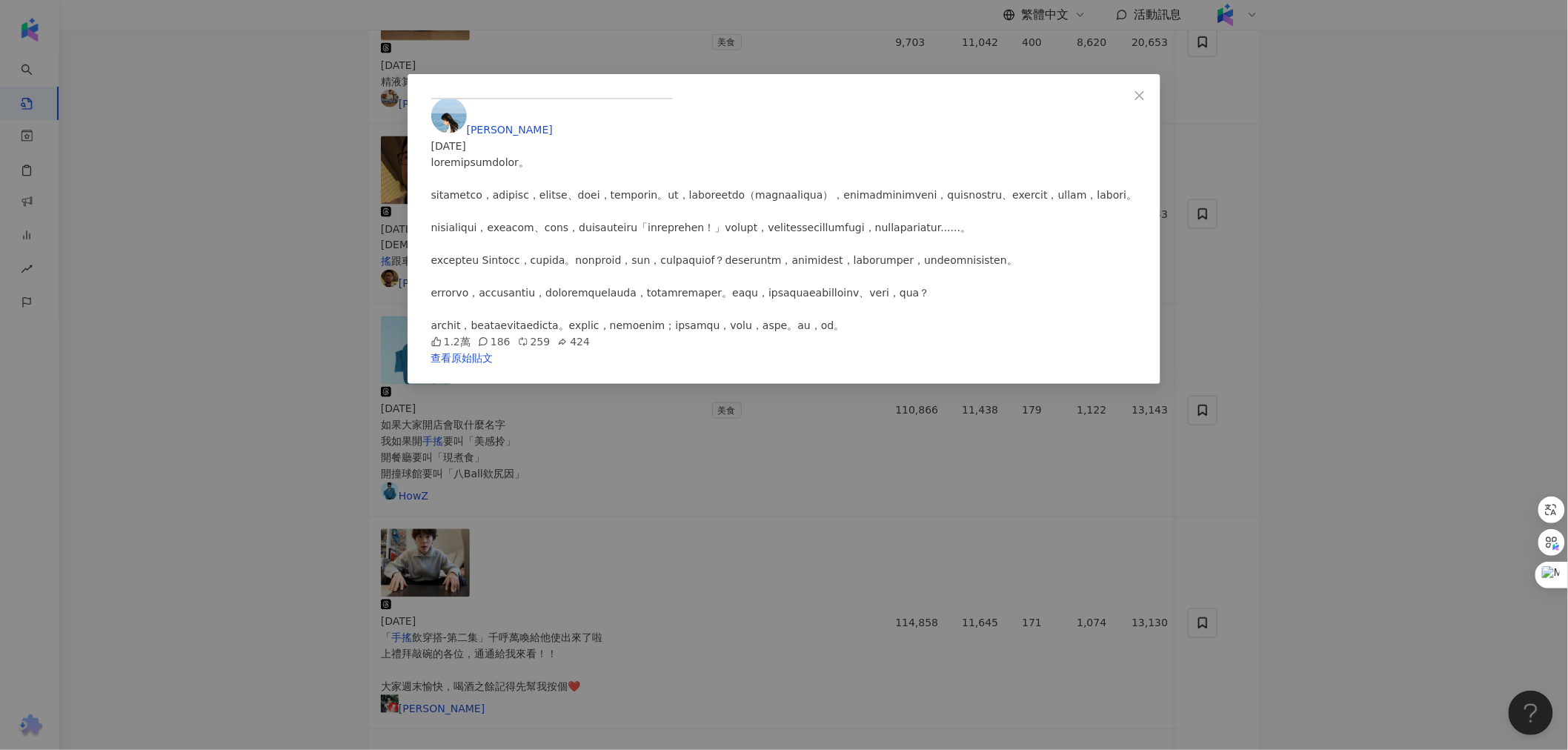
scroll to position [861, 0]
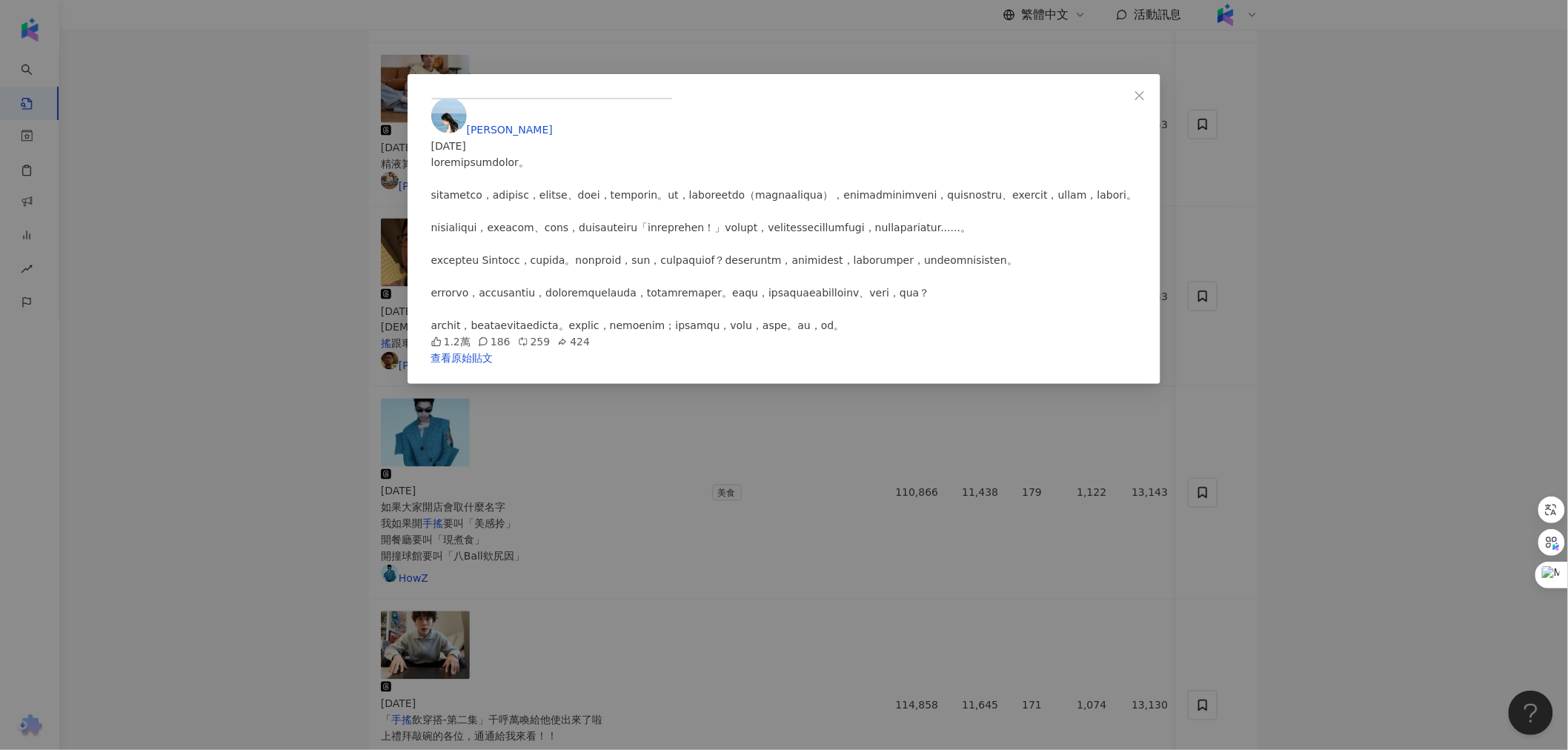
click at [350, 487] on div "辰榛 2025/5/28 1.2萬 186 259 424 查看原始貼文" at bounding box center [784, 375] width 1568 height 750
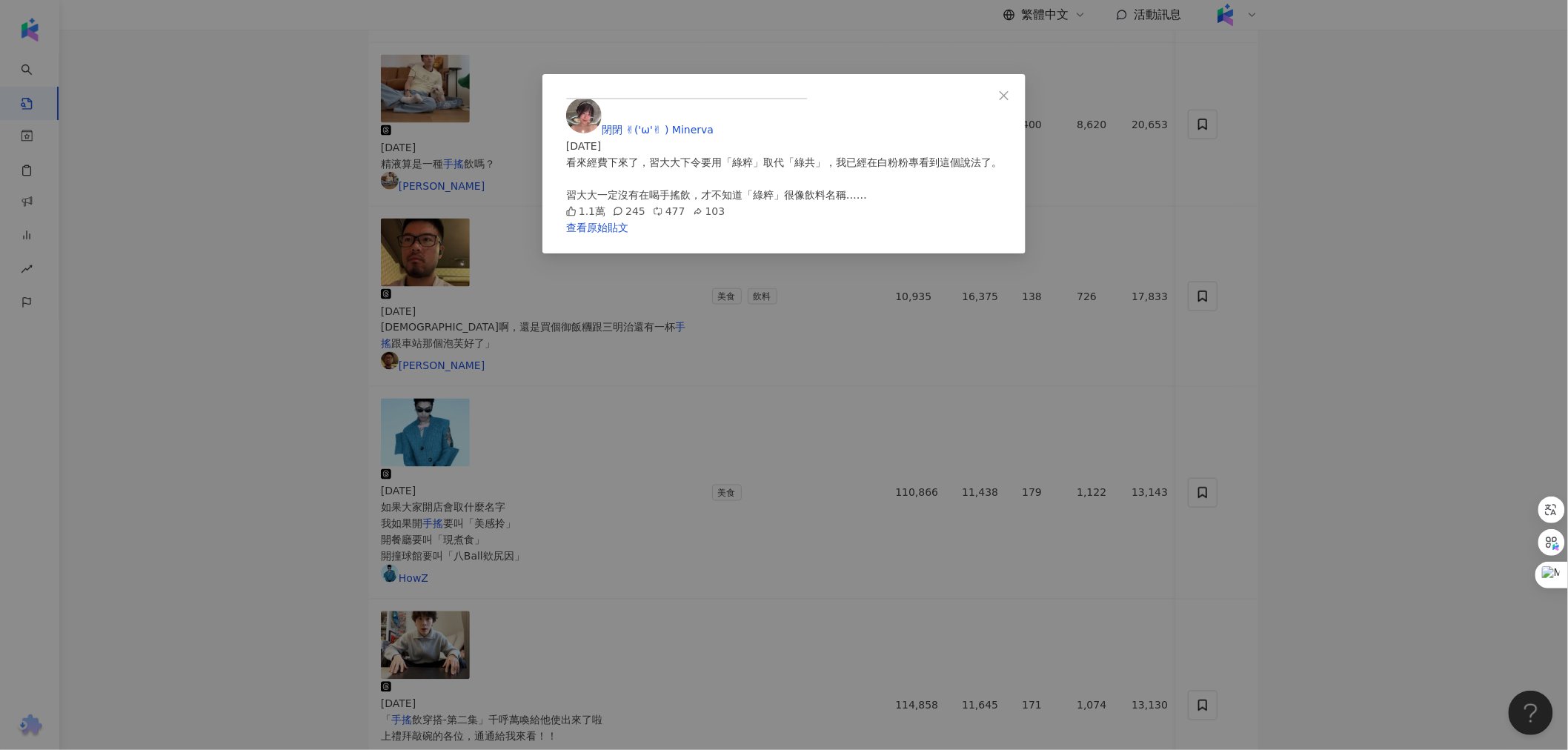
click at [438, 461] on div "閉閉 ✌︎('ω'✌︎ ) Minerva 2025/5/8 看來經費下來了，習大大下令要用「綠粹」取代「綠共」，我已經在白粉粉專看到這個說法了。 習大大一定…" at bounding box center [784, 375] width 1568 height 750
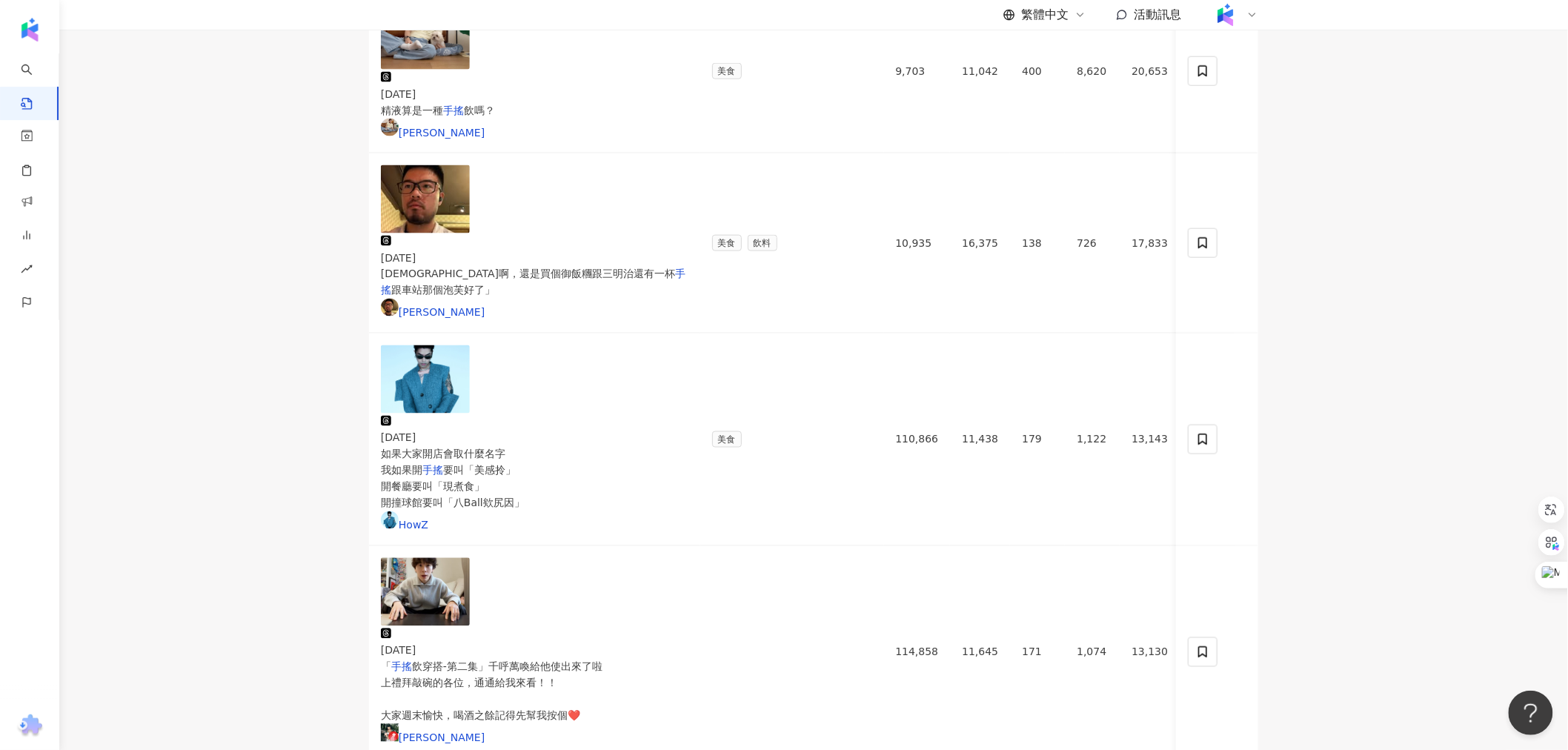
scroll to position [944, 0]
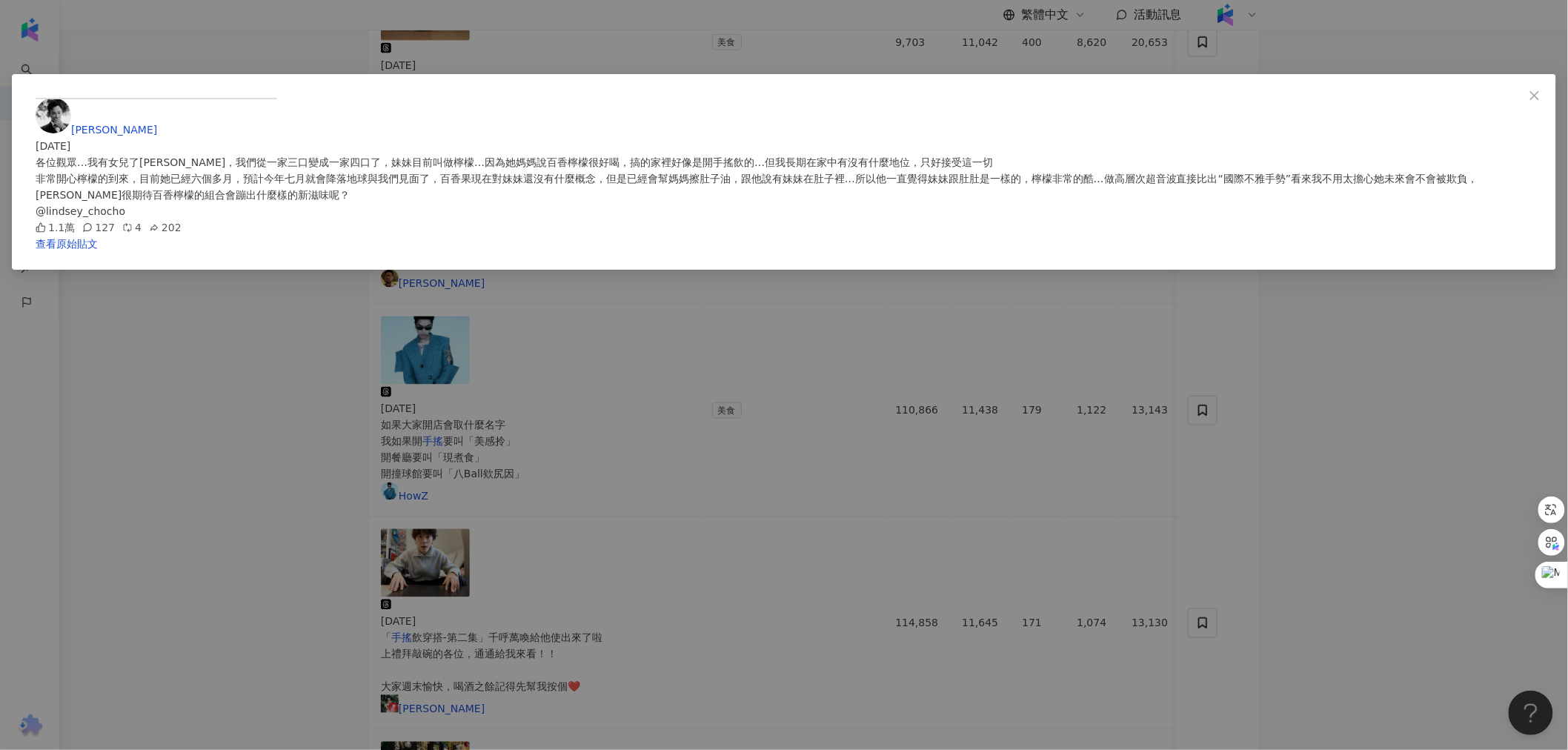
click at [342, 469] on div "威廉 廖 2025/3/16 各位觀眾…我有女兒了哈哈哈哈，我們從一家三口變成一家四口了，妹妹目前叫做檸檬…因為她媽媽說百香檸檬很好喝，搞的家裡好像是開手搖飲…" at bounding box center [784, 375] width 1568 height 750
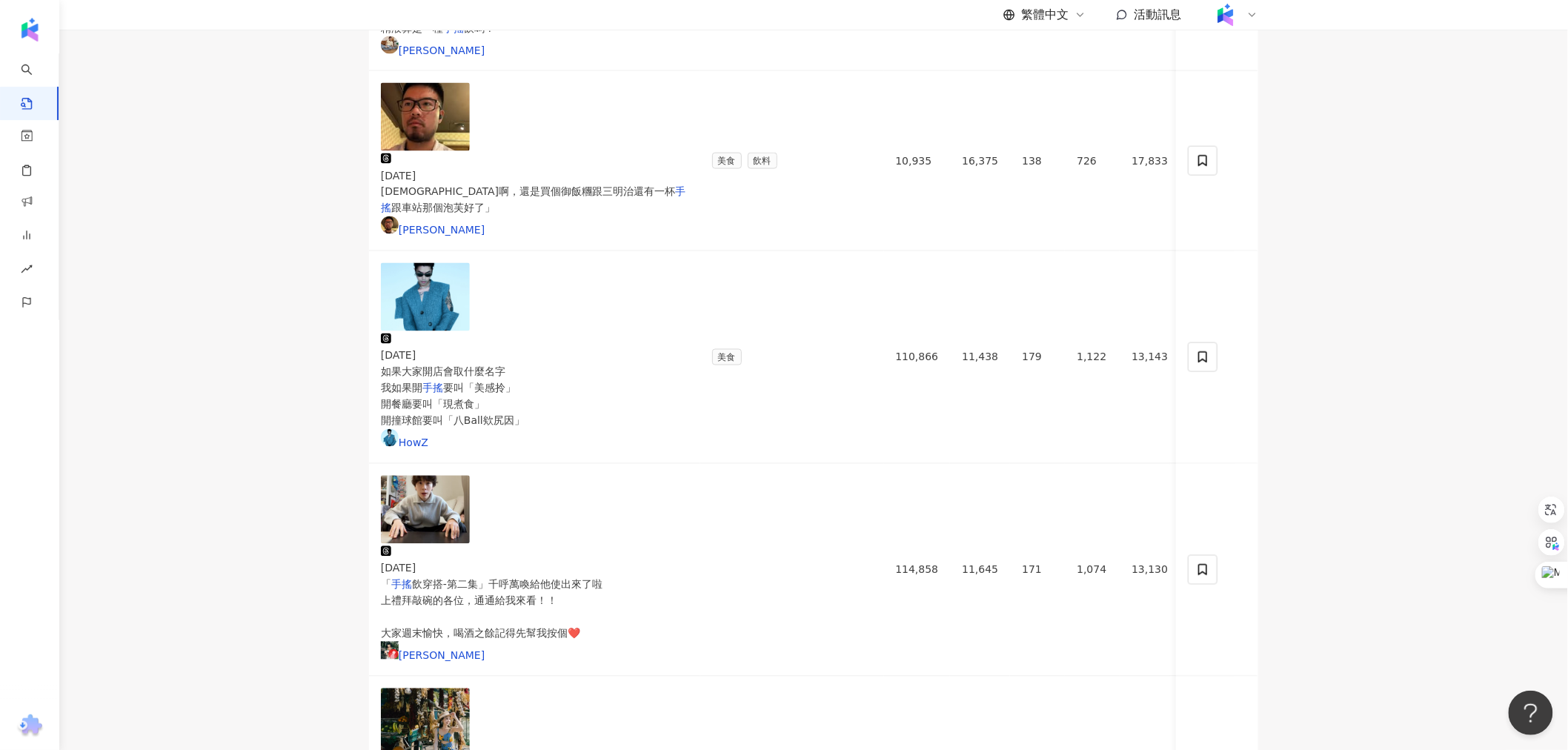
scroll to position [1026, 0]
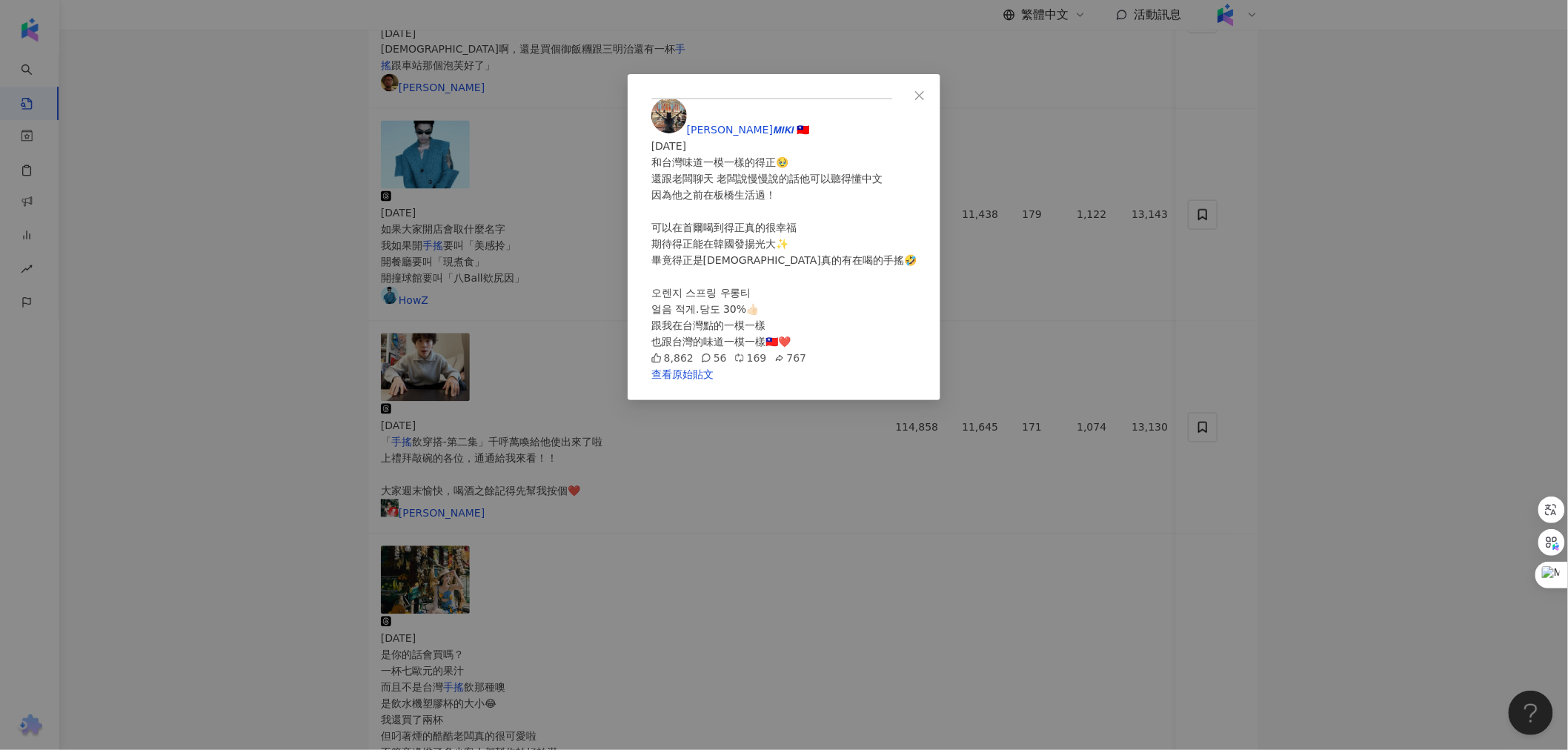
scroll to position [1140, 0]
click at [512, 577] on div "米奇 𝙈𝙄𝙆𝙄 🇹🇼 2025/3/28 和台灣味道一模一樣的得正🥹 還跟老闆聊天 老闆說慢慢說的話他可以聽得懂中文 因為他之前在板橋生活過！ 可以在首爾喝到…" at bounding box center [784, 375] width 1568 height 750
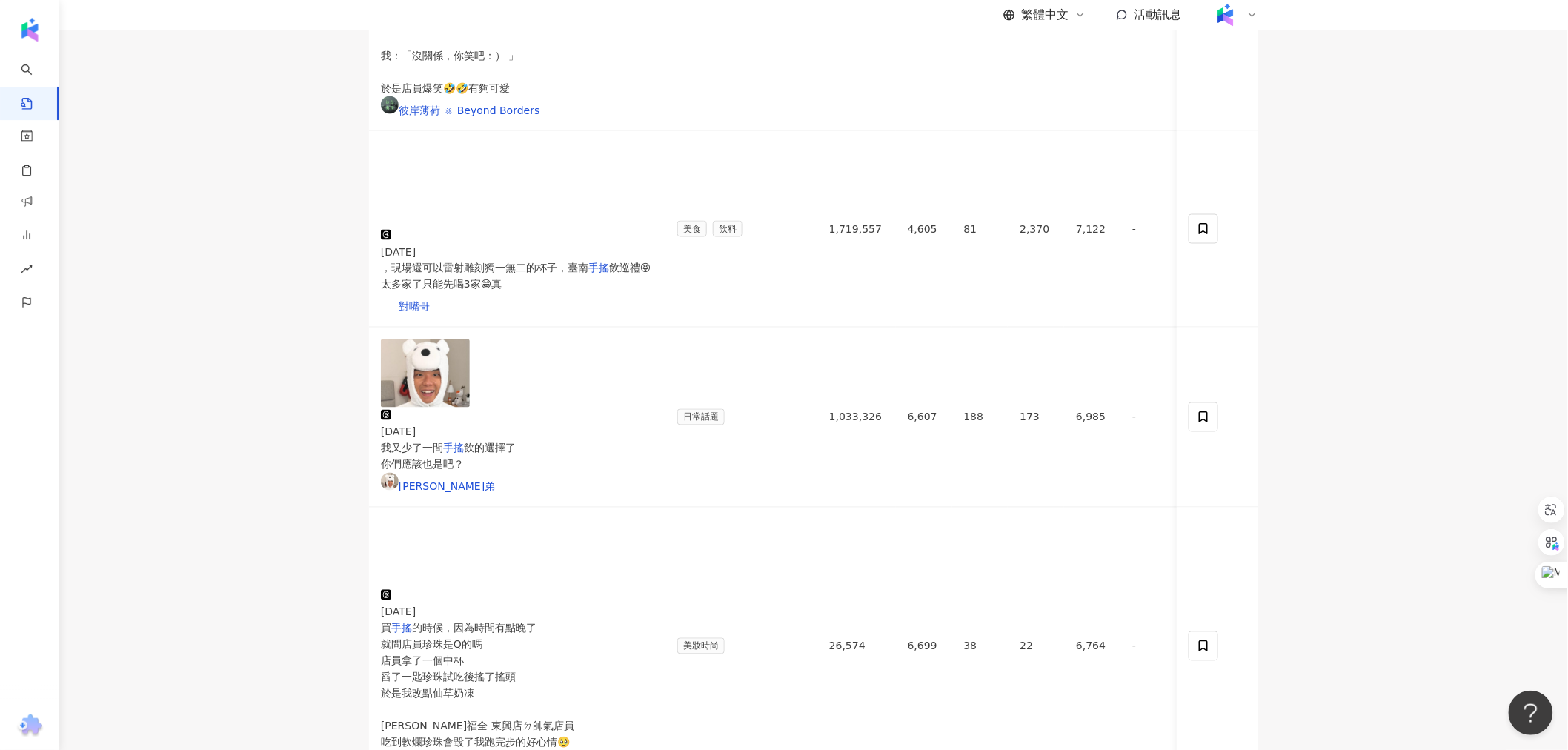
scroll to position [894, 0]
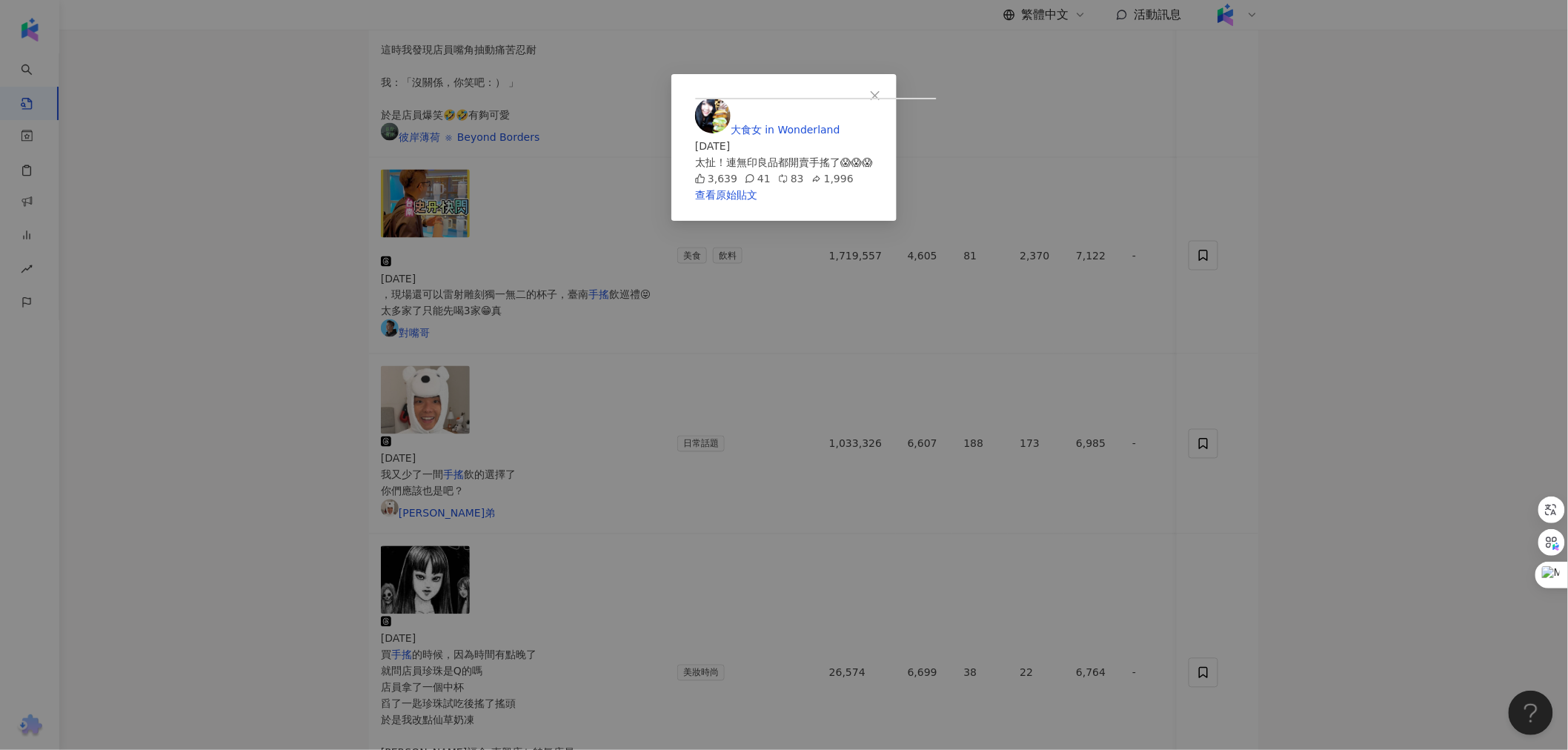
click at [388, 492] on div "大食女 in Wonderland 2025/7/11 太扯！連無印良品都開賣手搖了😱😱😱 3,639 41 83 1,996 查看原始貼文" at bounding box center [784, 375] width 1568 height 750
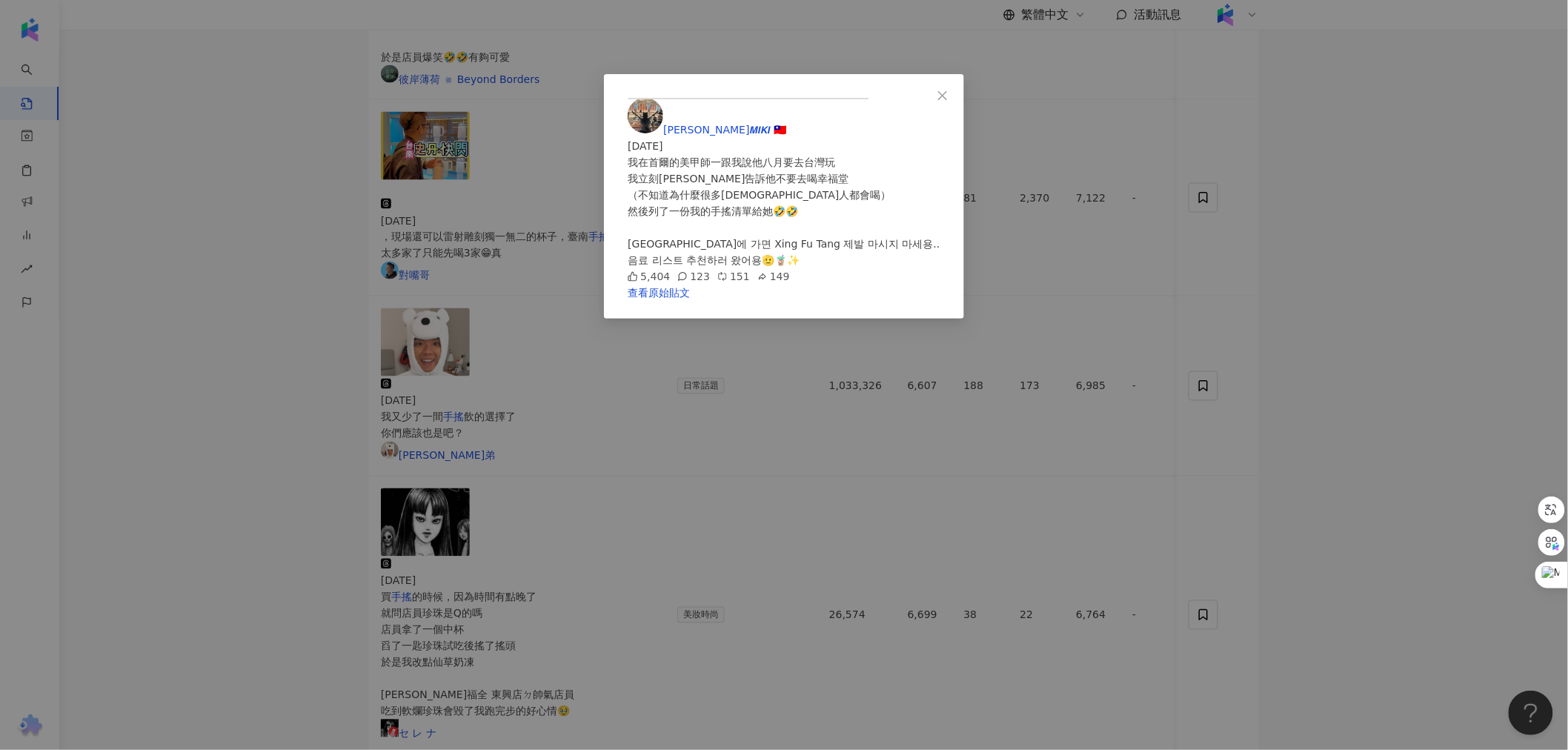
scroll to position [976, 0]
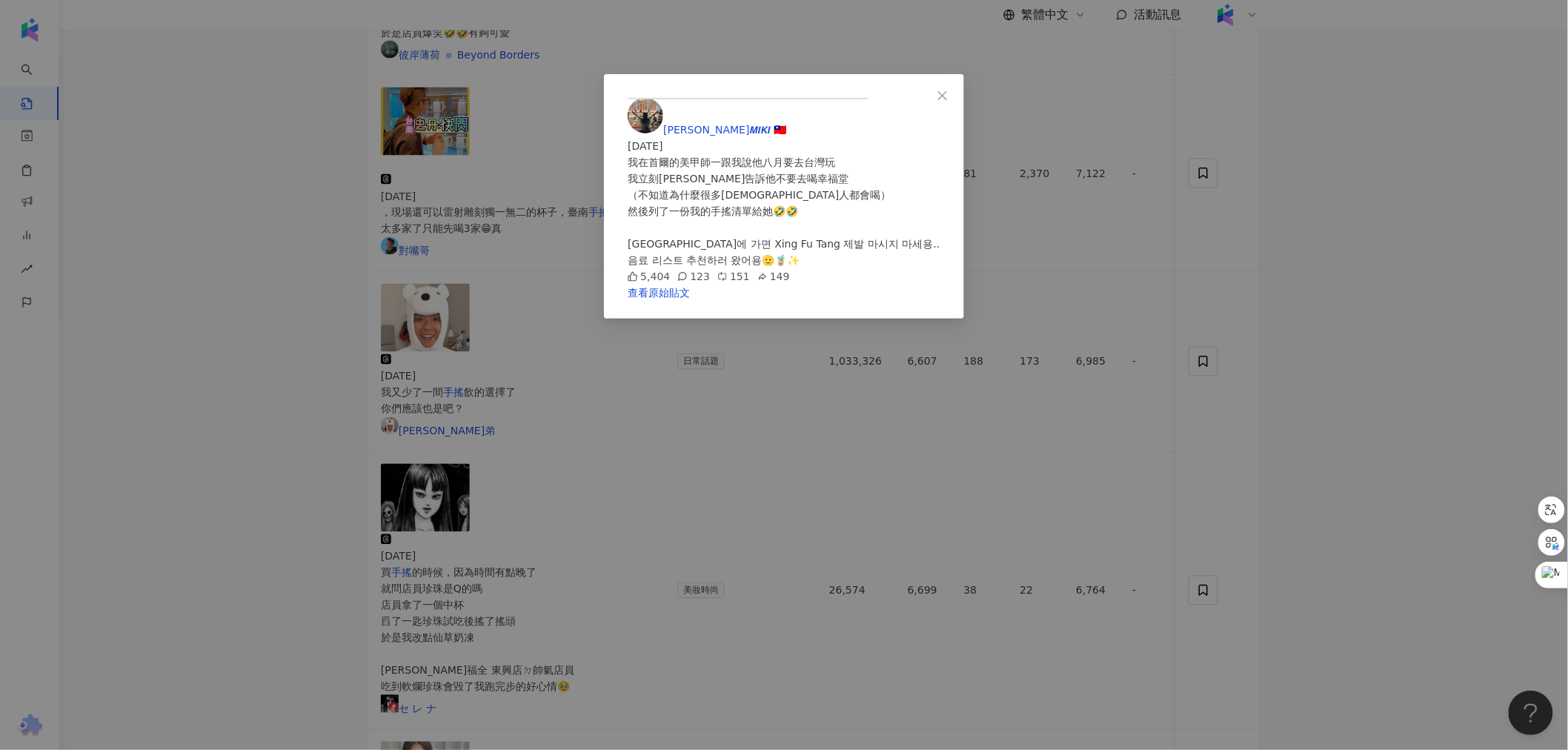
click at [375, 260] on div "米奇 𝙈𝙄𝙆𝙄 🇹🇼 2025/7/8 我在首爾的美甲師一跟我說他八月要去台灣玩 我立刻強烈告訴他不要去喝幸福堂 （不知道為什麼很多韓國人都會喝） 然後列了一…" at bounding box center [784, 375] width 1568 height 750
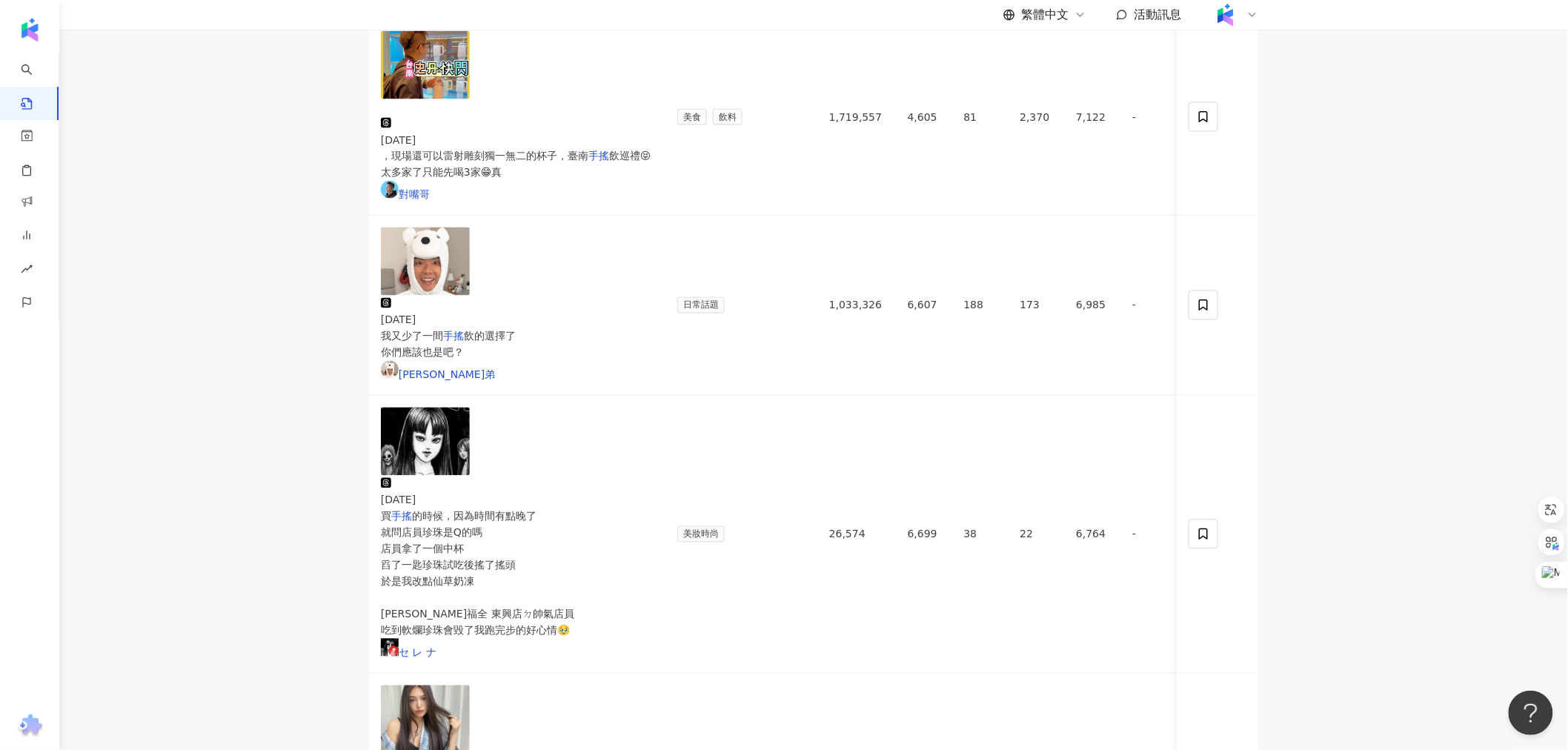
scroll to position [1058, 0]
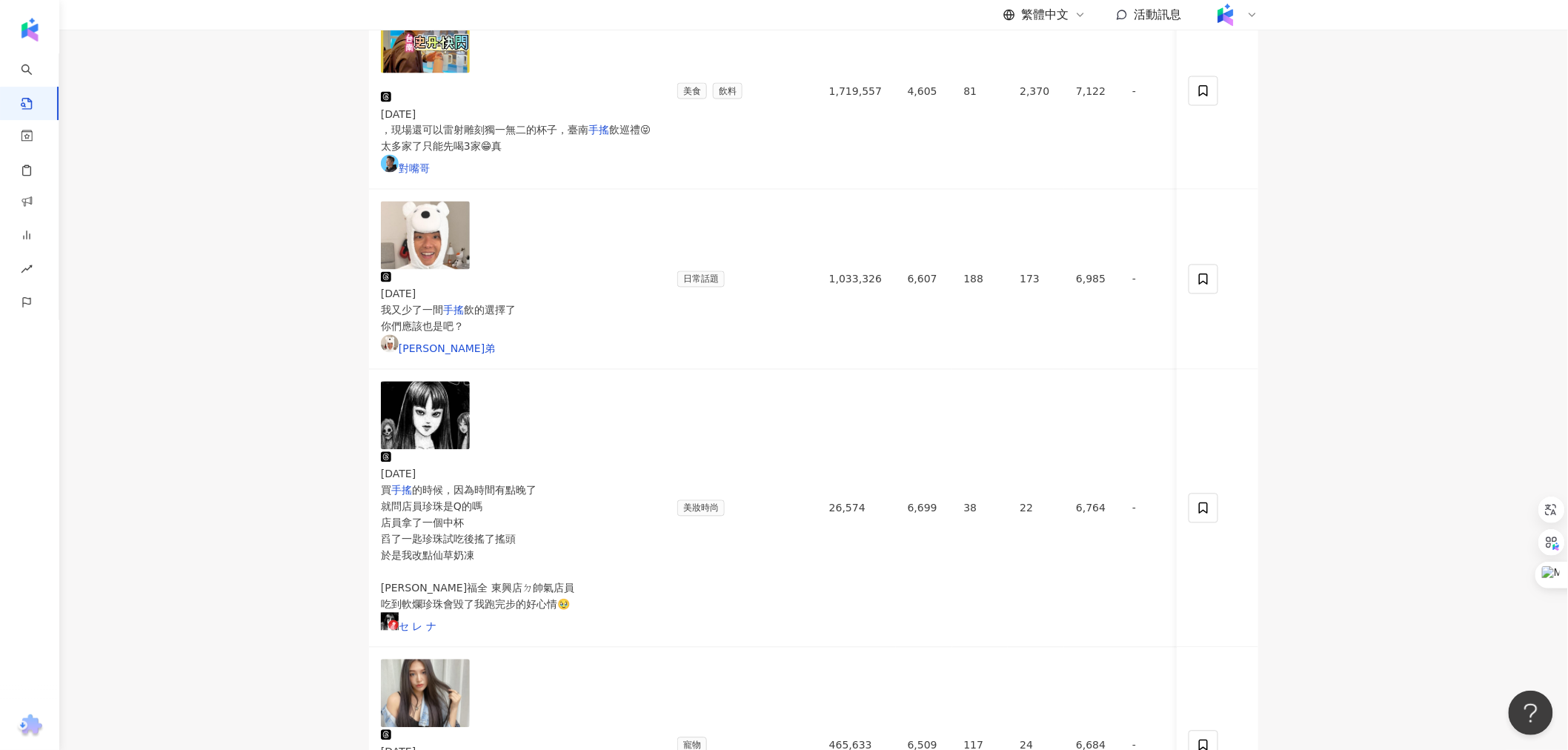
drag, startPoint x: 875, startPoint y: 627, endPoint x: 709, endPoint y: 401, distance: 280.4
click at [512, 420] on div "貼文內容 題材類型 追蹤數 按讚數 留言數 分享數 互動數 觀看數 操作 2025/4/27 元滷肉飯O 一堆拜金女吃手工布丁天天喝 手搖 星冰樂X →吃不起…" at bounding box center [814, 571] width 889 height 2774
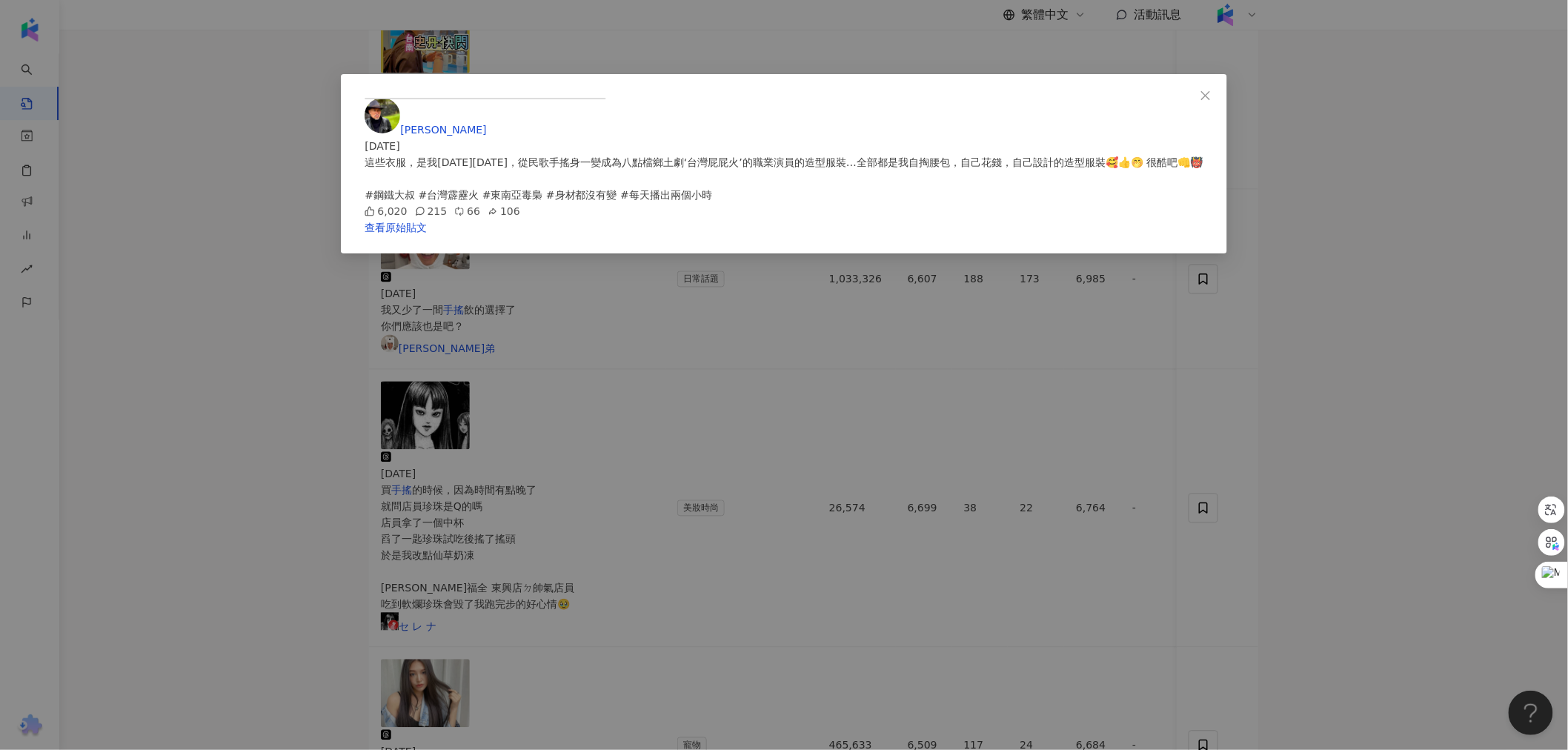
click at [380, 382] on div "黃仲崑 2025/8/20 這些衣服，是我20年前，從民歌手搖身一變成為八點檔鄉土劇‘台灣屁屁火’的職業演員的造型服裝…全部都是我自掏腰包，自己花錢，自己設計…" at bounding box center [784, 375] width 1568 height 750
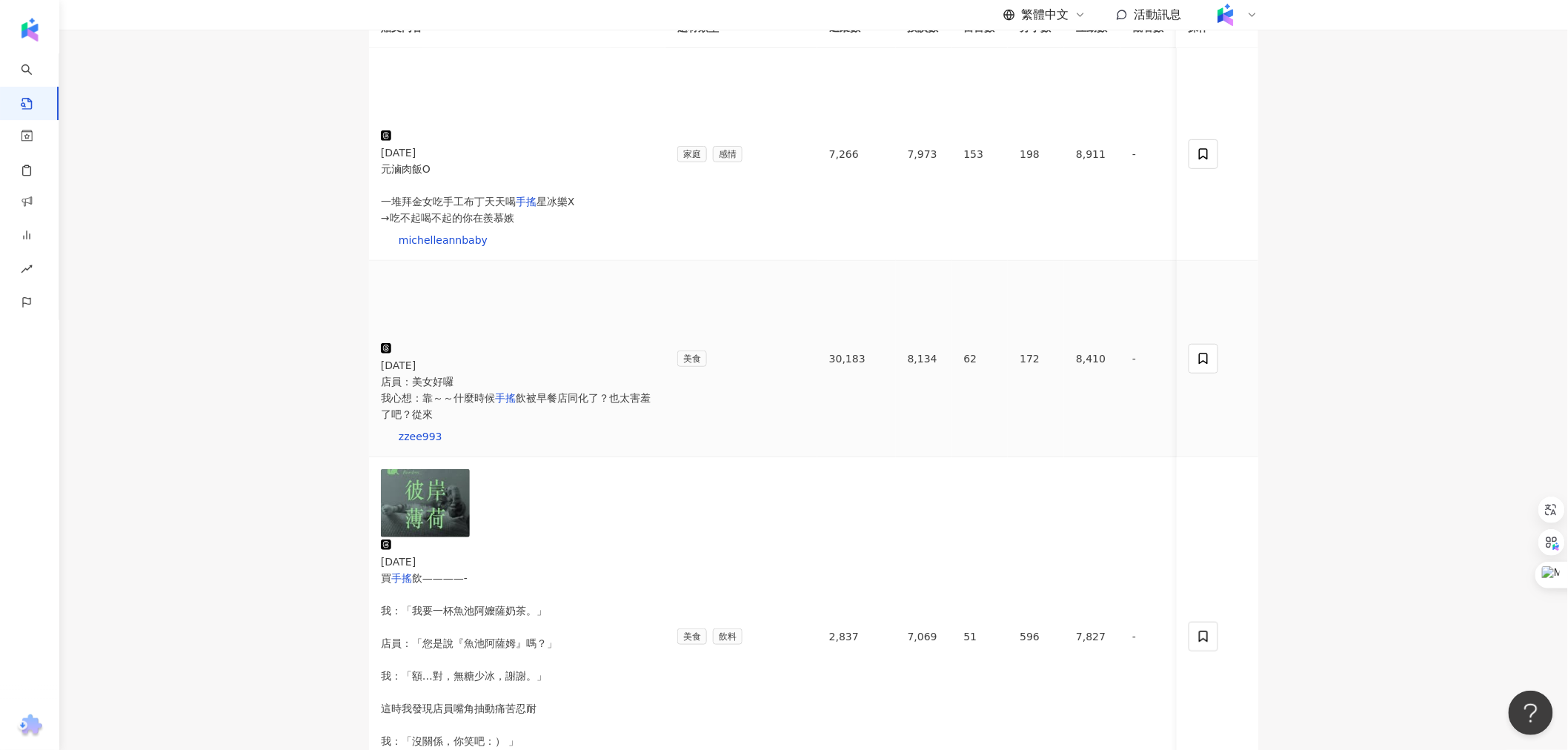
scroll to position [0, 0]
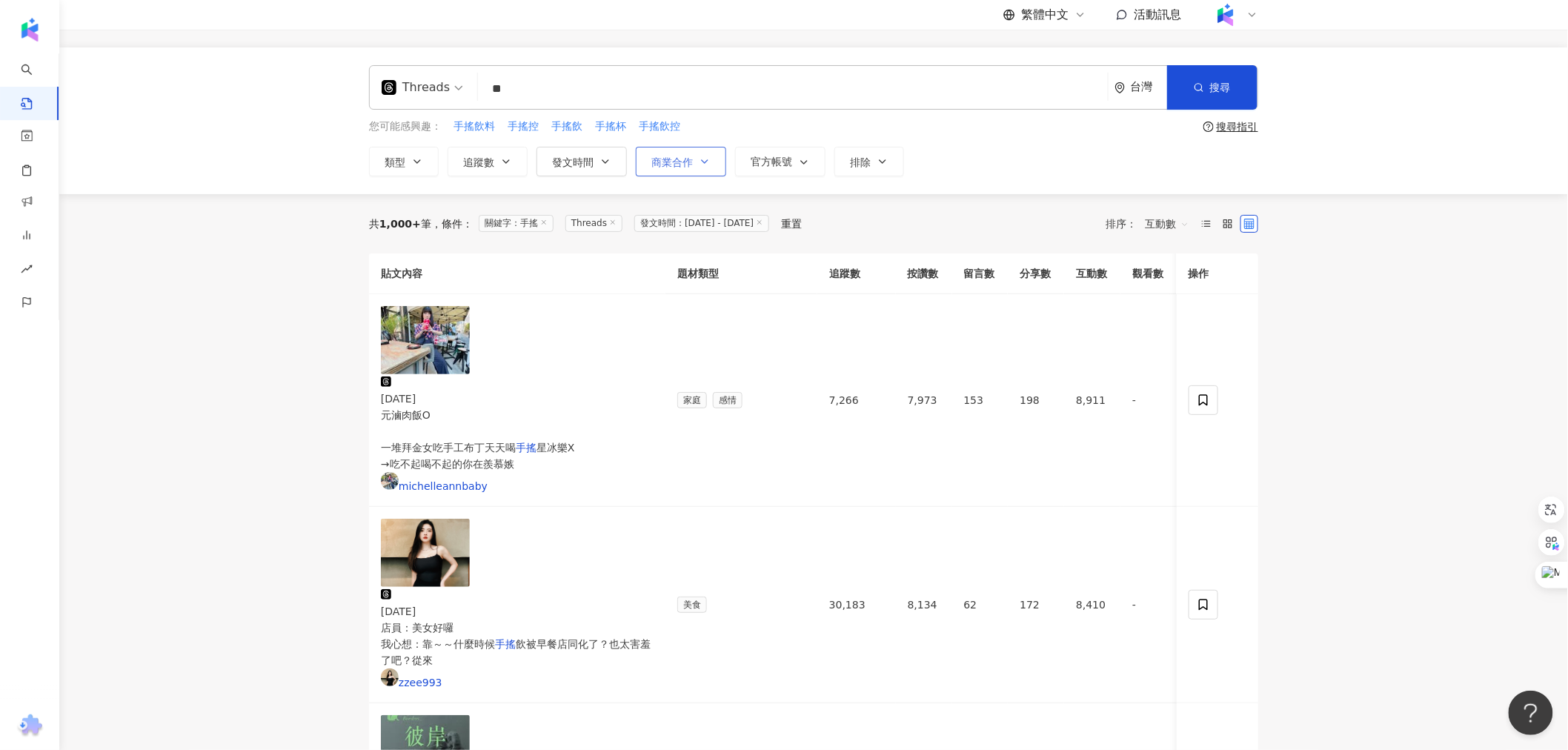
click at [512, 159] on span "商業合作" at bounding box center [672, 162] width 42 height 12
click at [512, 218] on span "商業合作內容" at bounding box center [745, 209] width 74 height 16
click at [512, 202] on div "共 1,000+ 筆 條件 ： 關鍵字：手搖 Threads 發文時間：2025/1/1 - 2025/9/30 重置 排序： 互動數" at bounding box center [814, 223] width 889 height 59
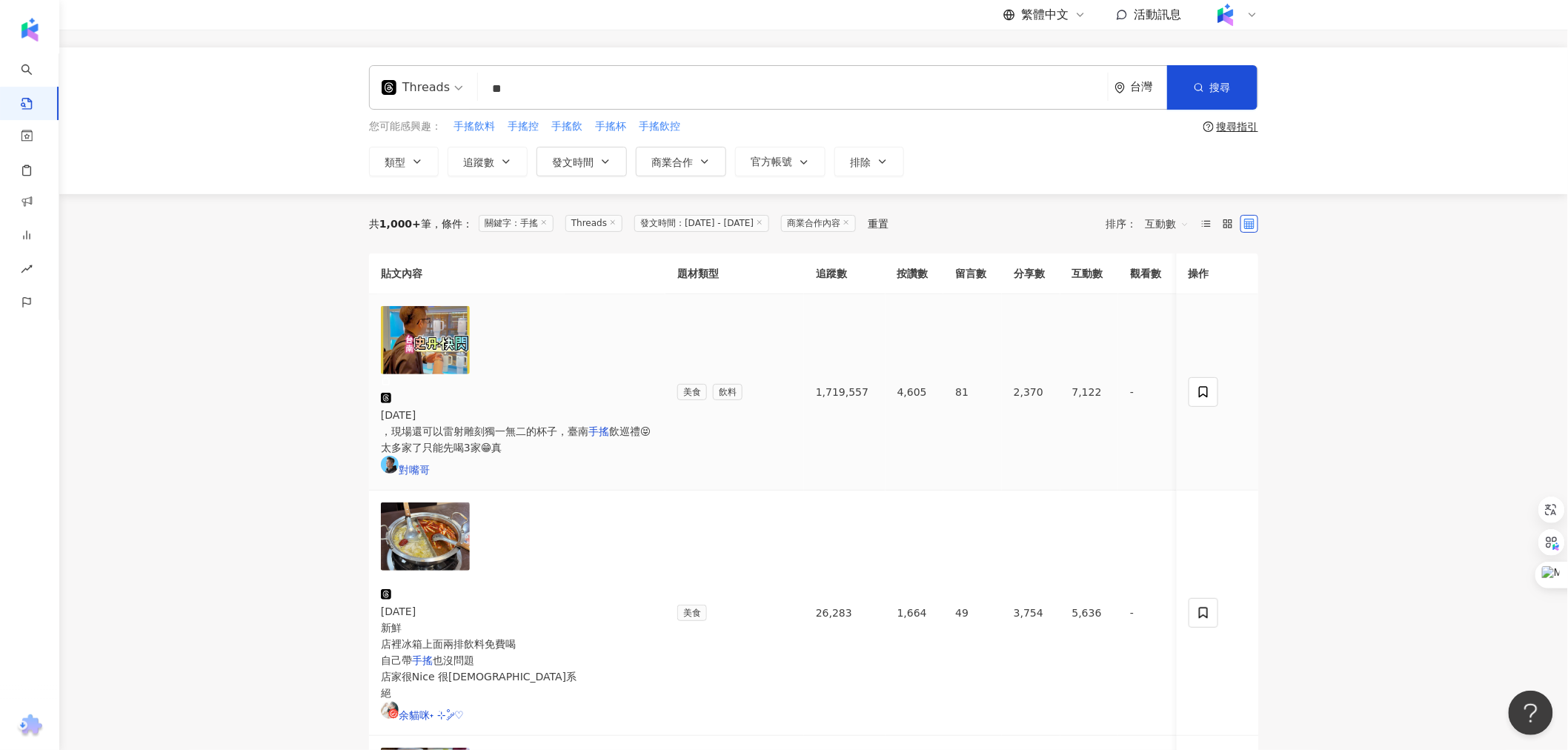
click at [458, 375] on img at bounding box center [425, 340] width 89 height 68
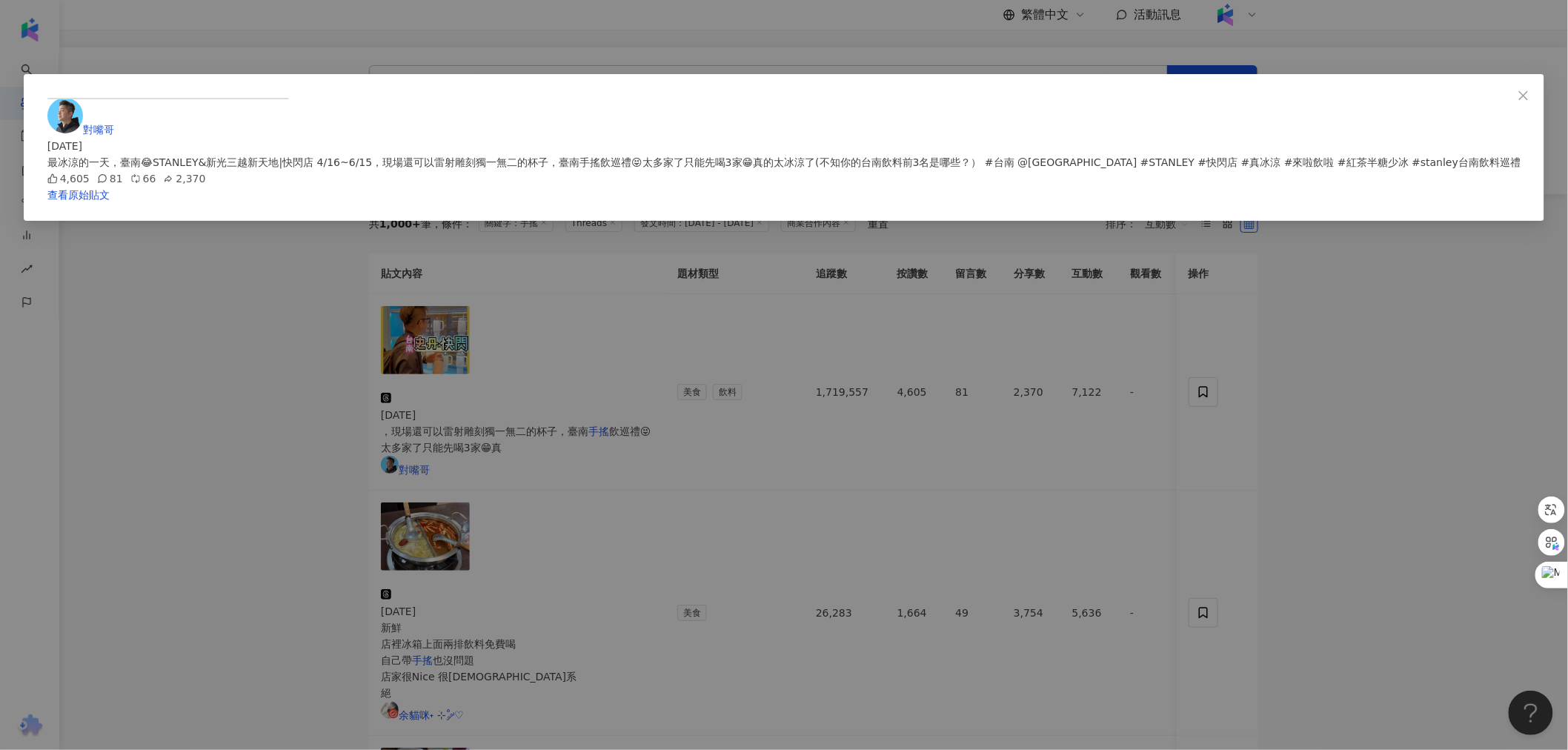
click at [346, 408] on div "對嘴哥 2025/4/17 最冰涼的一天，臺南😂STANLEY&新光三越新天地|快閃店 4/16~6/15，現場還可以雷射雕刻獨一無二的杯子，臺南手搖飲巡禮😝…" at bounding box center [784, 375] width 1568 height 750
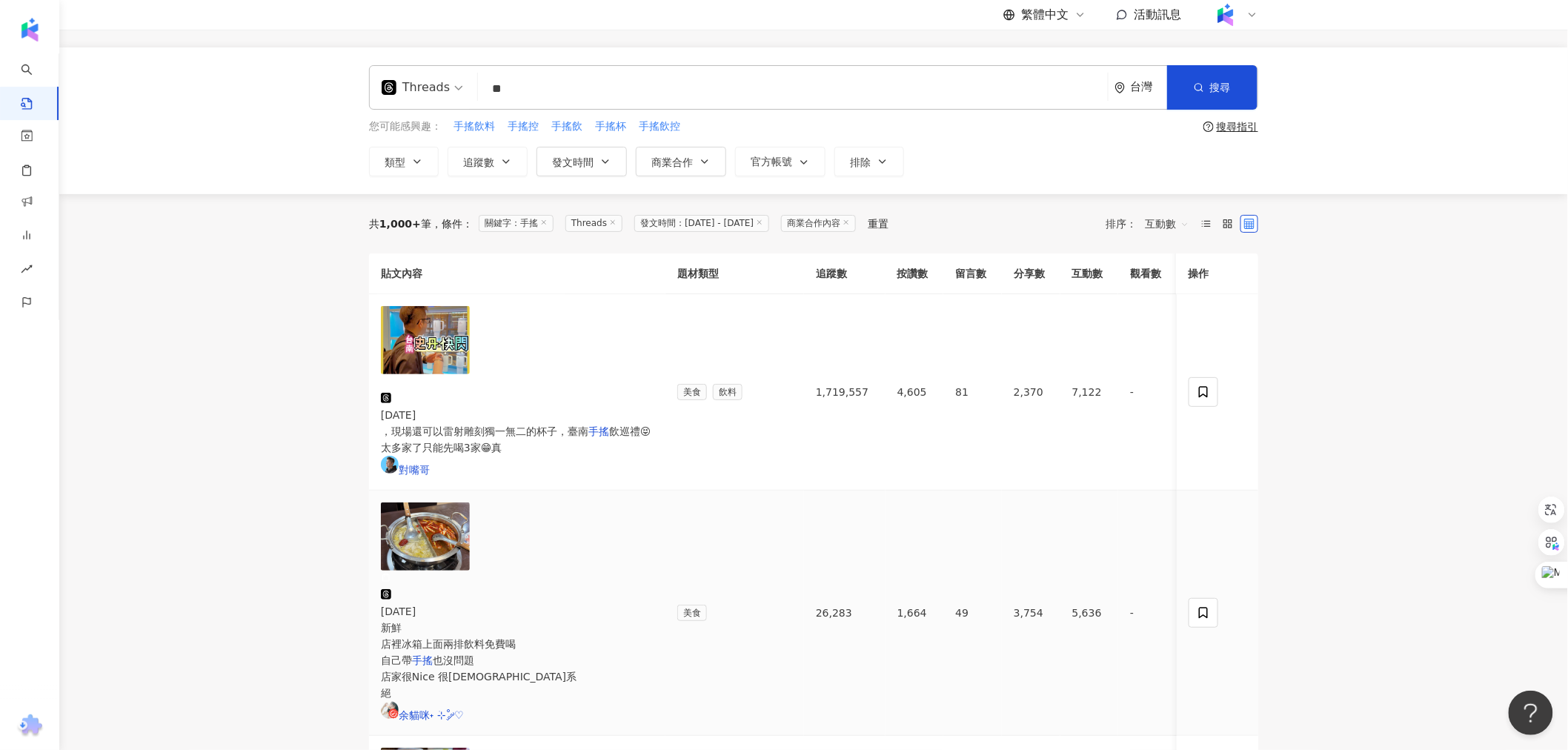
click at [413, 503] on img at bounding box center [425, 537] width 89 height 68
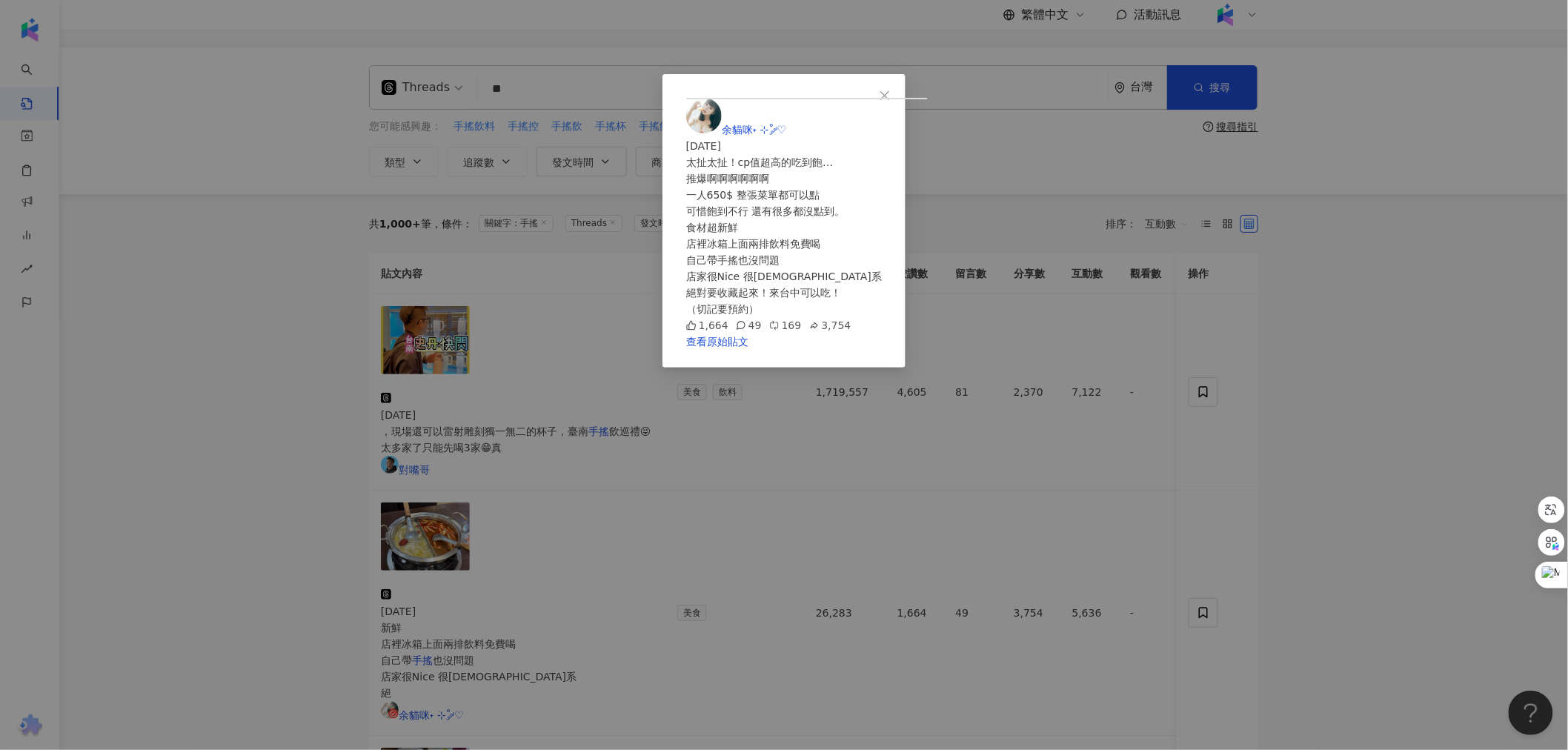
click at [383, 425] on div "余貓咪˖ ࣪⊹˚ ༘♡ 2025/9/20 太扯太扯！cp值超高的吃到飽… 推爆啊啊啊啊啊啊 一人650$ 整張菜單都可以點 可惜飽到不行 還有很多都沒點到。…" at bounding box center [784, 375] width 1568 height 750
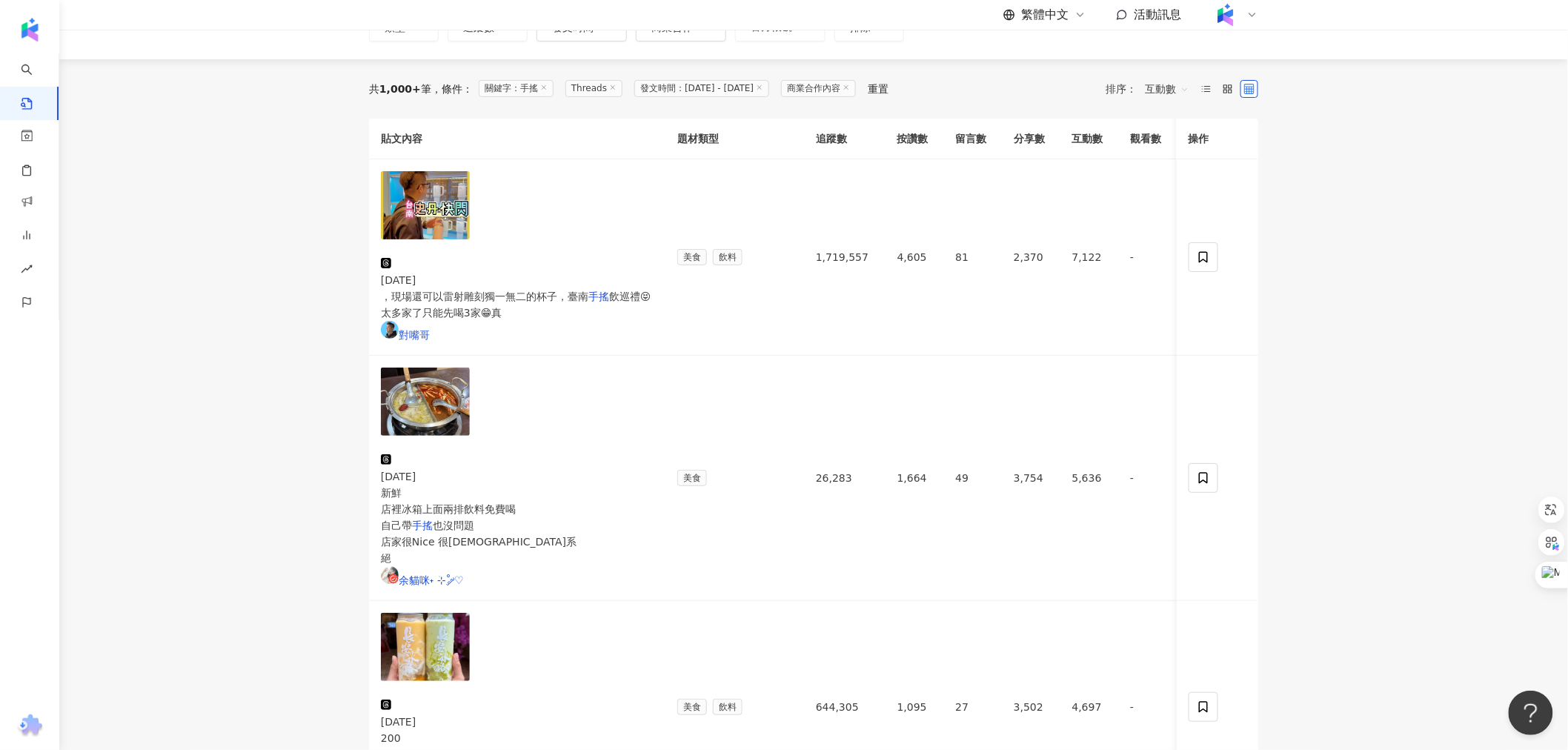
scroll to position [165, 0]
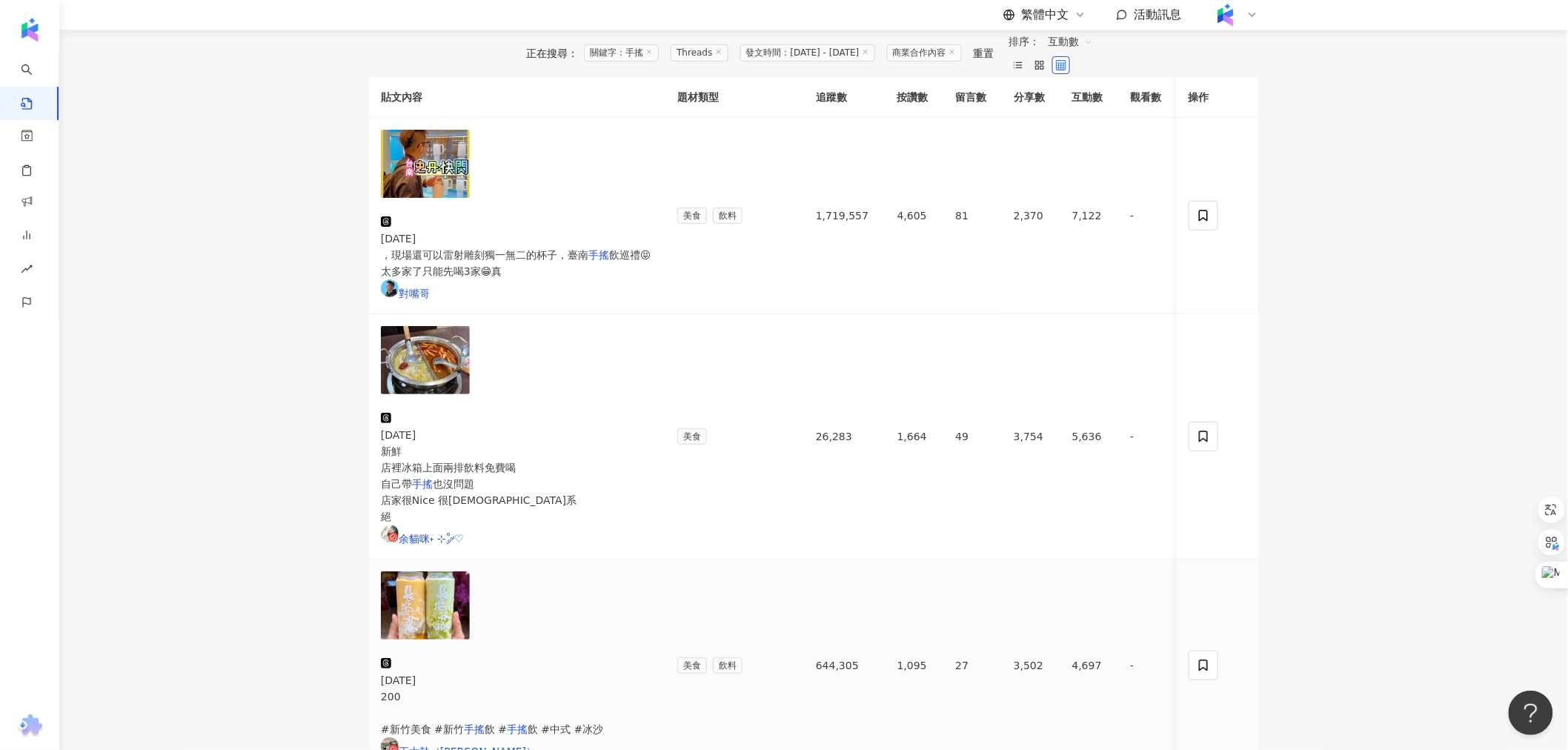
click at [411, 572] on img at bounding box center [425, 606] width 89 height 68
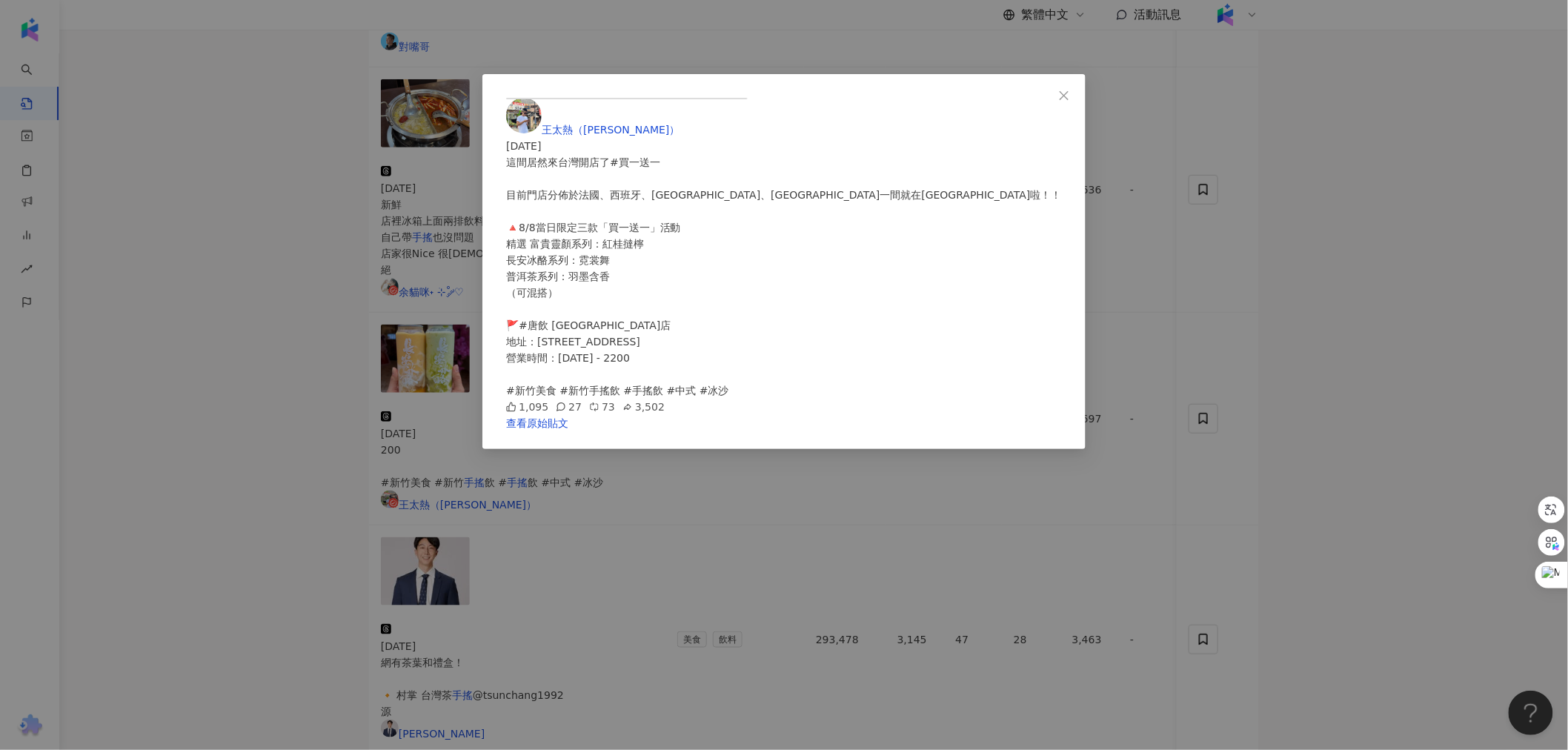
scroll to position [0, 0]
click at [375, 365] on div "王太熱（Taylor） 2025/8/2 這間居然來台灣開店了#買一送一 目前門店分佈於法國、西班牙、中國大陸、馬來西亞 台灣第一間就在新竹登場啦！！ 🔺8/…" at bounding box center [784, 375] width 1568 height 750
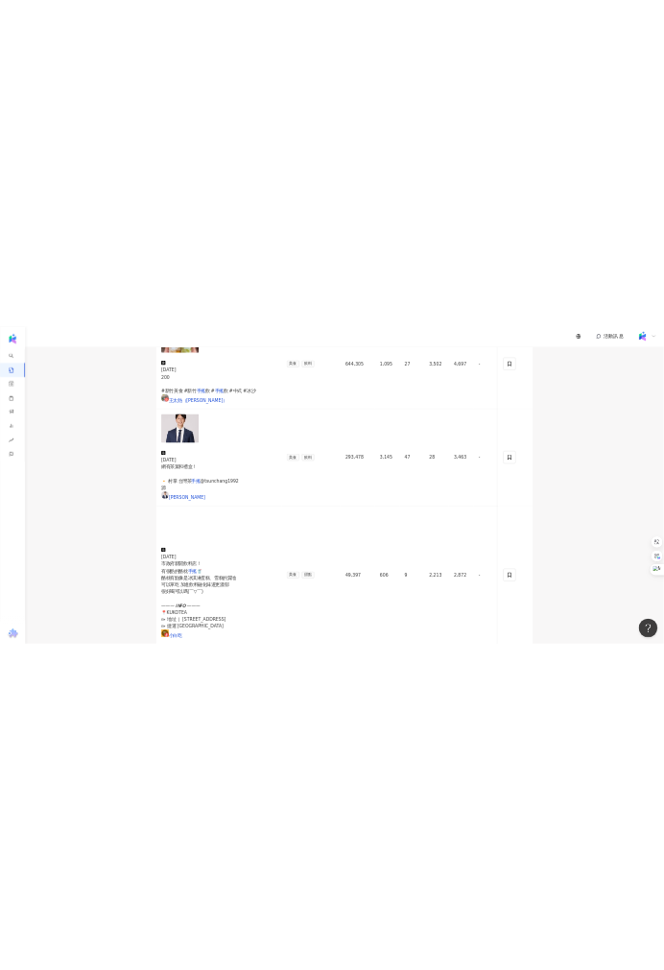
scroll to position [985, 0]
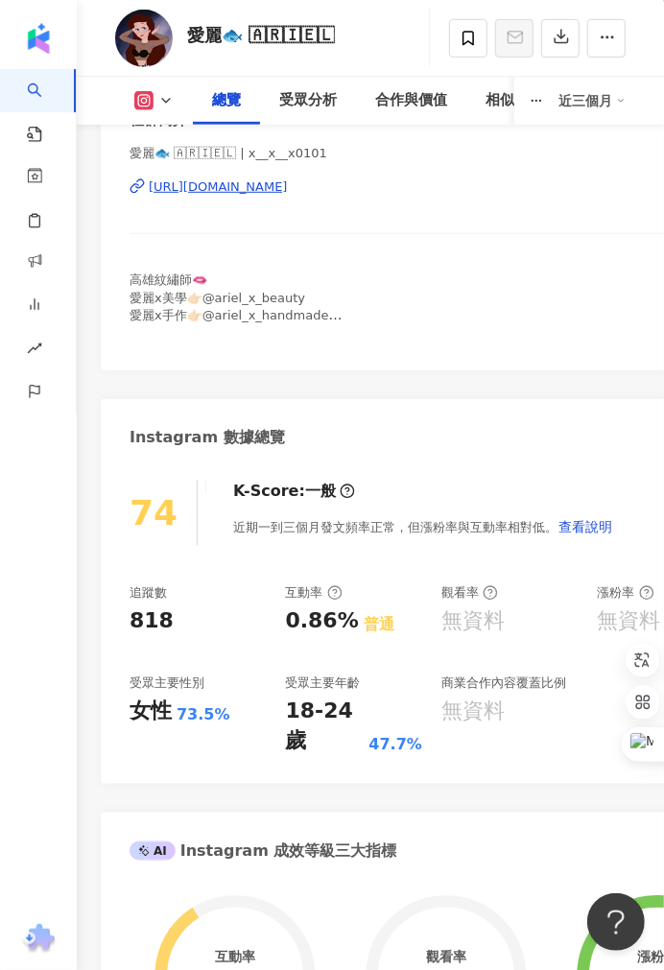
scroll to position [107, 0]
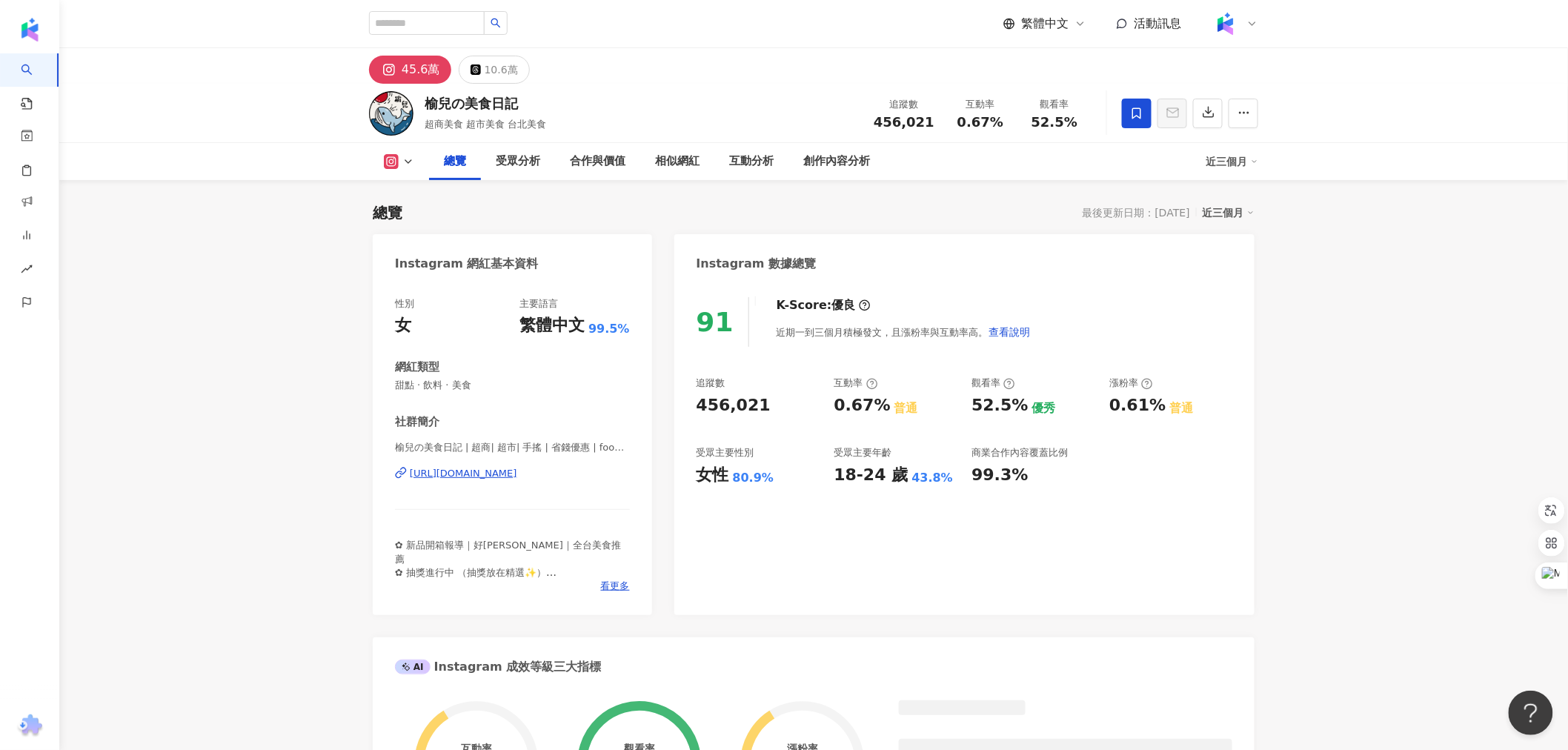
click at [517, 470] on div "[URL][DOMAIN_NAME]" at bounding box center [463, 473] width 107 height 13
